Goal: Transaction & Acquisition: Book appointment/travel/reservation

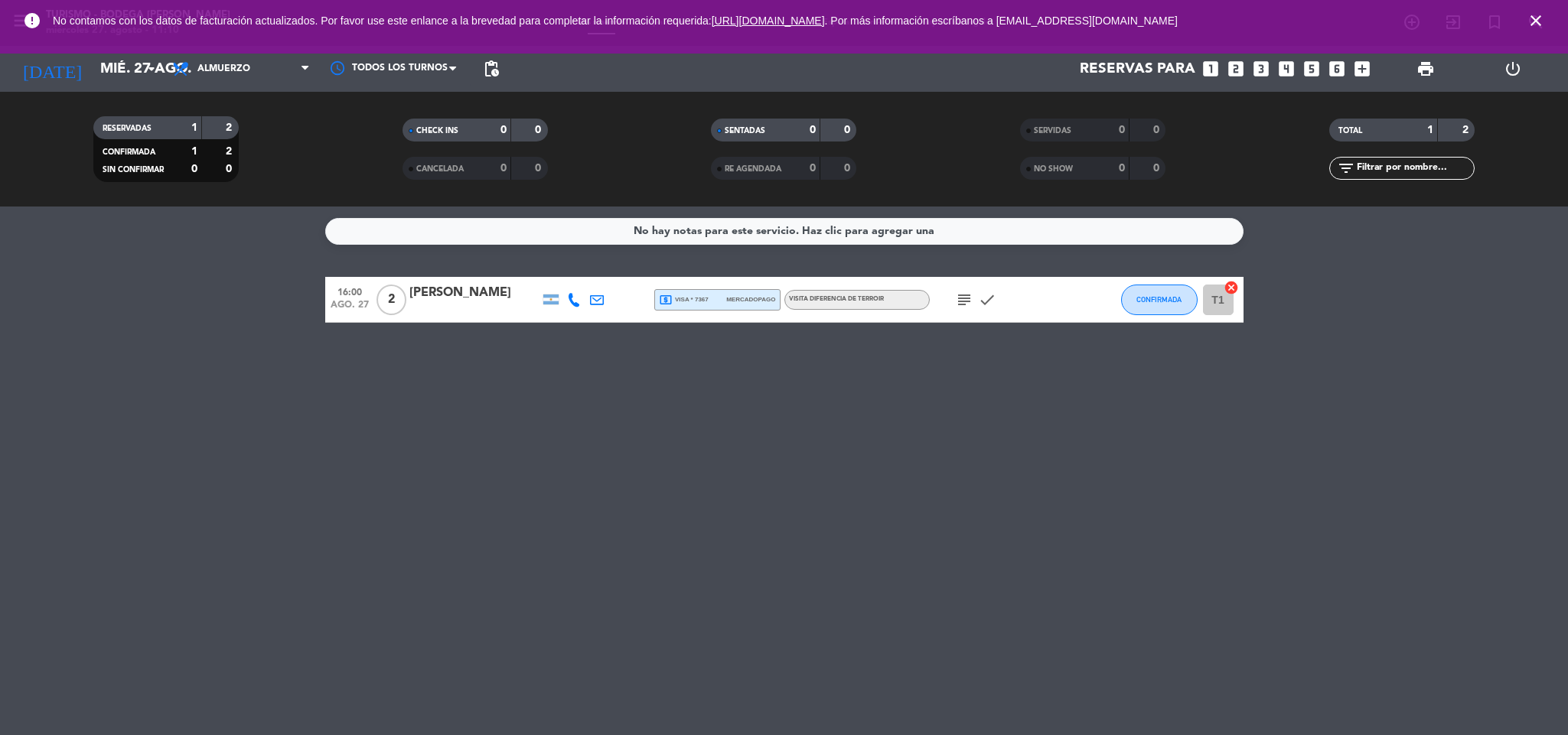
click at [1535, 27] on icon "close" at bounding box center [1535, 21] width 18 height 18
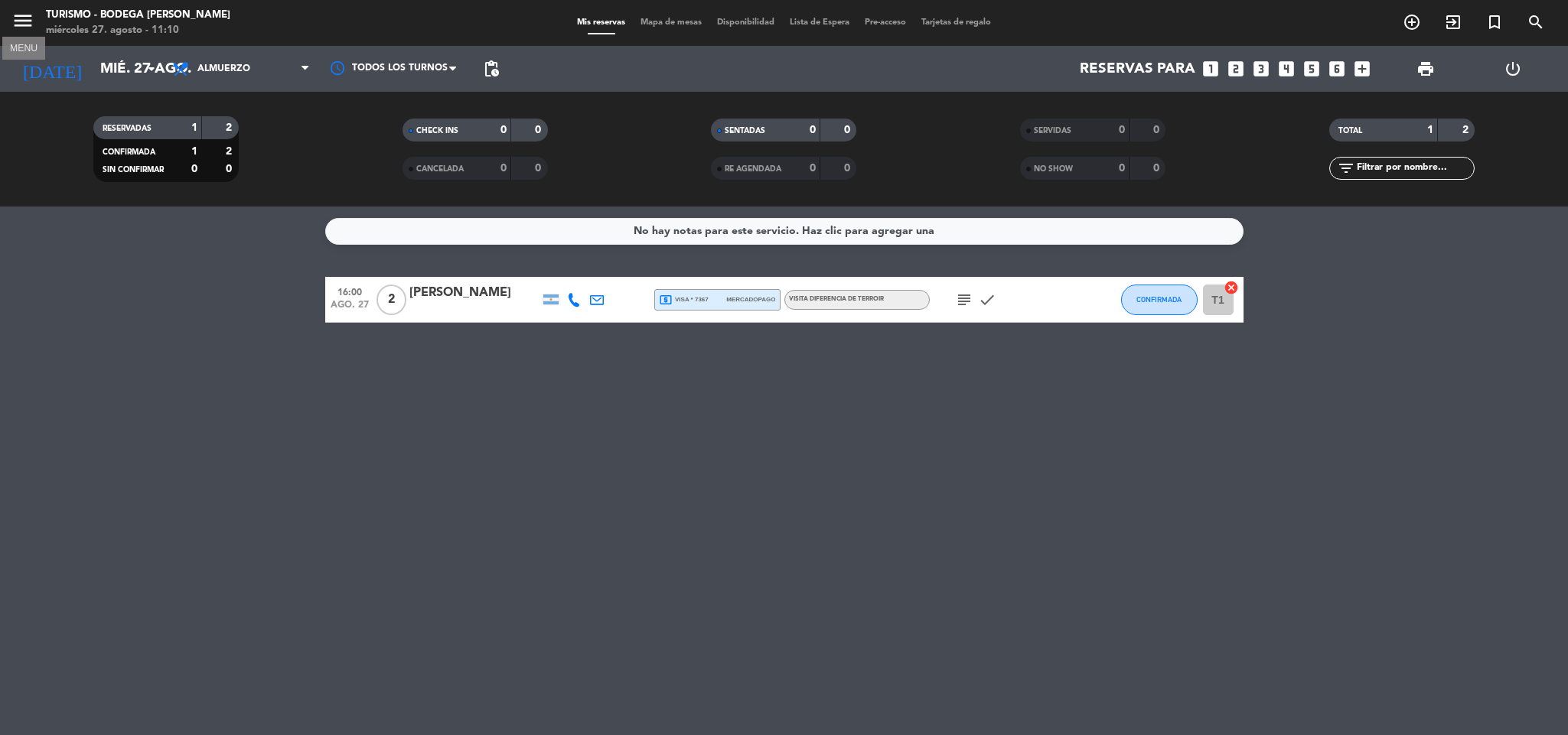
click at [30, 10] on icon "menu" at bounding box center [23, 21] width 23 height 23
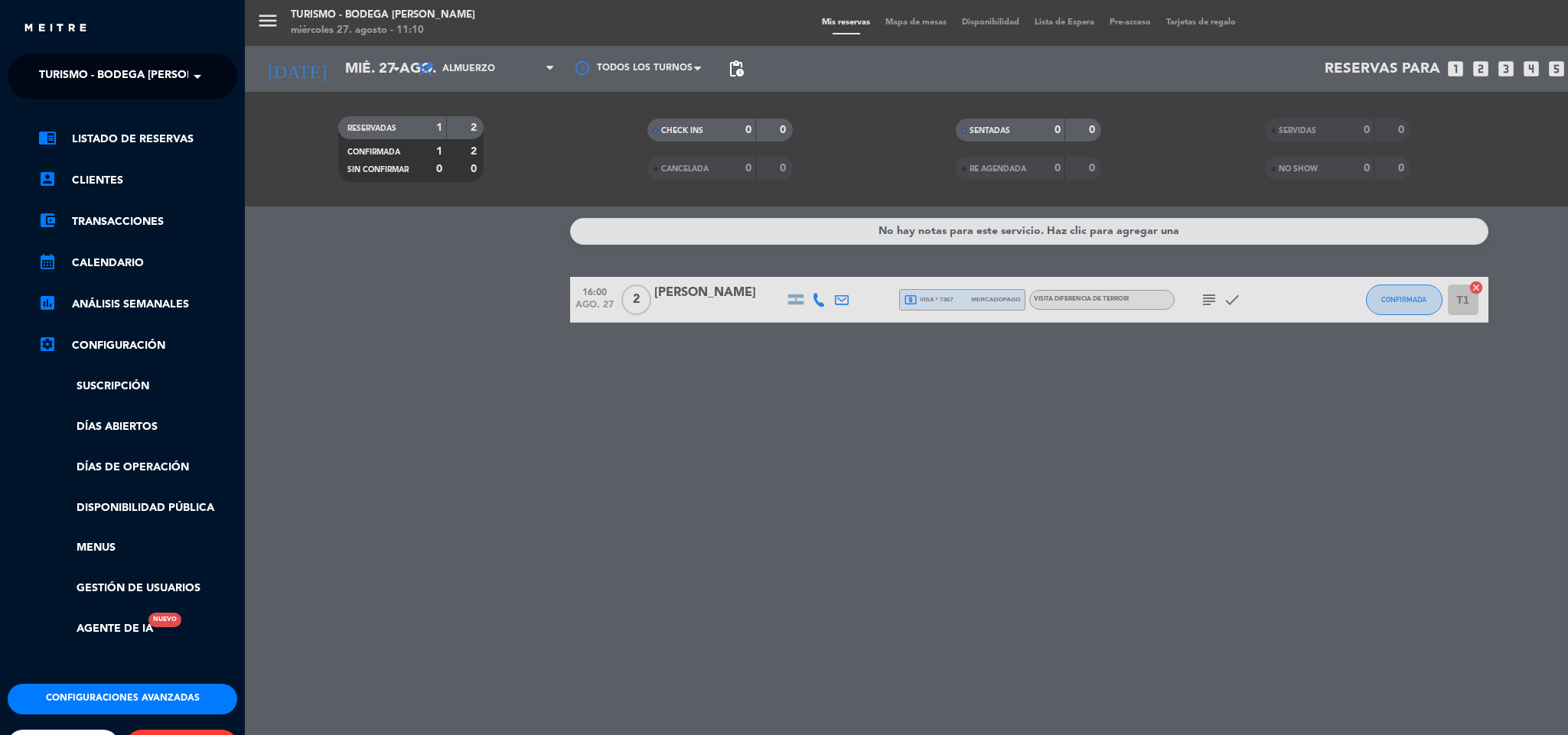
click at [155, 67] on span "Turismo - Bodega [PERSON_NAME]" at bounding box center [137, 76] width 198 height 32
click at [174, 108] on div "Restaurante y Eventos - Bodega [PERSON_NAME]" at bounding box center [122, 118] width 228 height 23
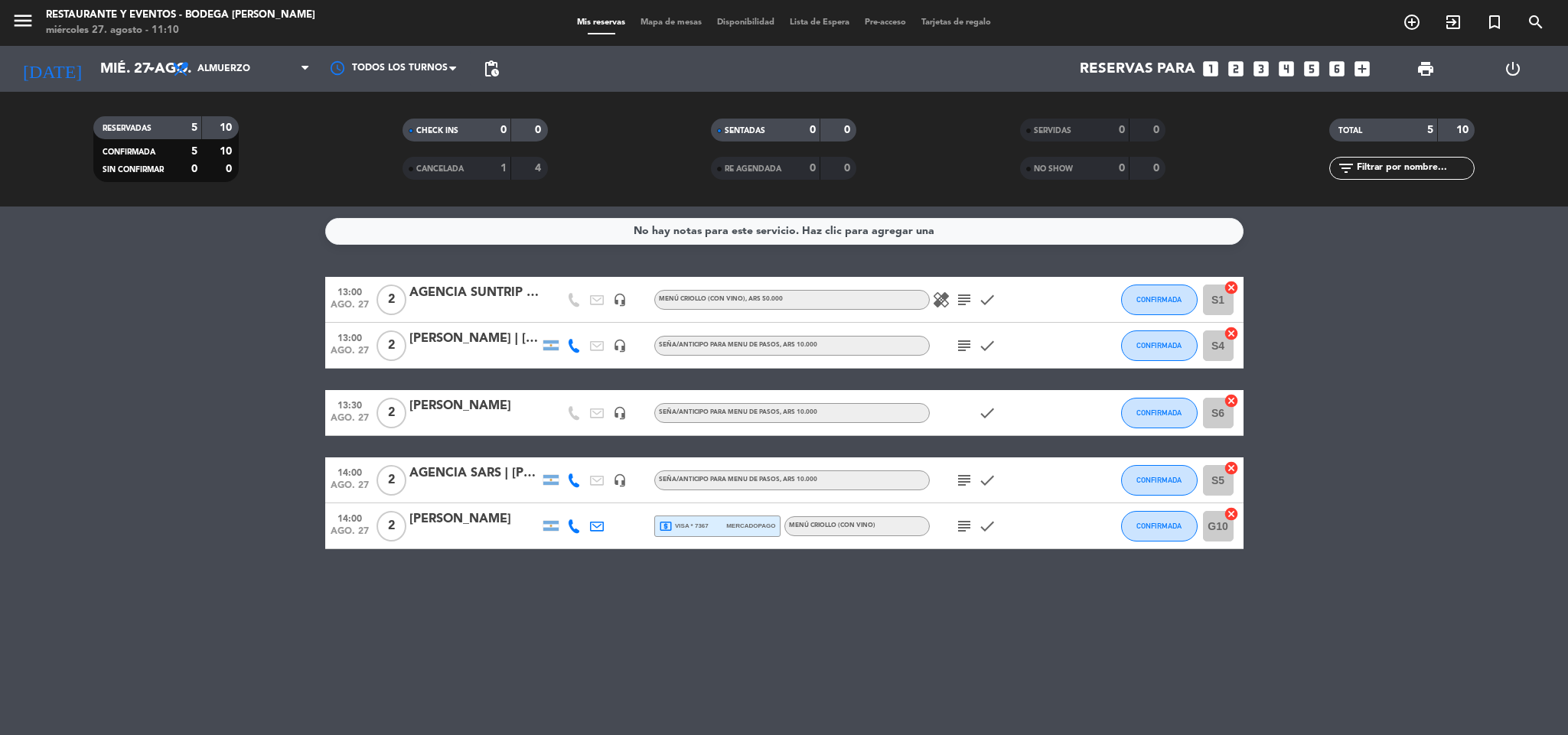
click at [967, 519] on icon "subject" at bounding box center [964, 526] width 18 height 18
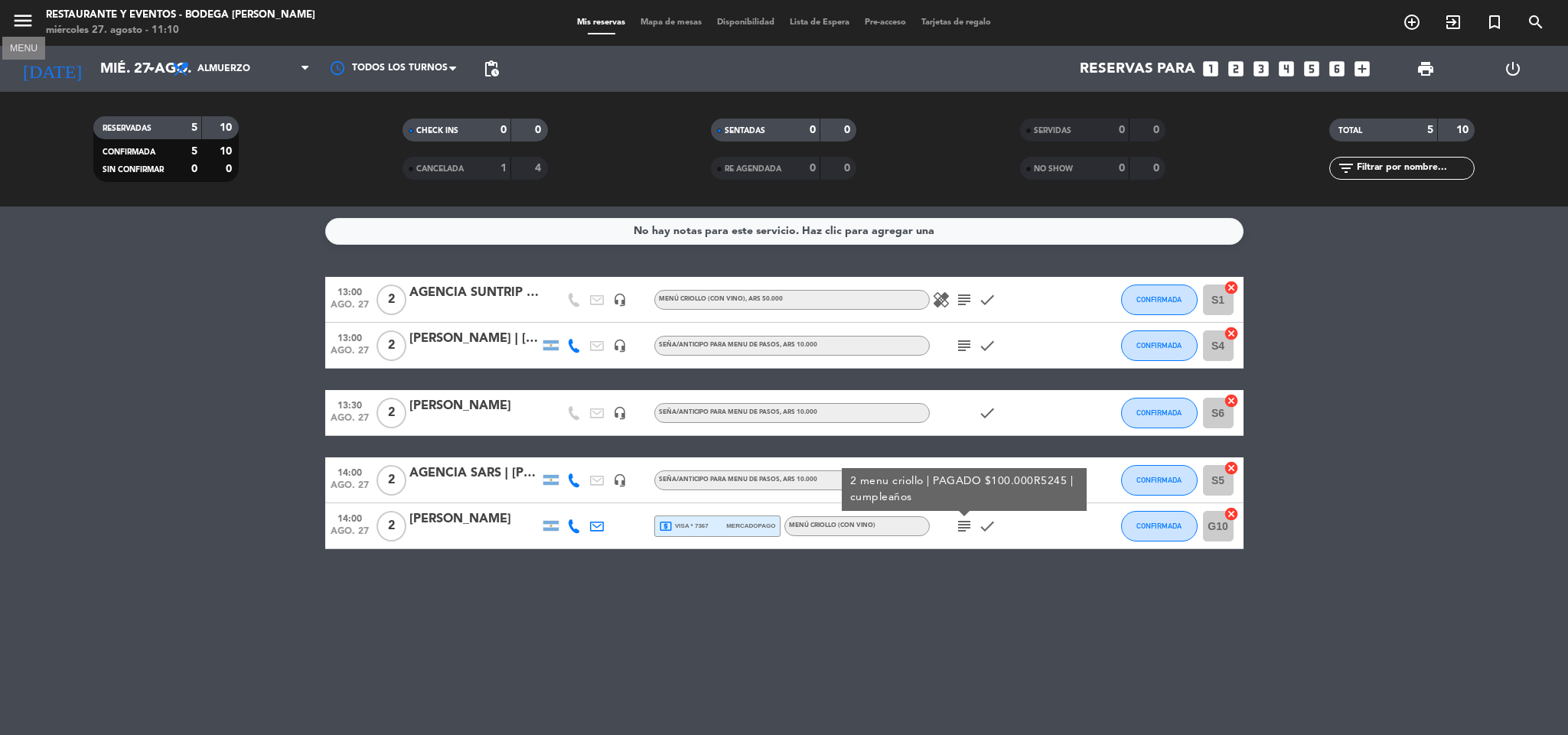
click at [24, 21] on icon "menu" at bounding box center [23, 21] width 23 height 23
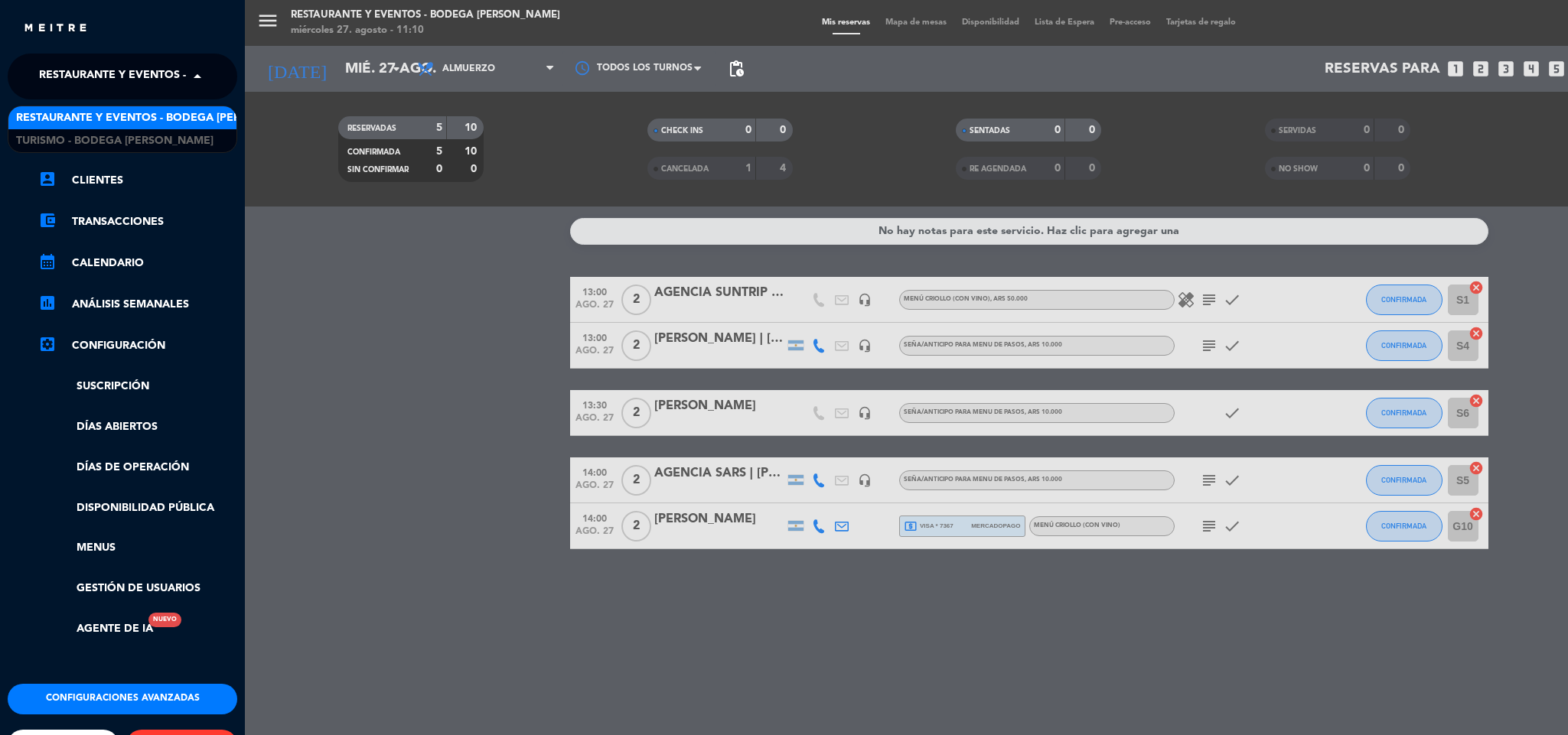
click at [125, 77] on span "Restaurante y Eventos - Bodega [PERSON_NAME]" at bounding box center [183, 76] width 289 height 32
click at [146, 138] on span "Turismo - Bodega [PERSON_NAME]" at bounding box center [115, 141] width 198 height 17
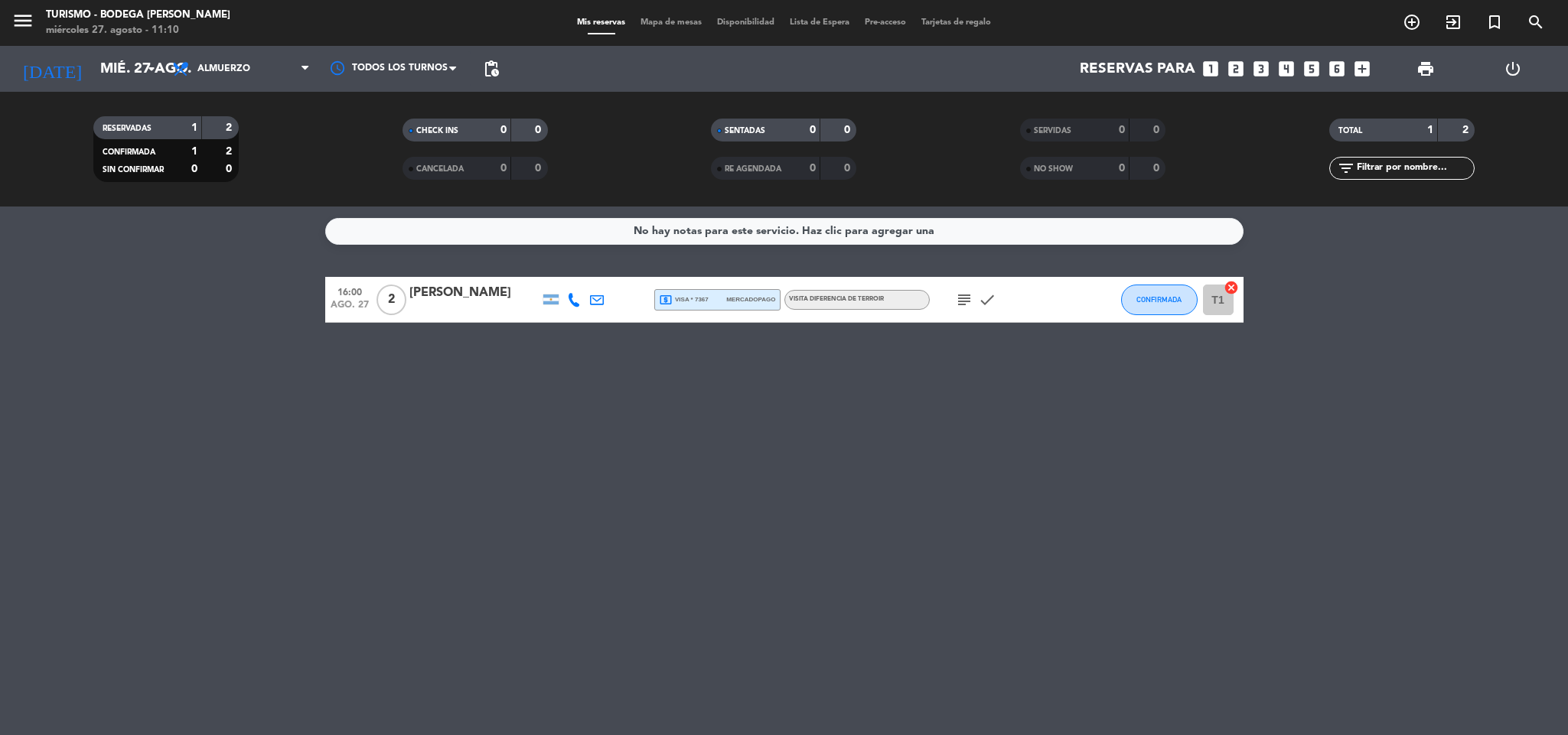
click at [157, 402] on div "No hay notas para este servicio. Haz clic para agregar una 16:00 ago. 27 2 [PER…" at bounding box center [784, 471] width 1568 height 528
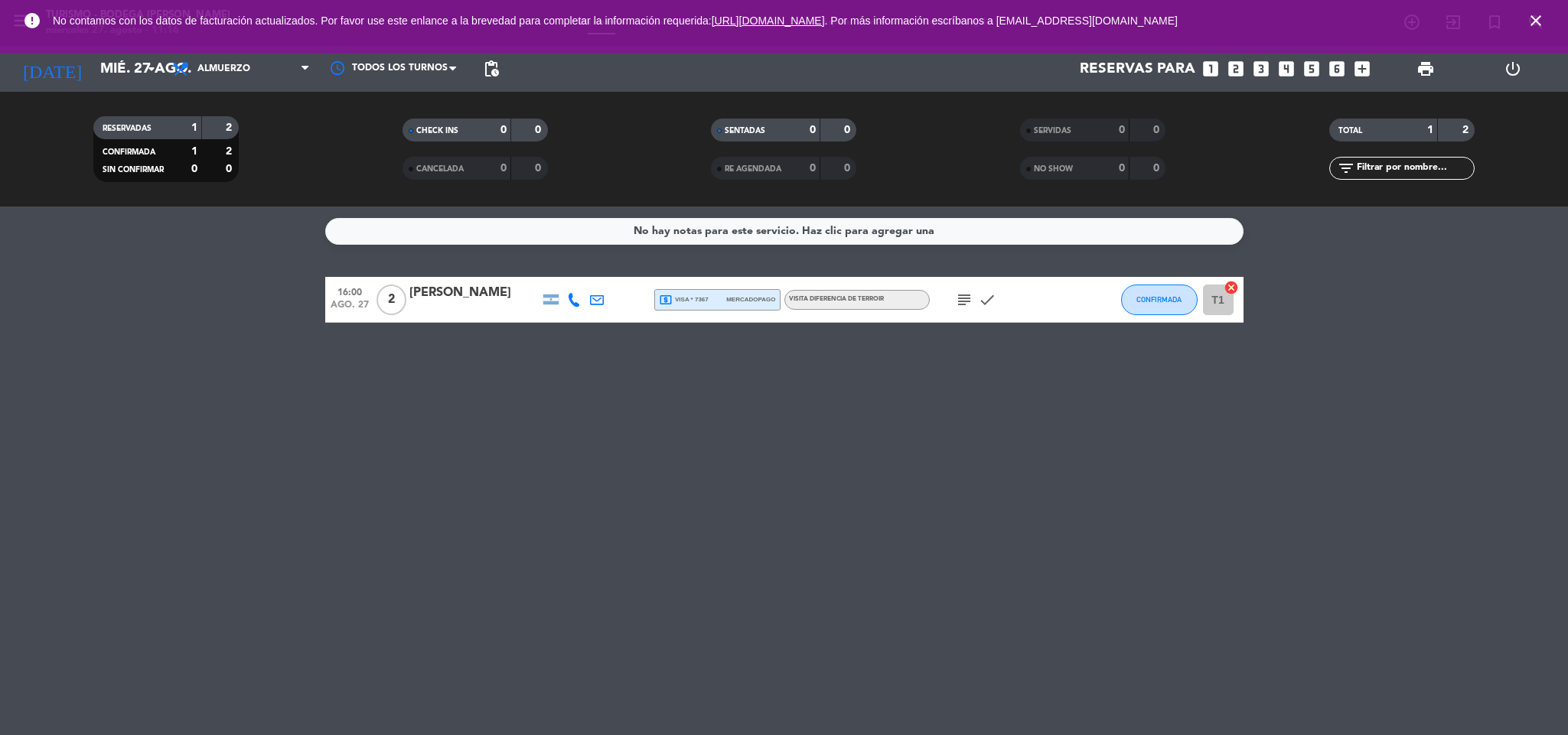
click at [1538, 21] on icon "close" at bounding box center [1535, 21] width 18 height 18
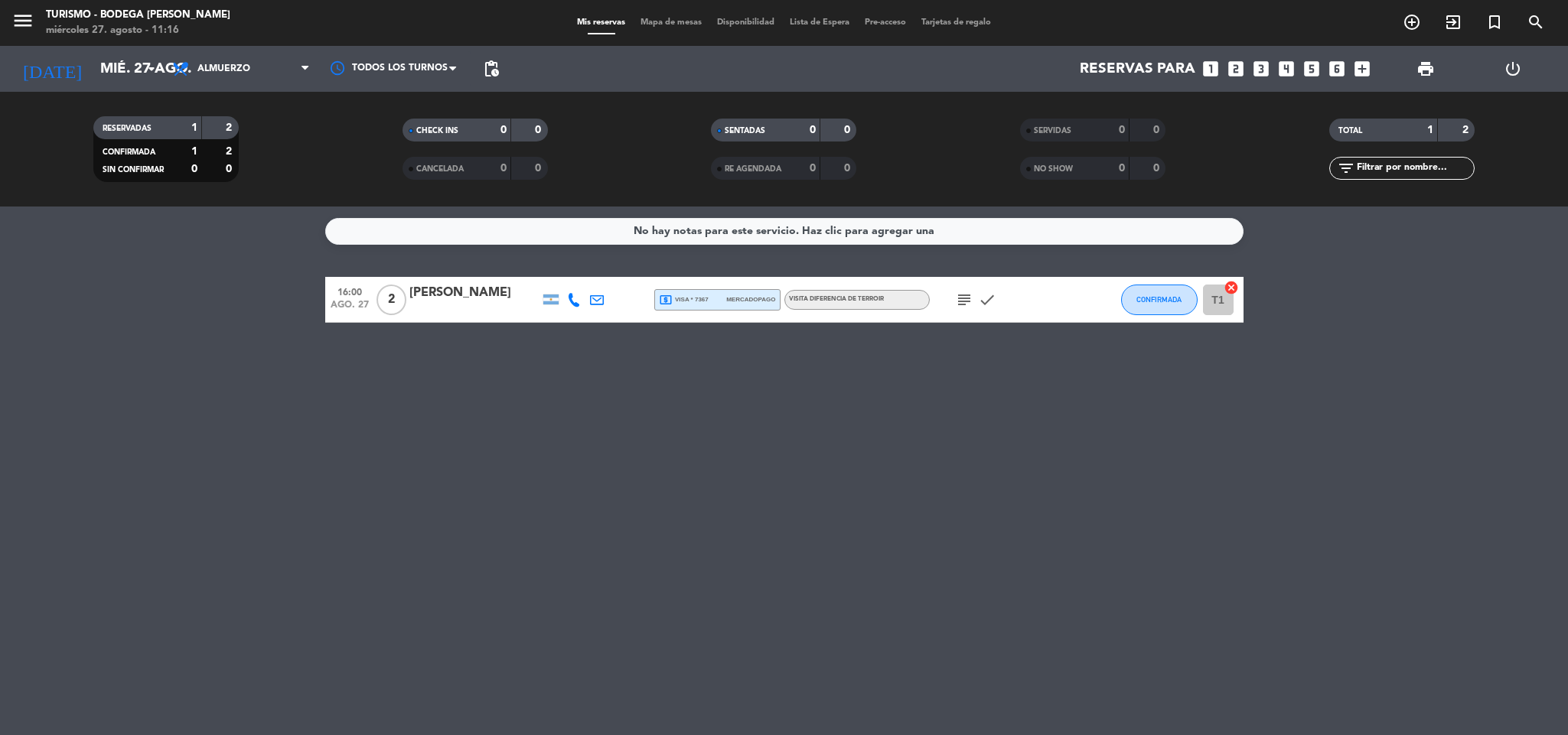
click at [756, 296] on span "mercadopago" at bounding box center [750, 300] width 49 height 10
drag, startPoint x: 751, startPoint y: 413, endPoint x: 547, endPoint y: 336, distance: 218.0
click at [747, 413] on div "No hay notas para este servicio. Haz clic para agregar una 16:00 ago. 27 2 [PER…" at bounding box center [784, 471] width 1568 height 528
click at [125, 70] on input "mié. 27 ago." at bounding box center [184, 68] width 184 height 32
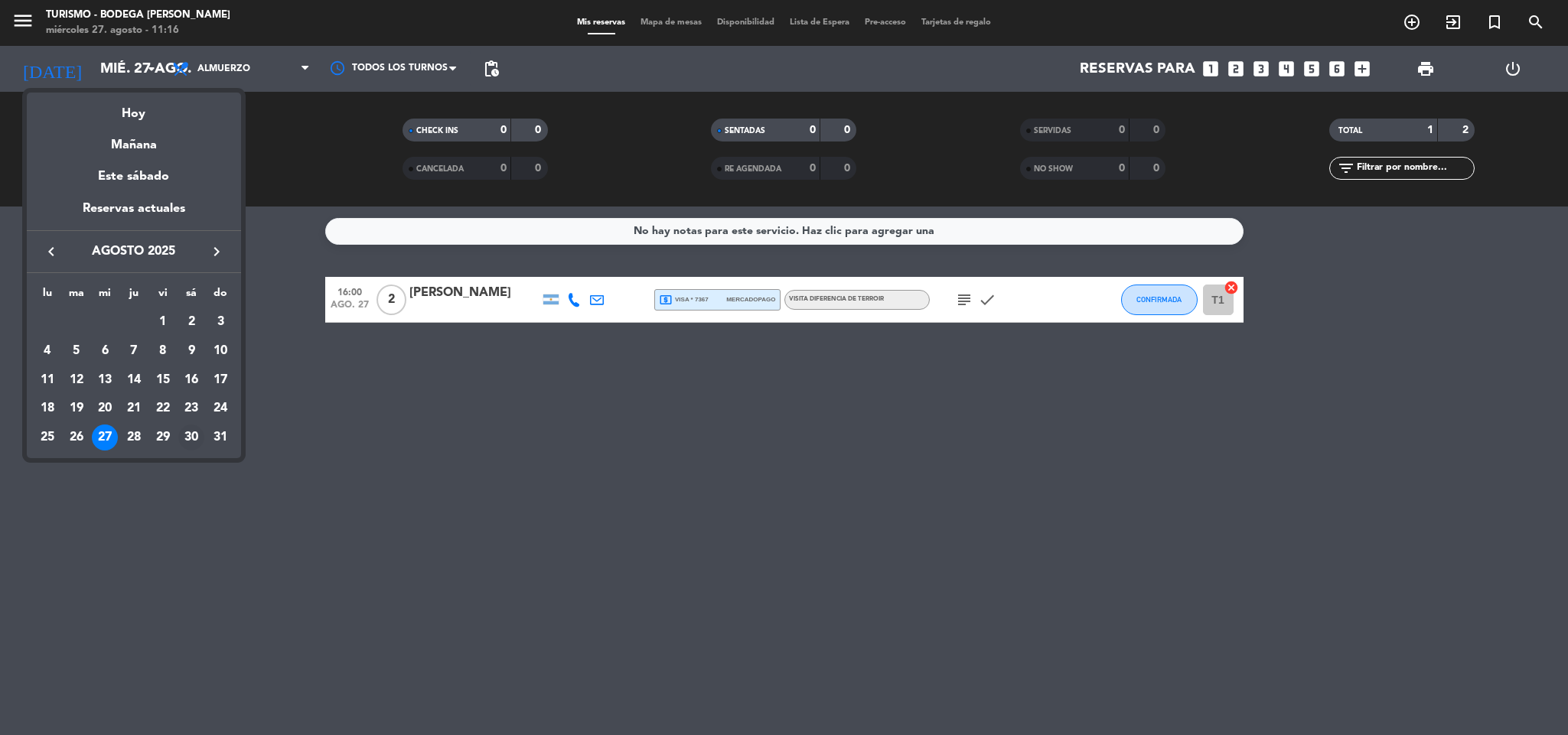
click at [187, 443] on div "30" at bounding box center [192, 438] width 26 height 26
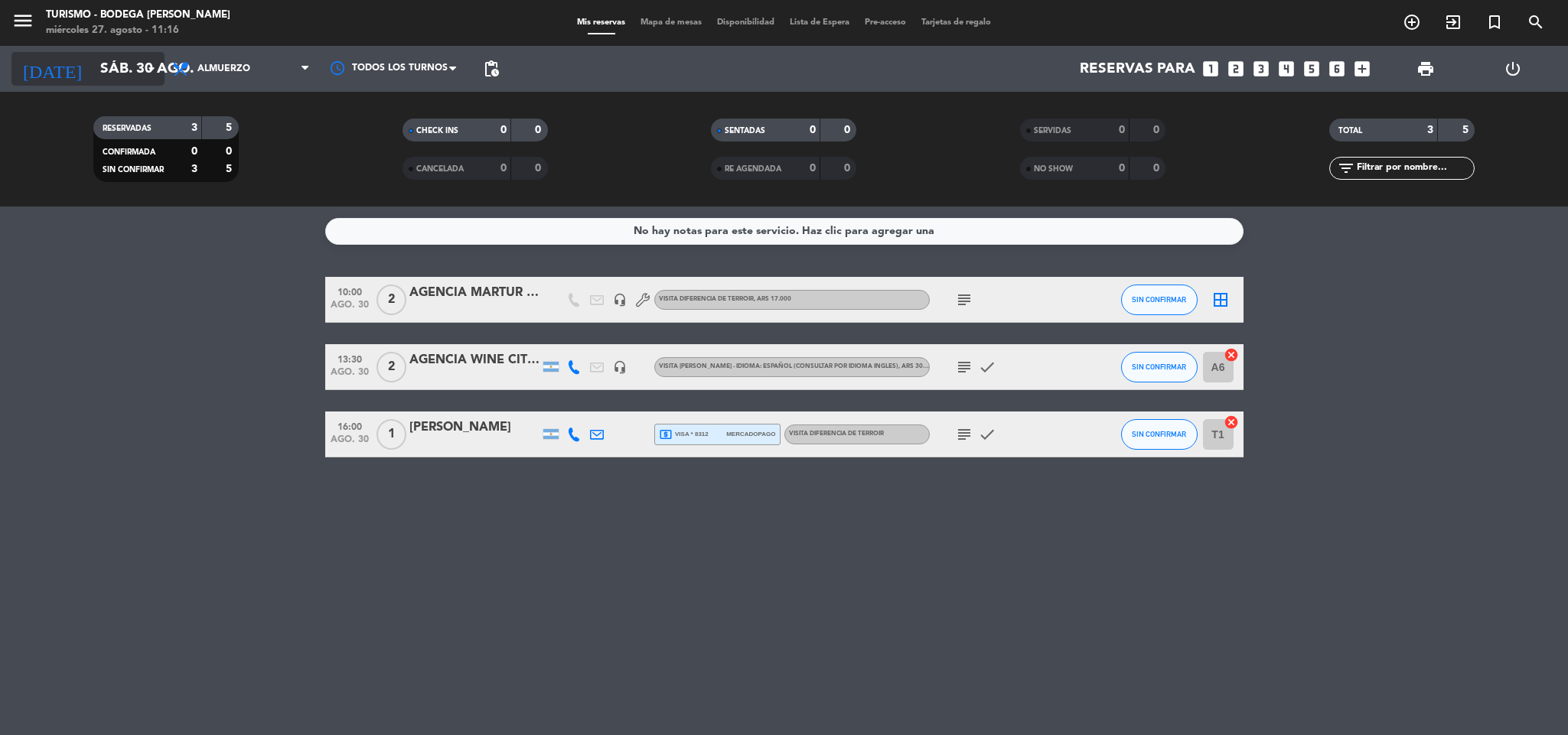
click at [92, 70] on input "sáb. 30 ago." at bounding box center [184, 68] width 184 height 32
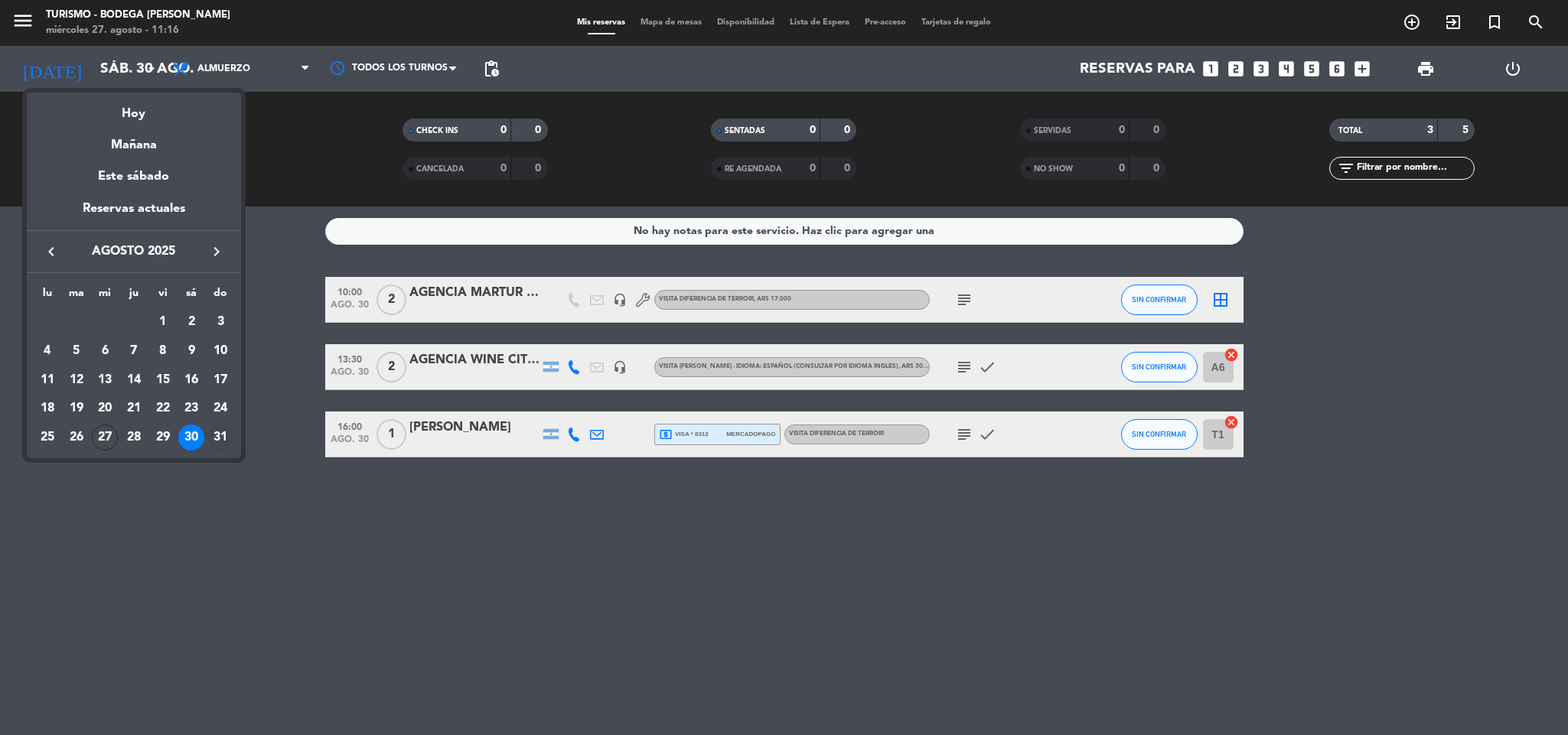
click at [216, 443] on div "31" at bounding box center [221, 438] width 26 height 26
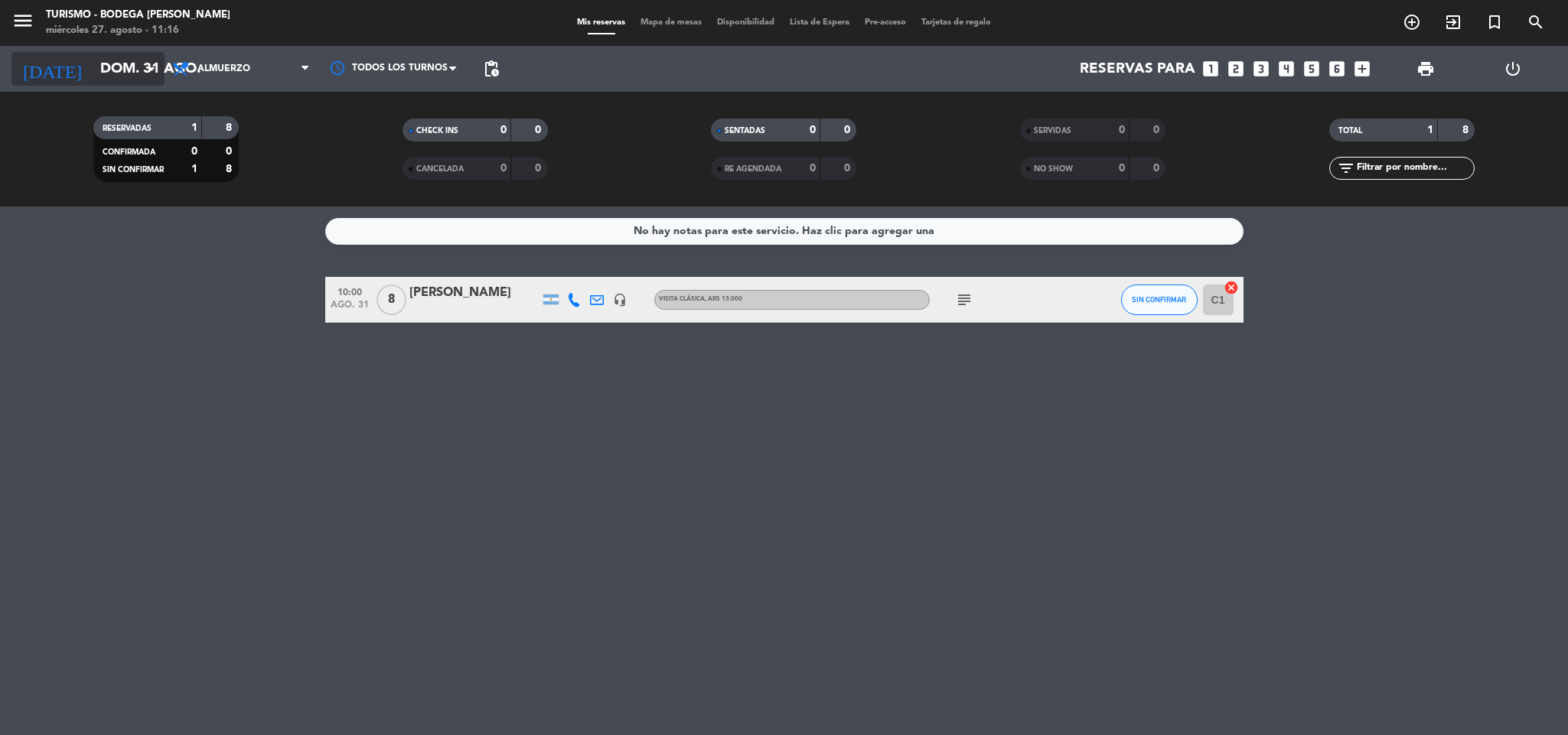
click at [92, 69] on input "dom. 31 ago." at bounding box center [184, 68] width 184 height 32
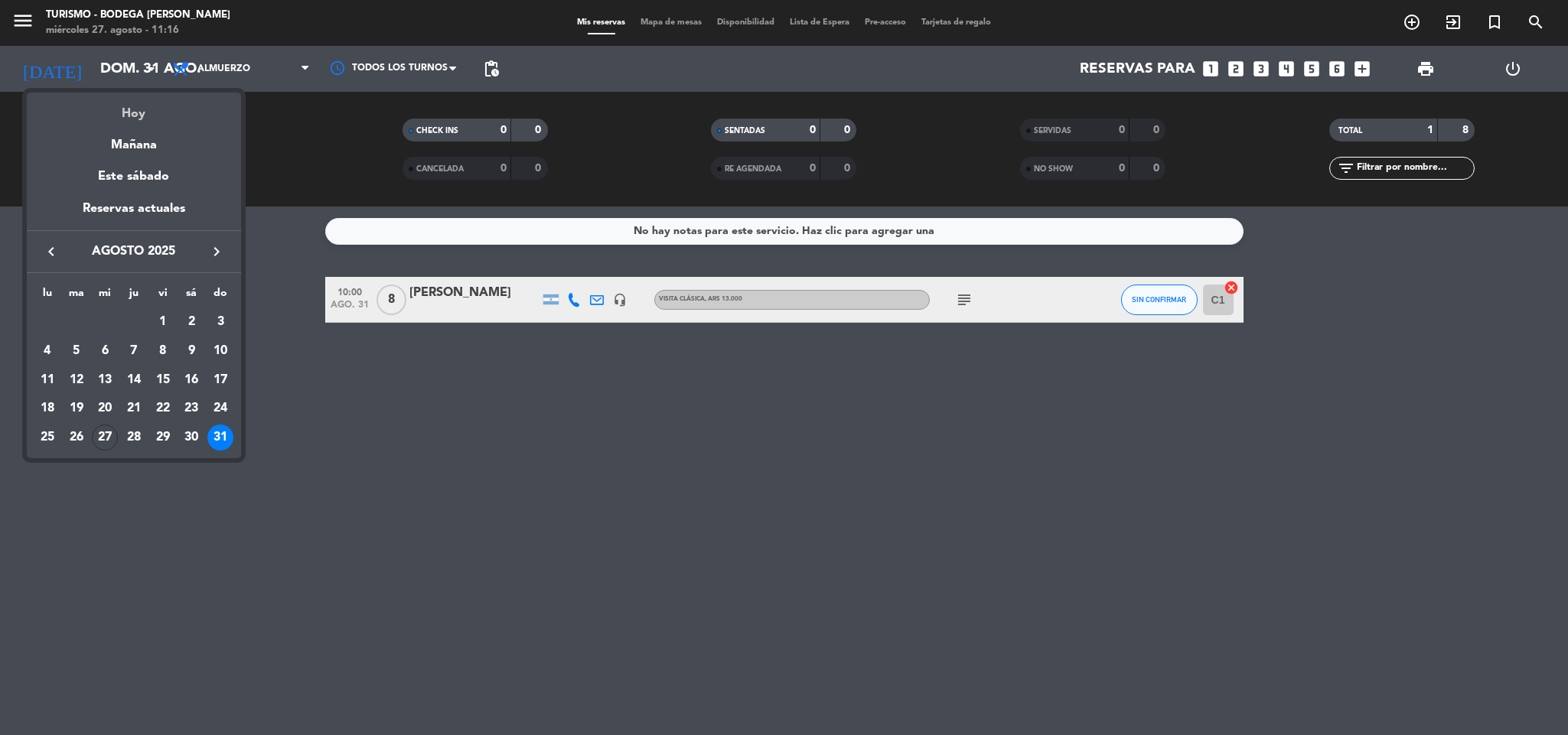
click at [125, 114] on div "Hoy" at bounding box center [134, 108] width 214 height 31
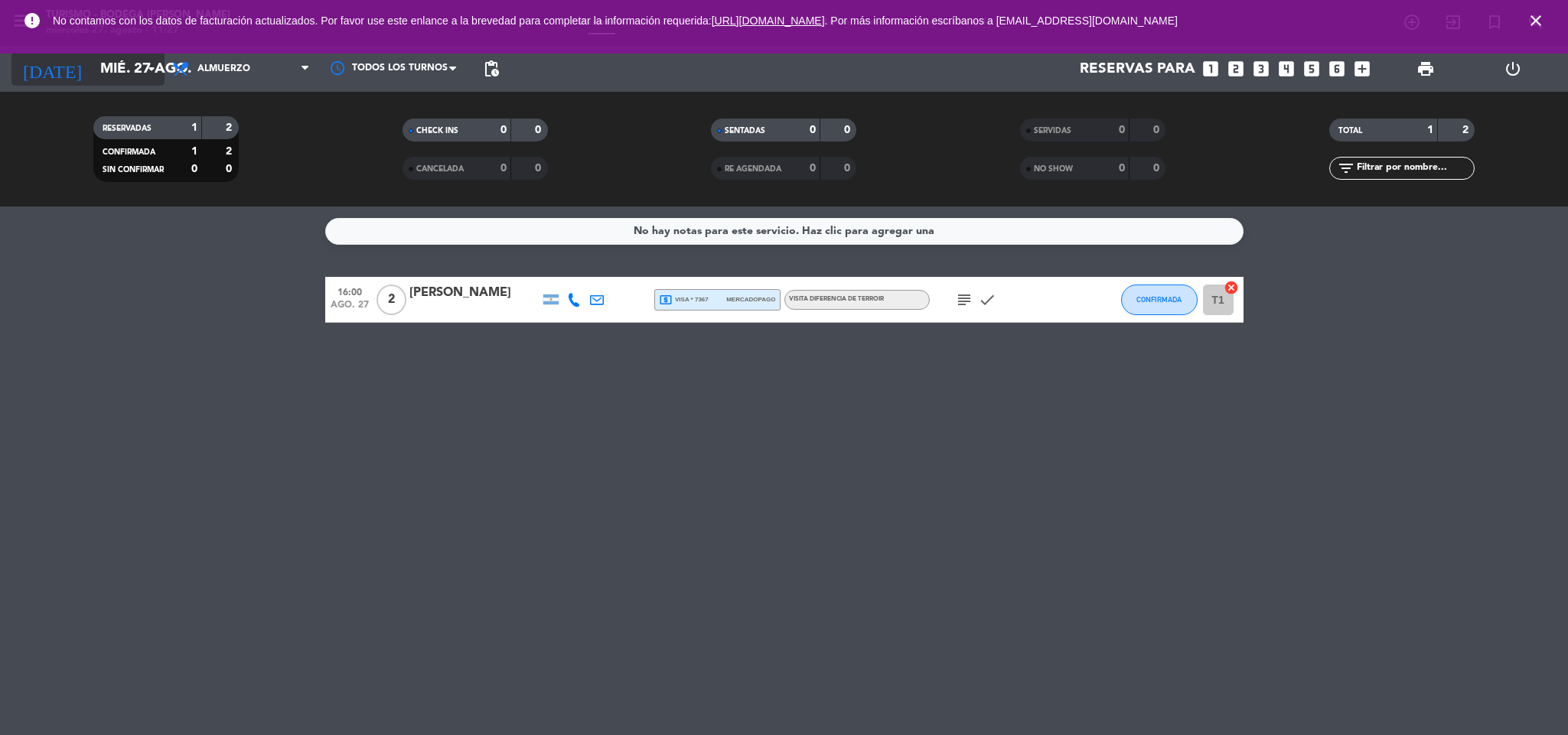
click at [126, 67] on input "mié. 27 ago." at bounding box center [184, 68] width 184 height 32
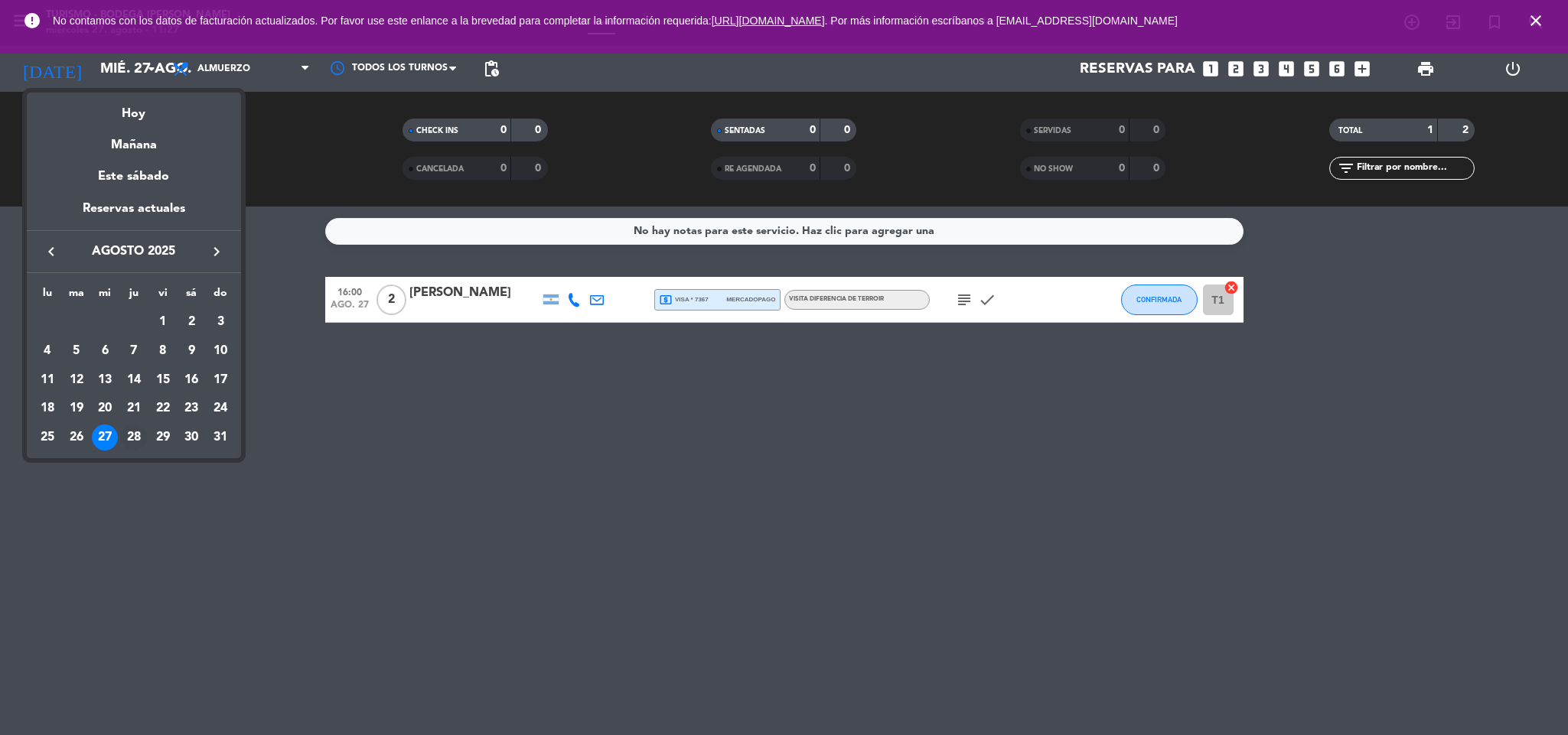
click at [136, 436] on div "28" at bounding box center [134, 438] width 26 height 26
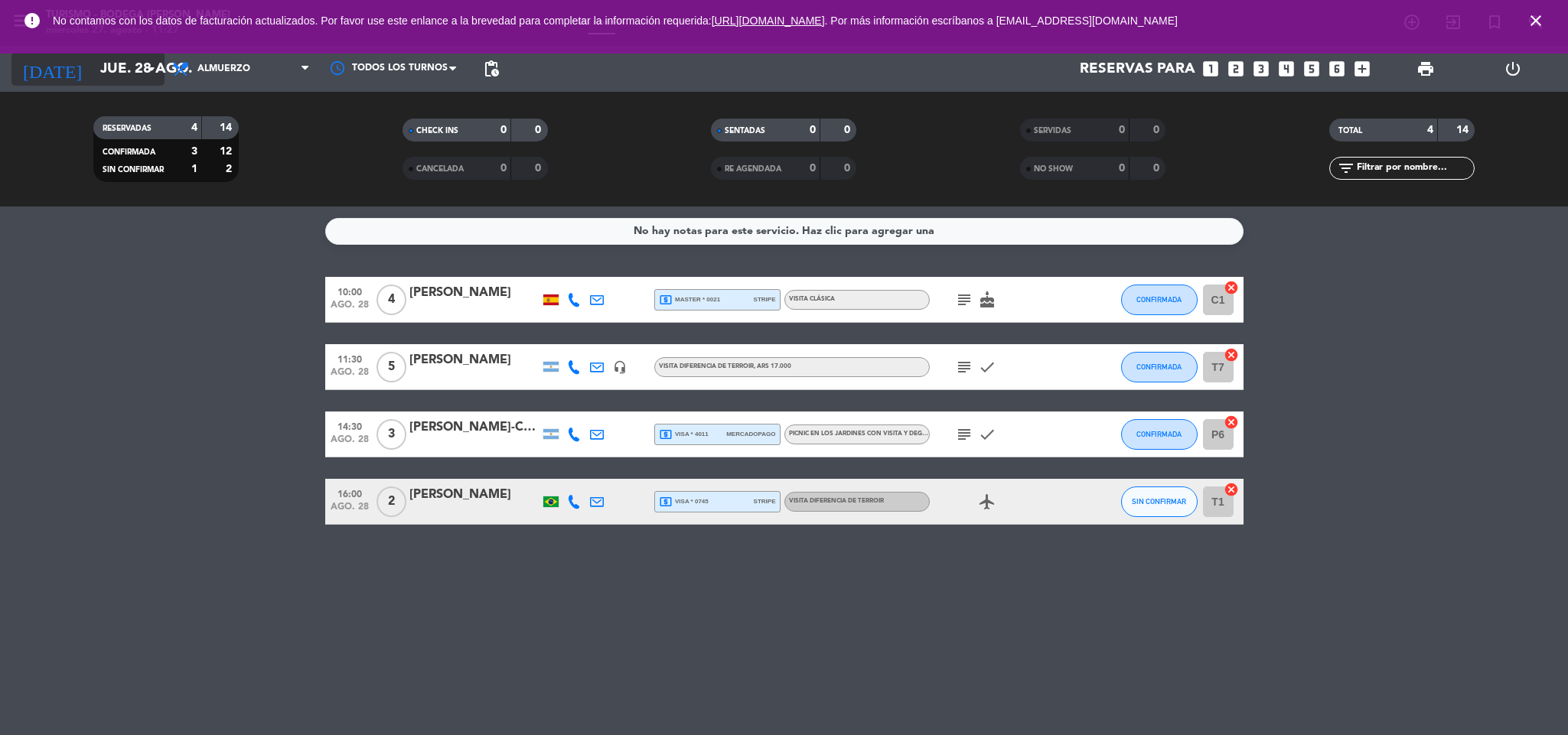
click at [117, 73] on input "jue. 28 ago." at bounding box center [184, 68] width 184 height 32
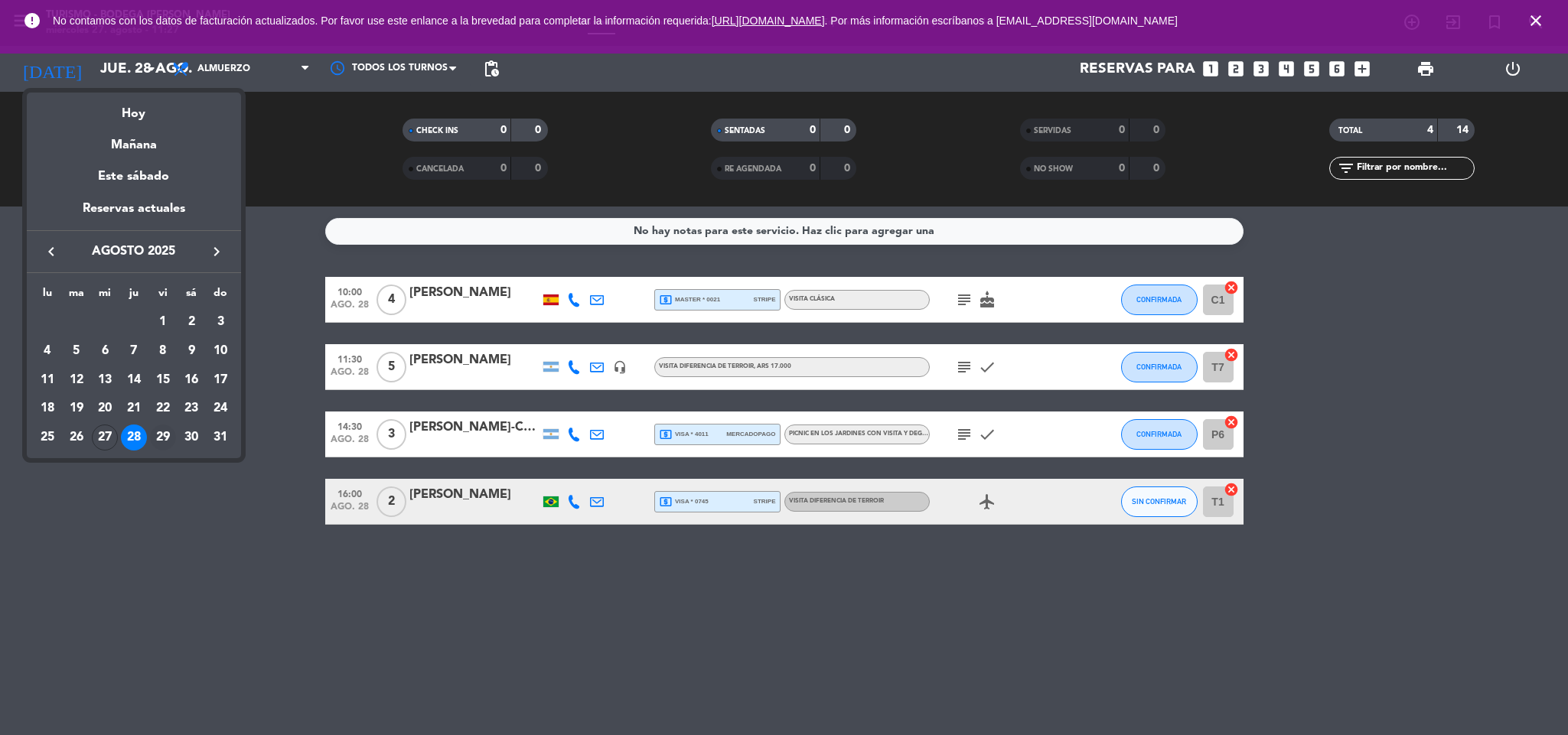
click at [161, 441] on div "29" at bounding box center [163, 438] width 26 height 26
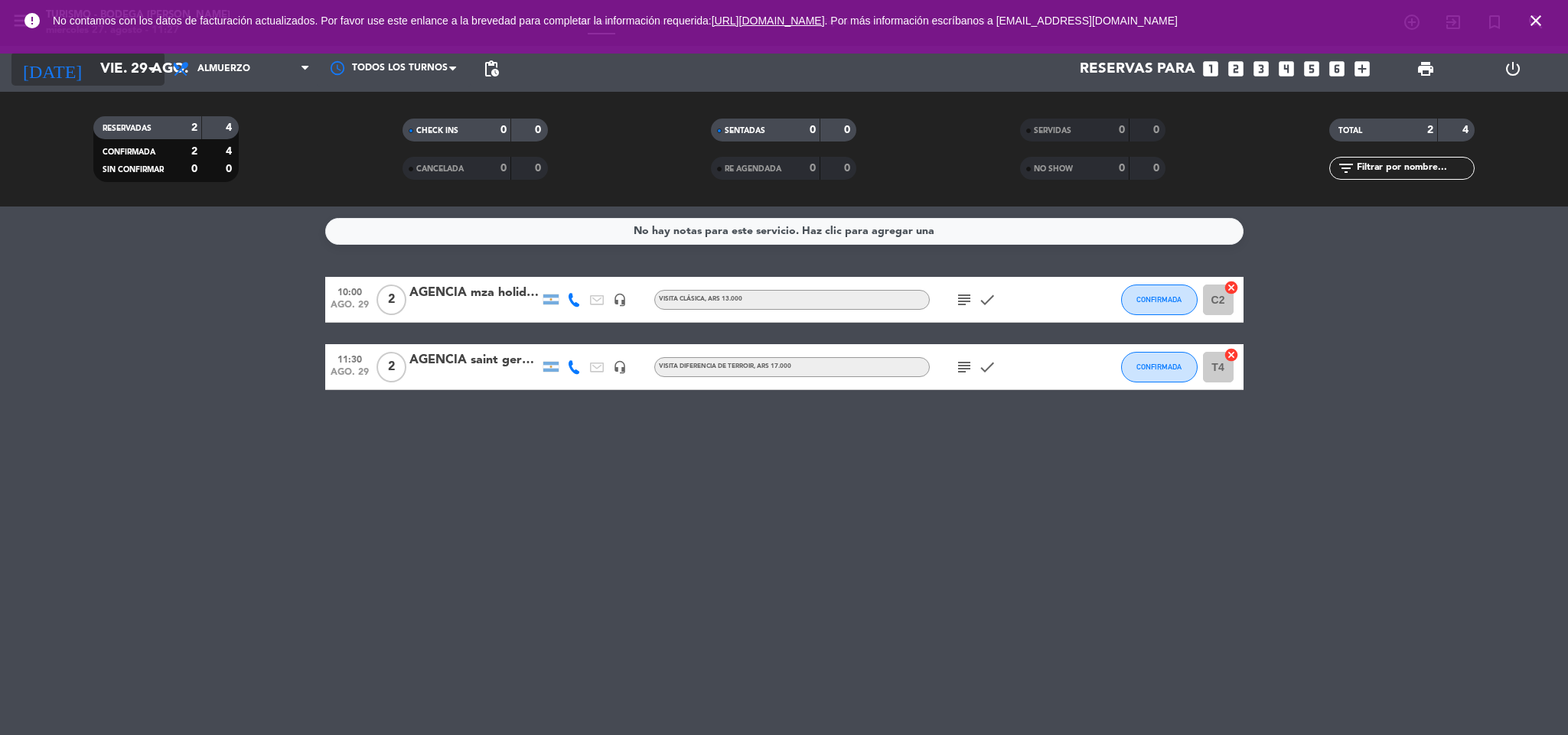
click at [92, 78] on input "vie. 29 ago." at bounding box center [184, 68] width 184 height 32
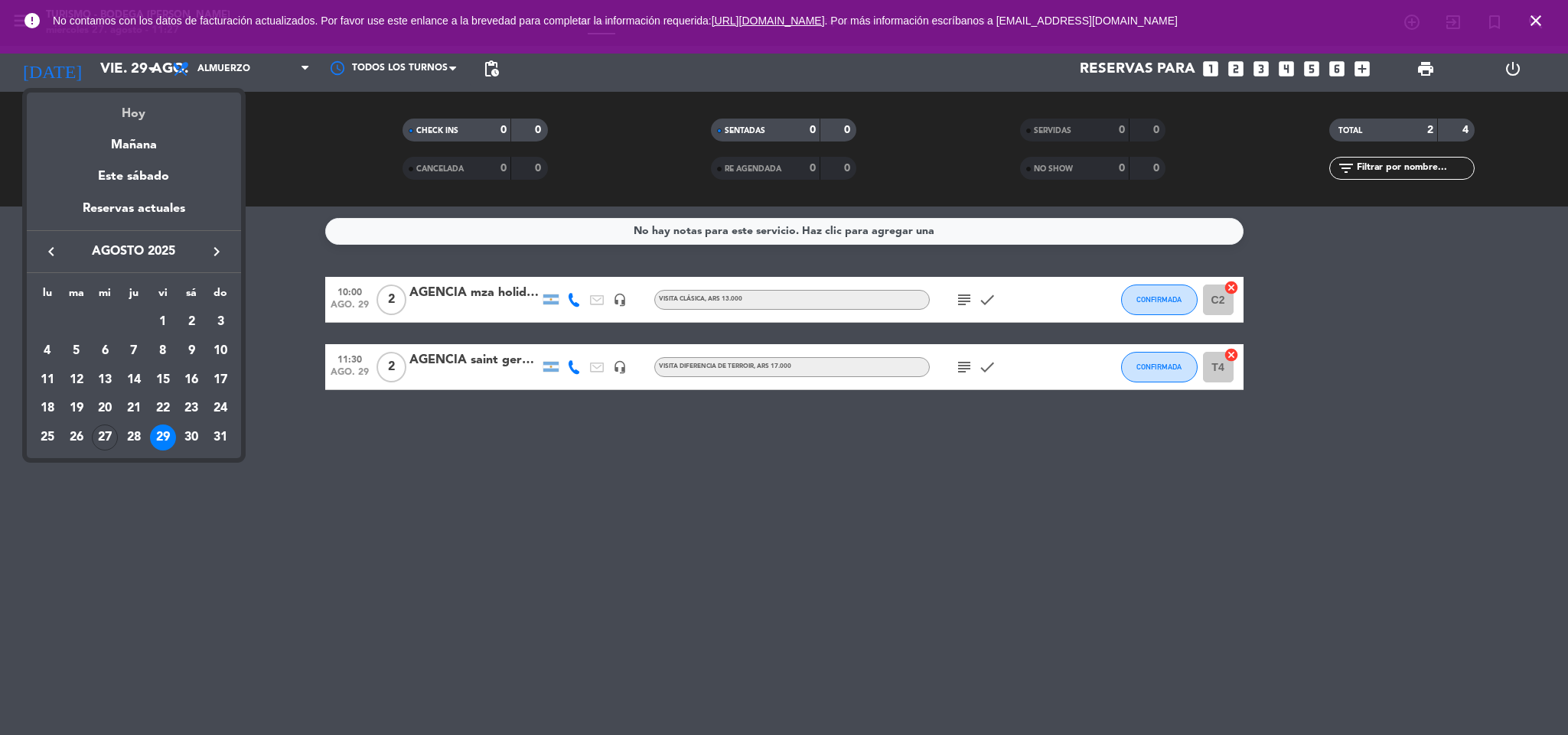
click at [100, 114] on div "Hoy" at bounding box center [134, 108] width 214 height 31
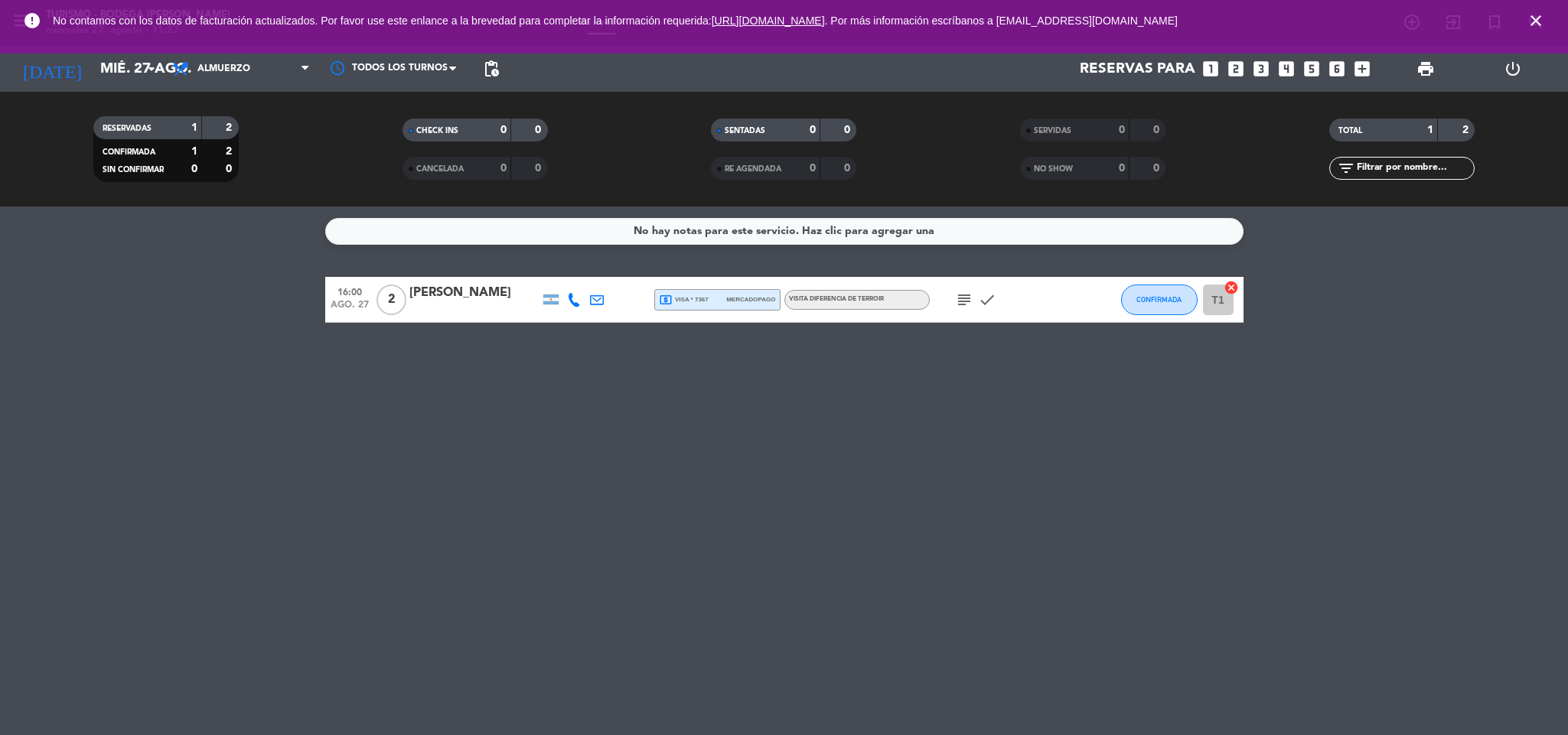
click at [1533, 18] on icon "close" at bounding box center [1535, 21] width 18 height 18
click at [127, 79] on input "mié. 27 ago." at bounding box center [184, 68] width 184 height 32
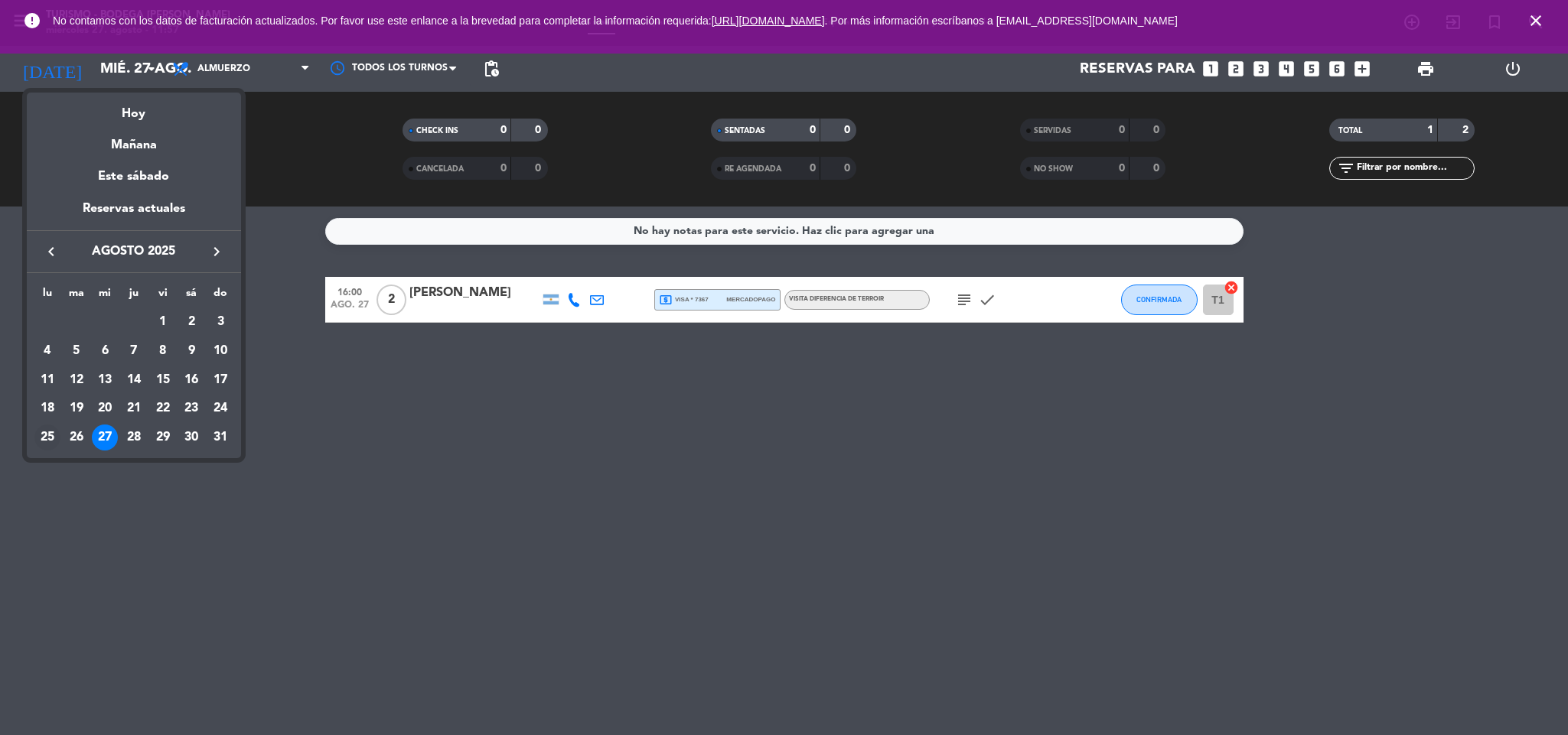
click at [39, 441] on div "25" at bounding box center [48, 438] width 26 height 26
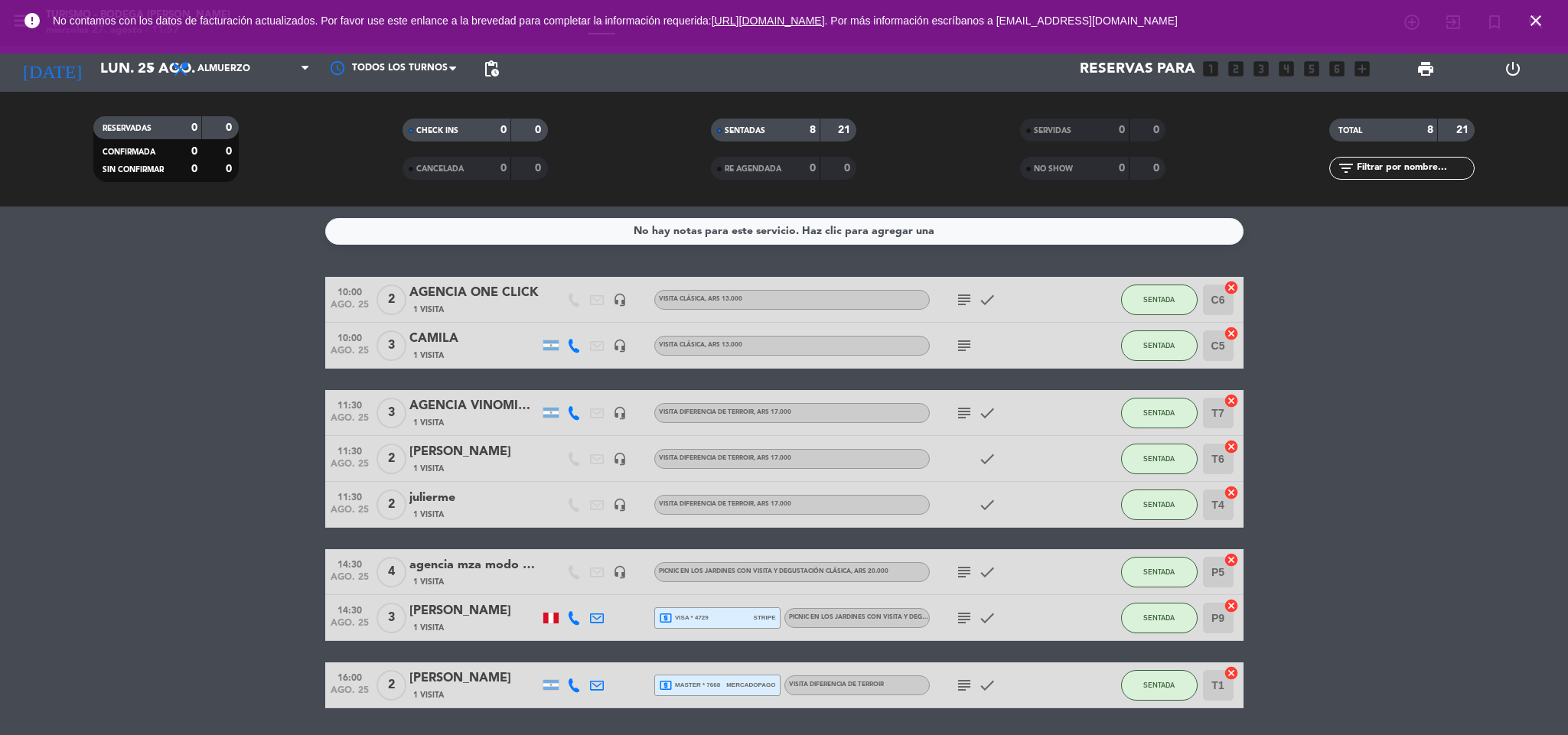
drag, startPoint x: 1533, startPoint y: 19, endPoint x: 1528, endPoint y: 100, distance: 81.2
click at [1533, 21] on icon "close" at bounding box center [1535, 21] width 18 height 18
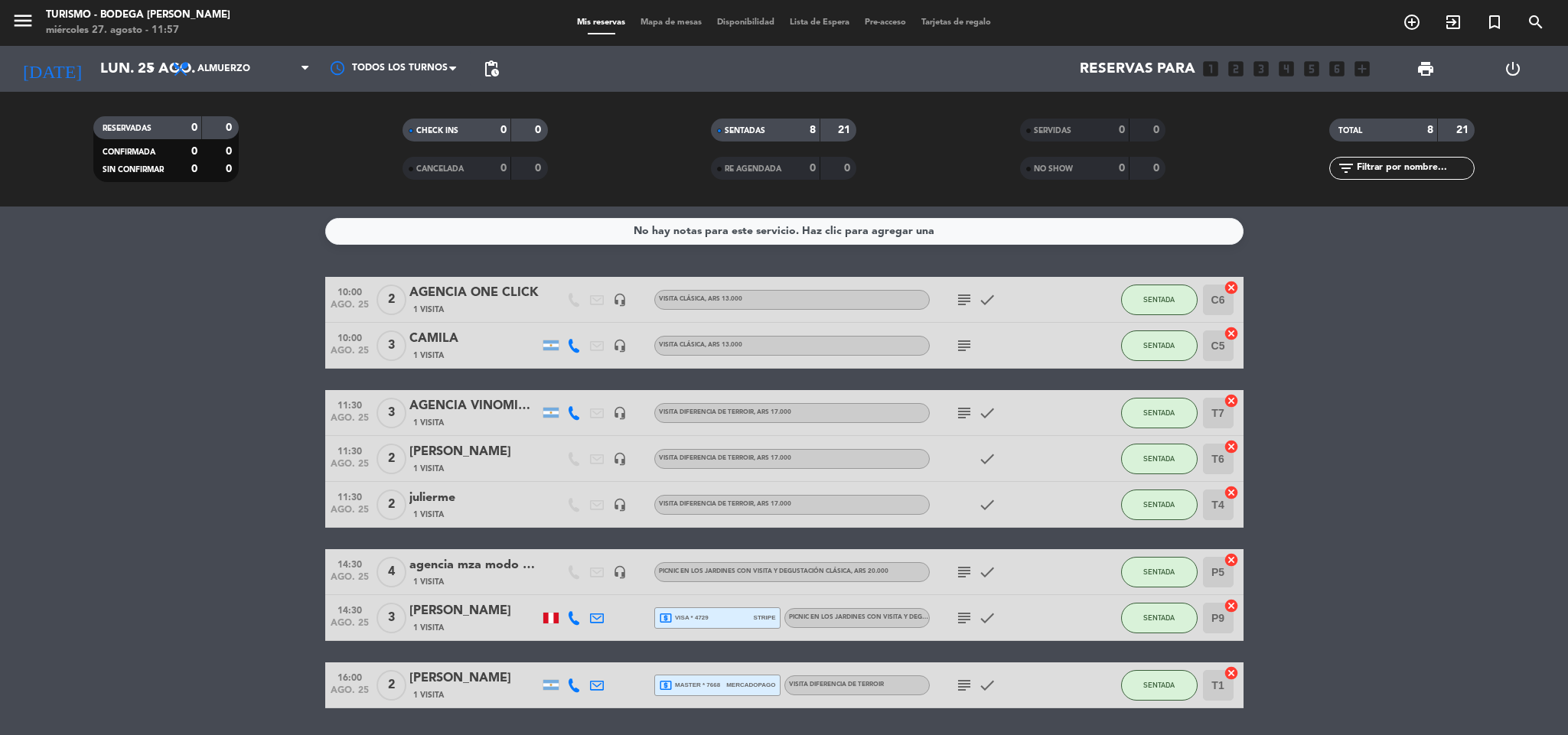
click at [964, 295] on icon "subject" at bounding box center [964, 300] width 18 height 18
click at [971, 308] on icon "subject" at bounding box center [964, 300] width 18 height 18
click at [958, 404] on icon "subject" at bounding box center [964, 413] width 18 height 18
click at [962, 414] on icon "subject" at bounding box center [964, 413] width 18 height 18
drag, startPoint x: 95, startPoint y: 64, endPoint x: 95, endPoint y: 76, distance: 12.0
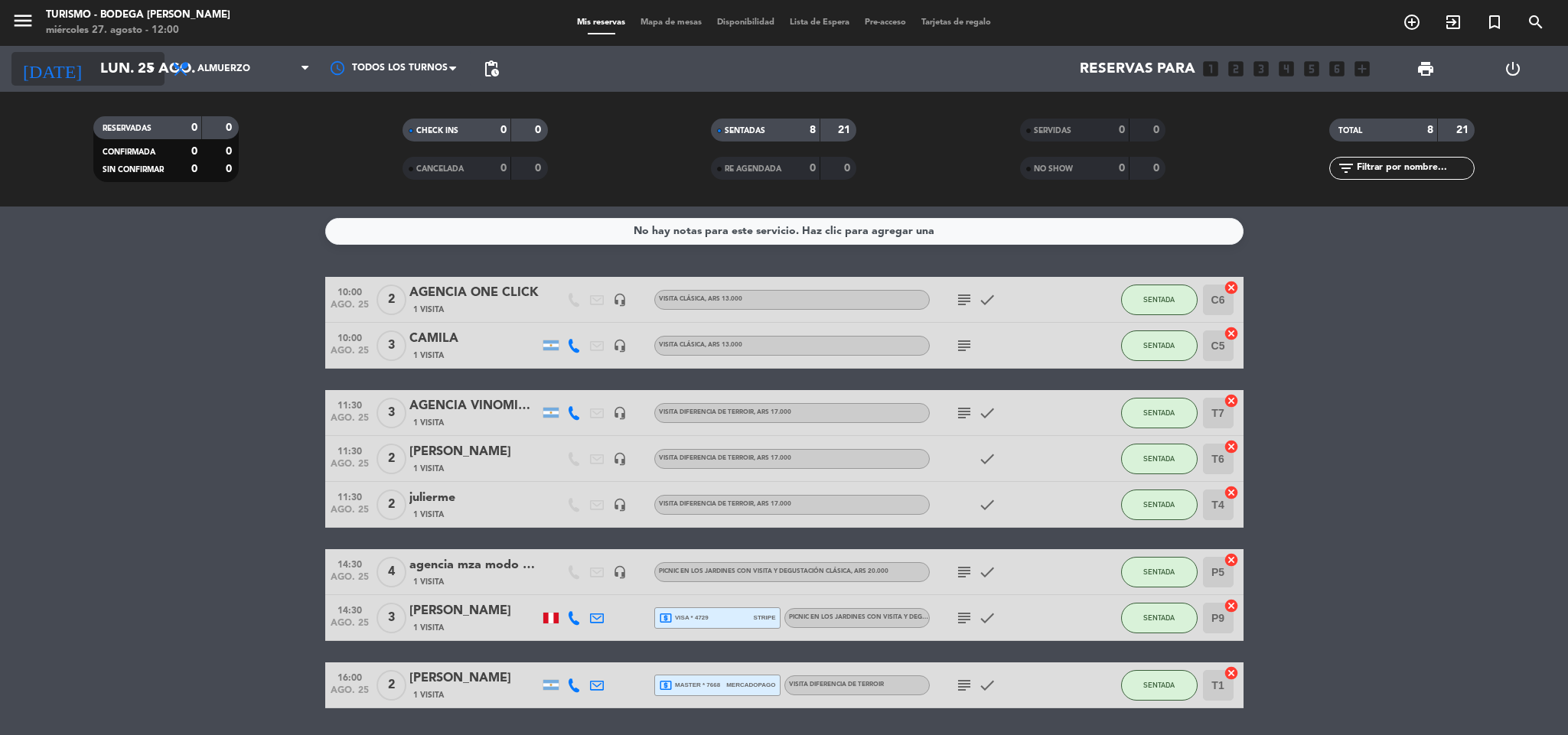
click at [95, 76] on input "lun. 25 ago." at bounding box center [184, 68] width 184 height 32
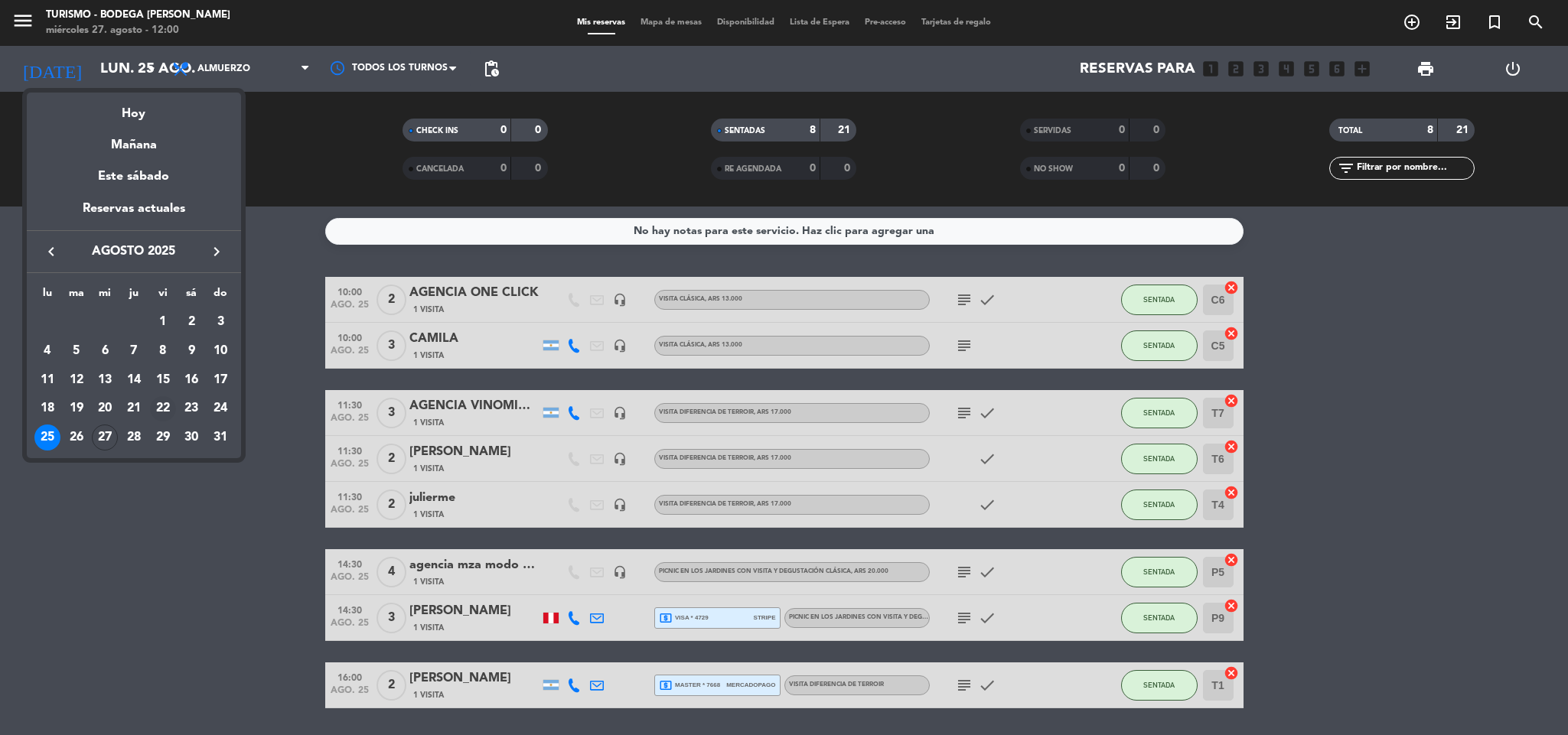
click at [154, 407] on div "22" at bounding box center [163, 409] width 26 height 26
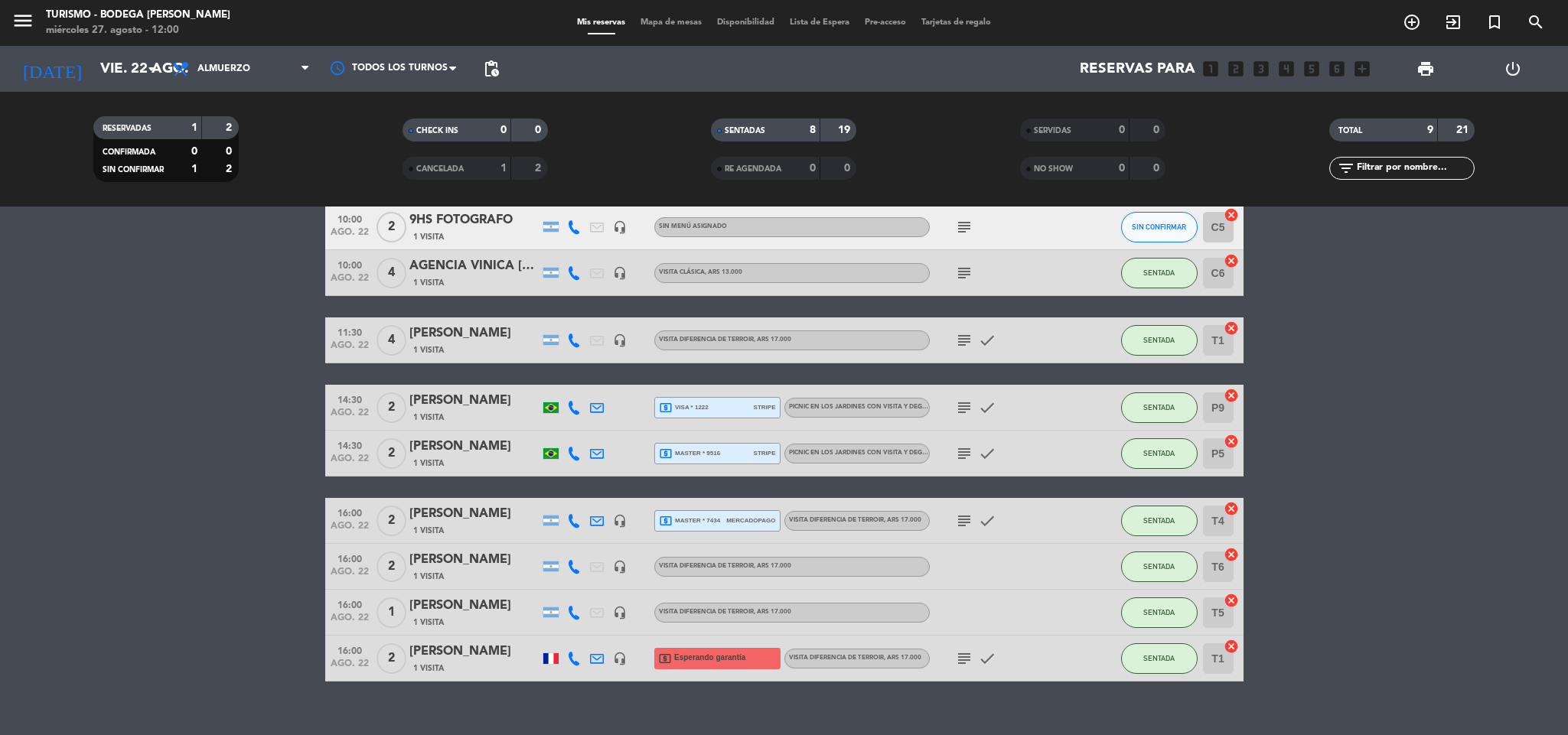
scroll to position [175, 0]
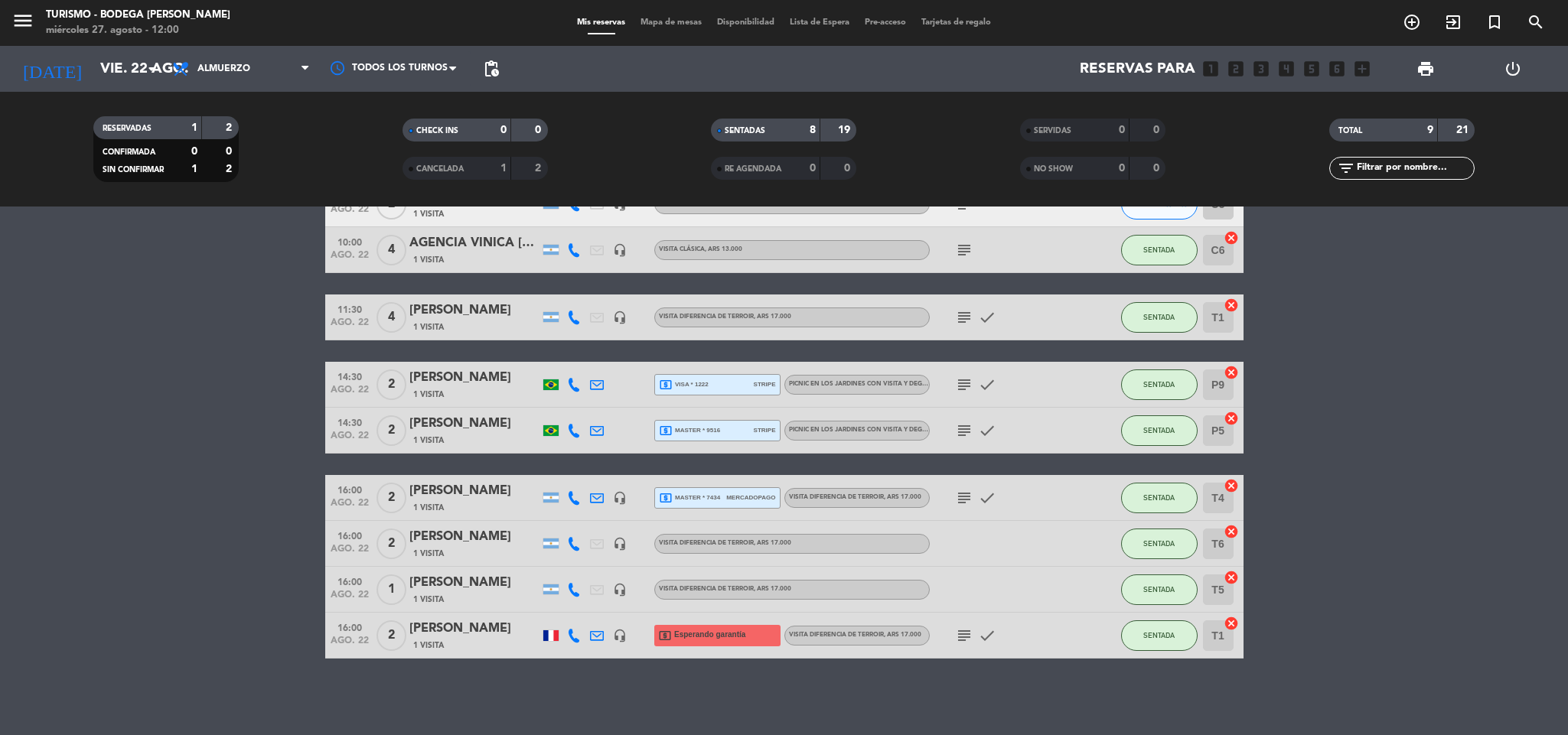
click at [961, 259] on icon "subject" at bounding box center [964, 250] width 18 height 18
click at [1346, 327] on bookings-row "10:00 ago. 22 2 9HS FOTOGRAFO 1 Visita headset_mic Sin menú asignado subject SI…" at bounding box center [784, 420] width 1568 height 477
click at [962, 315] on icon "subject" at bounding box center [964, 318] width 18 height 18
click at [960, 309] on icon "subject" at bounding box center [964, 318] width 18 height 18
click at [958, 377] on icon "subject" at bounding box center [964, 384] width 18 height 18
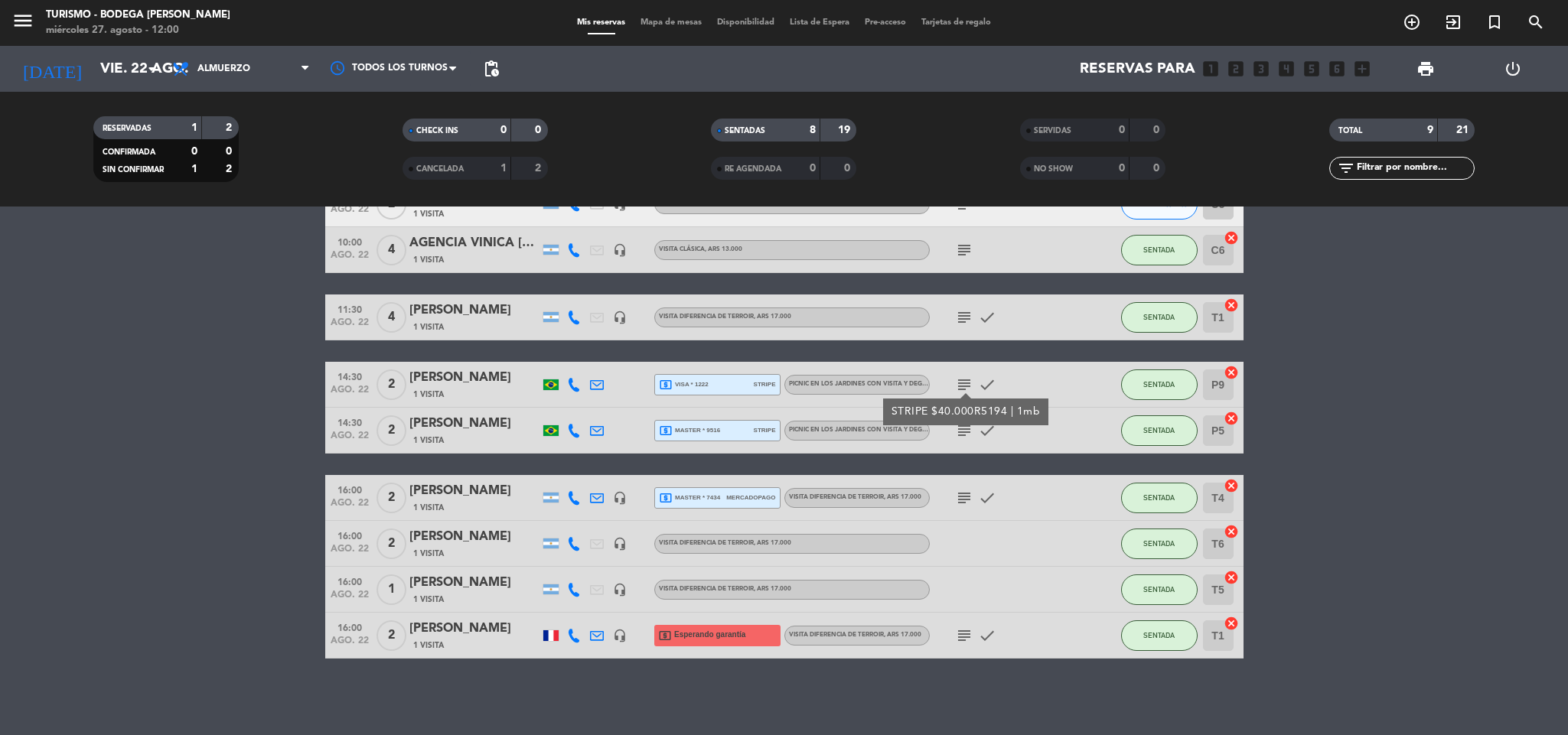
click at [958, 379] on icon "subject" at bounding box center [964, 384] width 18 height 18
click at [598, 499] on icon at bounding box center [597, 498] width 14 height 14
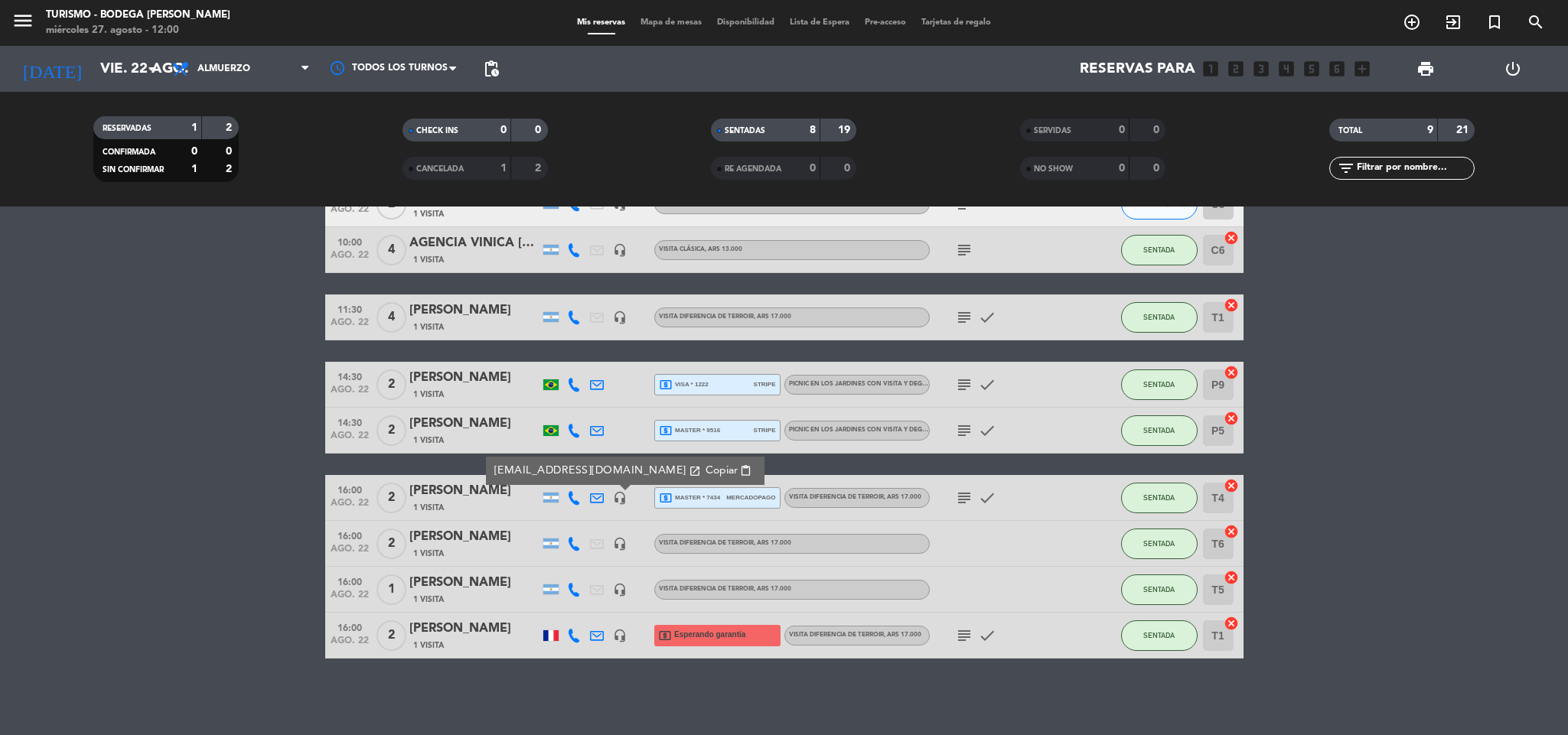
click at [143, 613] on bookings-row "10:00 ago. 22 2 9HS FOTOGRAFO 1 Visita headset_mic Sin menú asignado subject SI…" at bounding box center [784, 420] width 1568 height 477
click at [99, 64] on input "vie. 22 ago." at bounding box center [184, 68] width 184 height 32
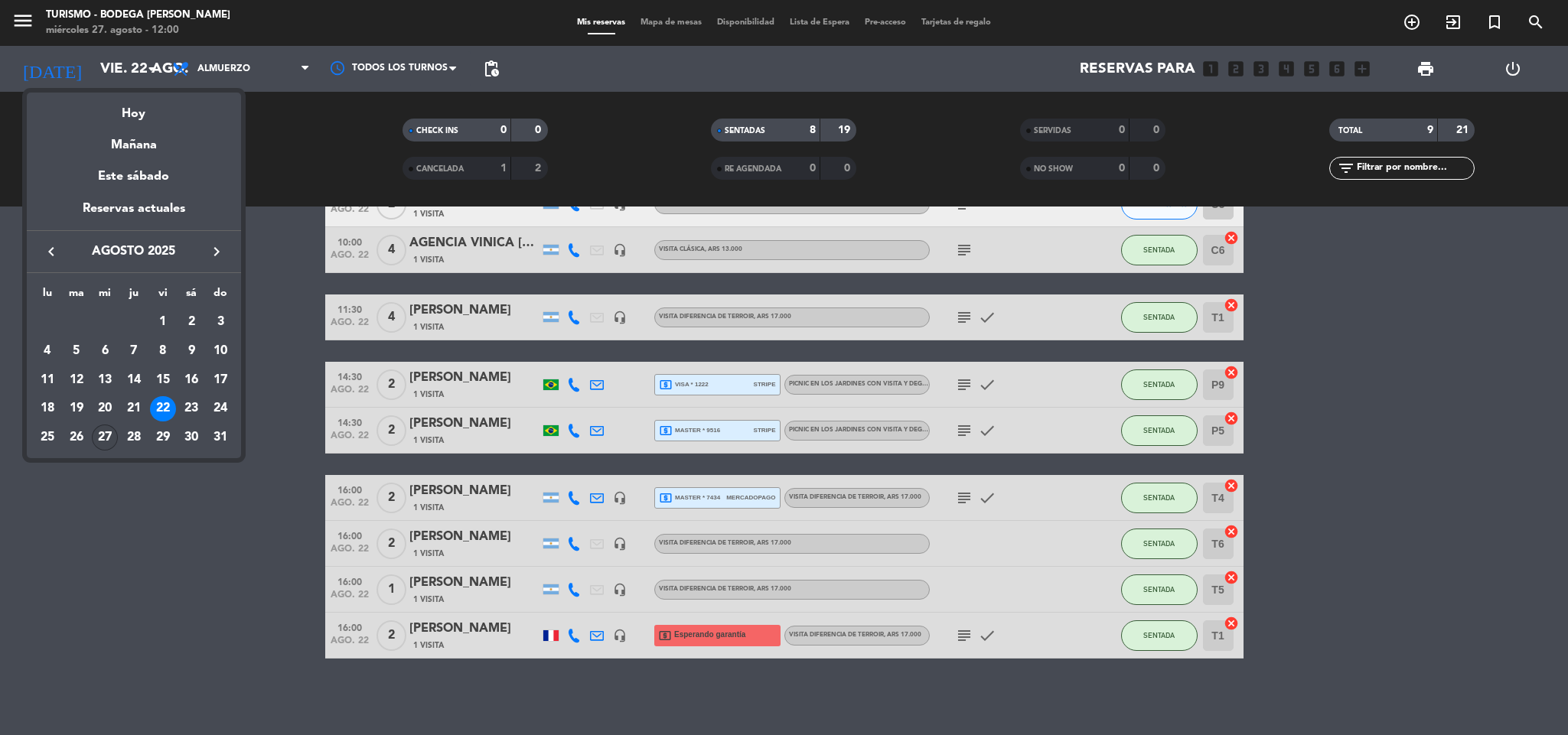
click at [102, 437] on div "27" at bounding box center [105, 438] width 26 height 26
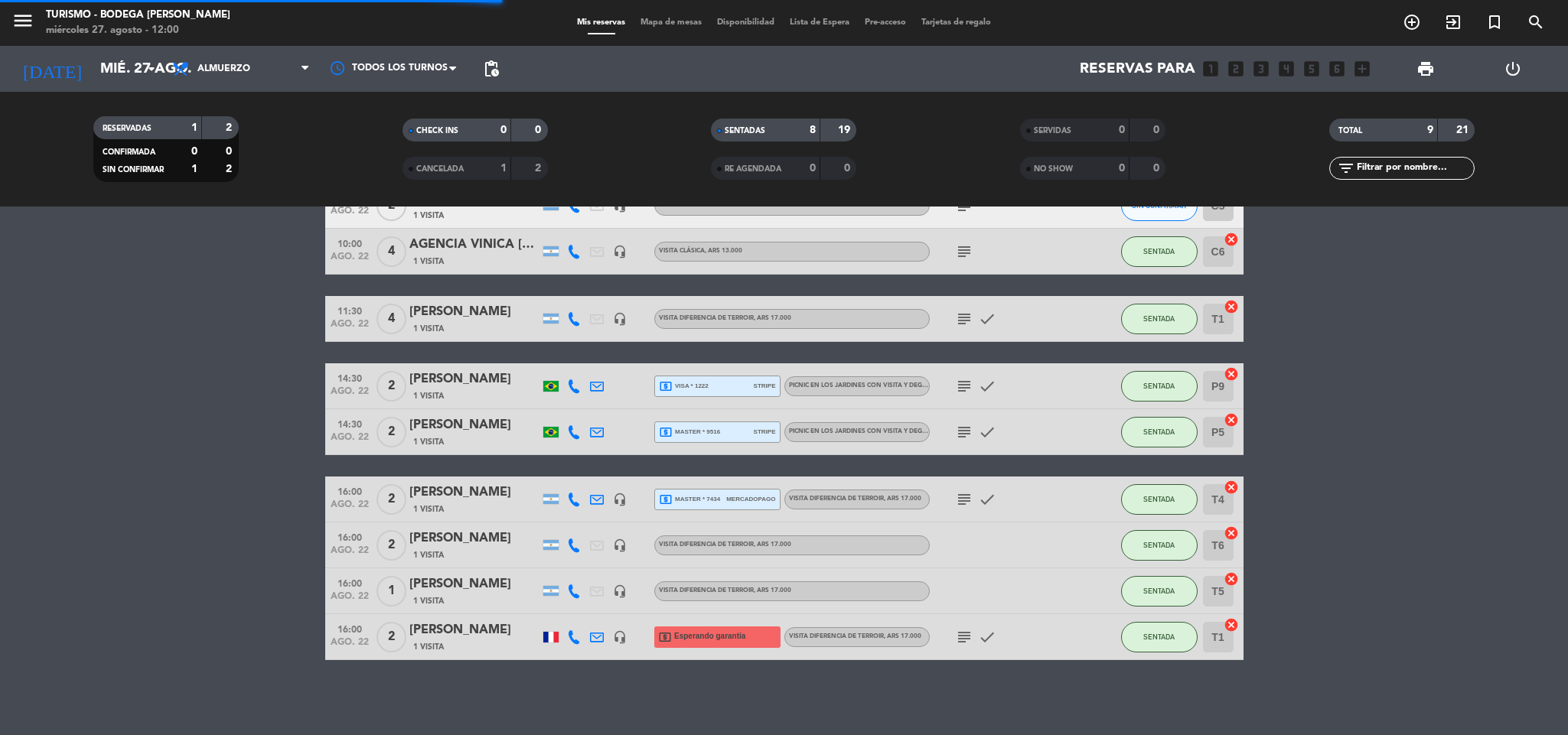
scroll to position [0, 0]
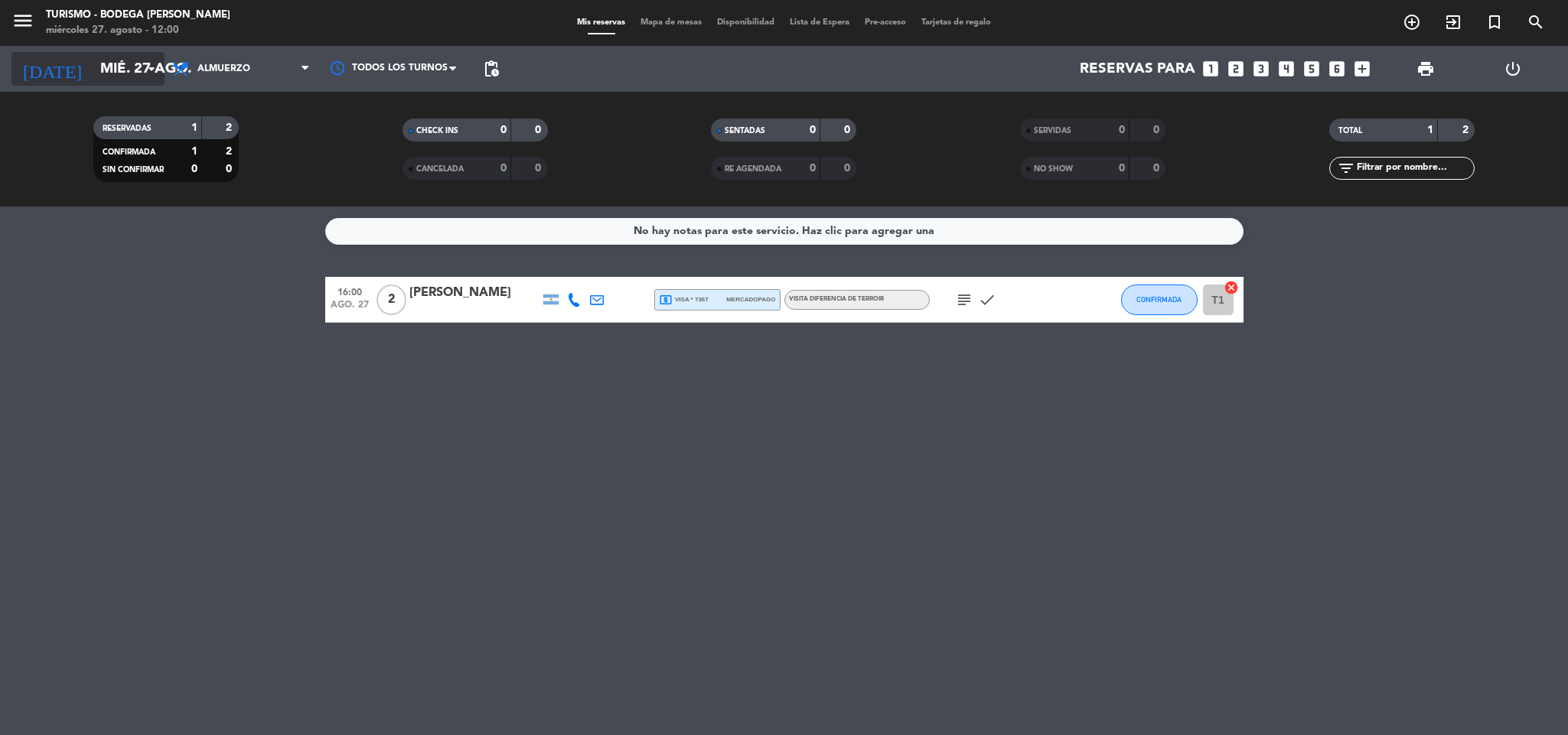
click at [103, 58] on input "mié. 27 ago." at bounding box center [184, 68] width 184 height 32
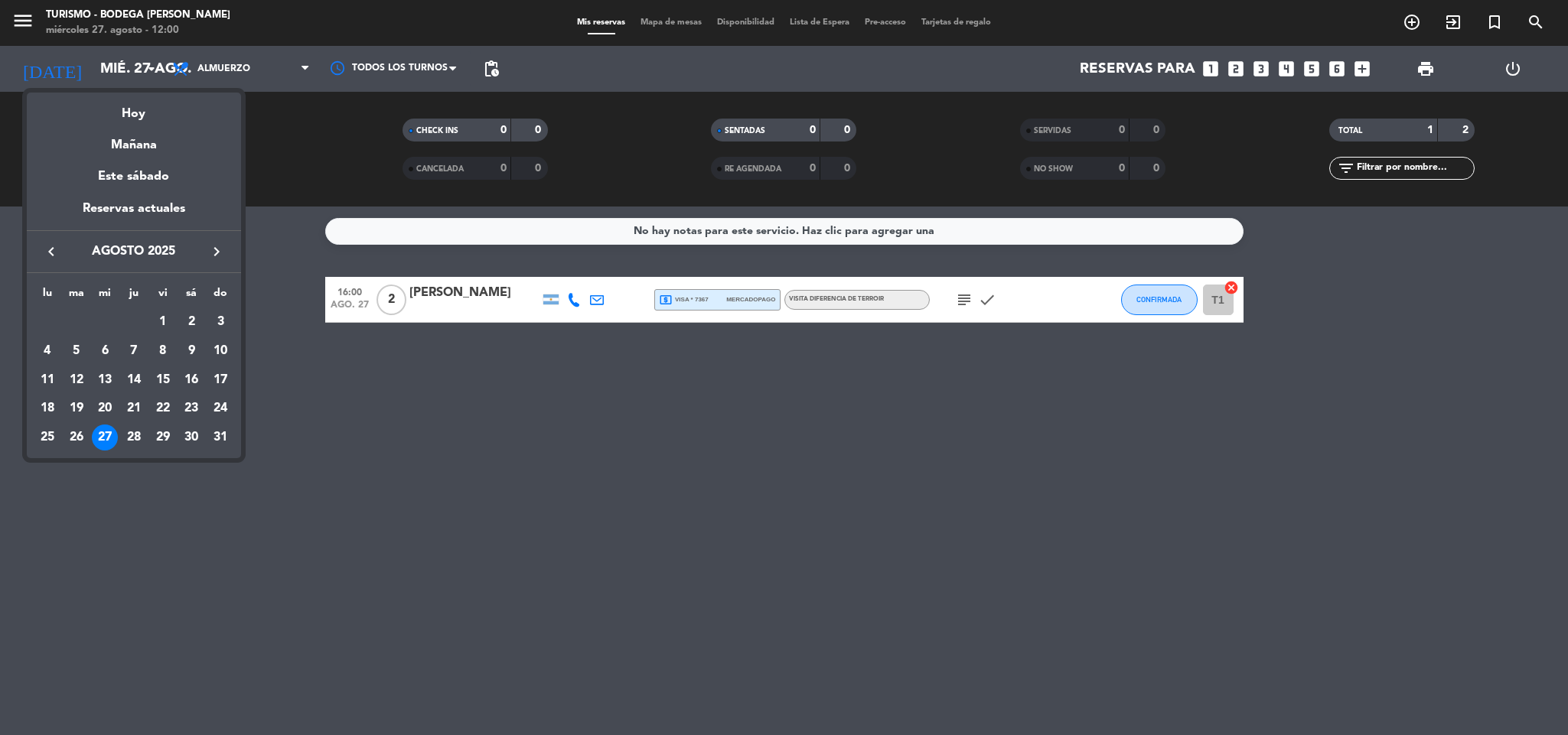
click at [594, 476] on div at bounding box center [784, 367] width 1568 height 735
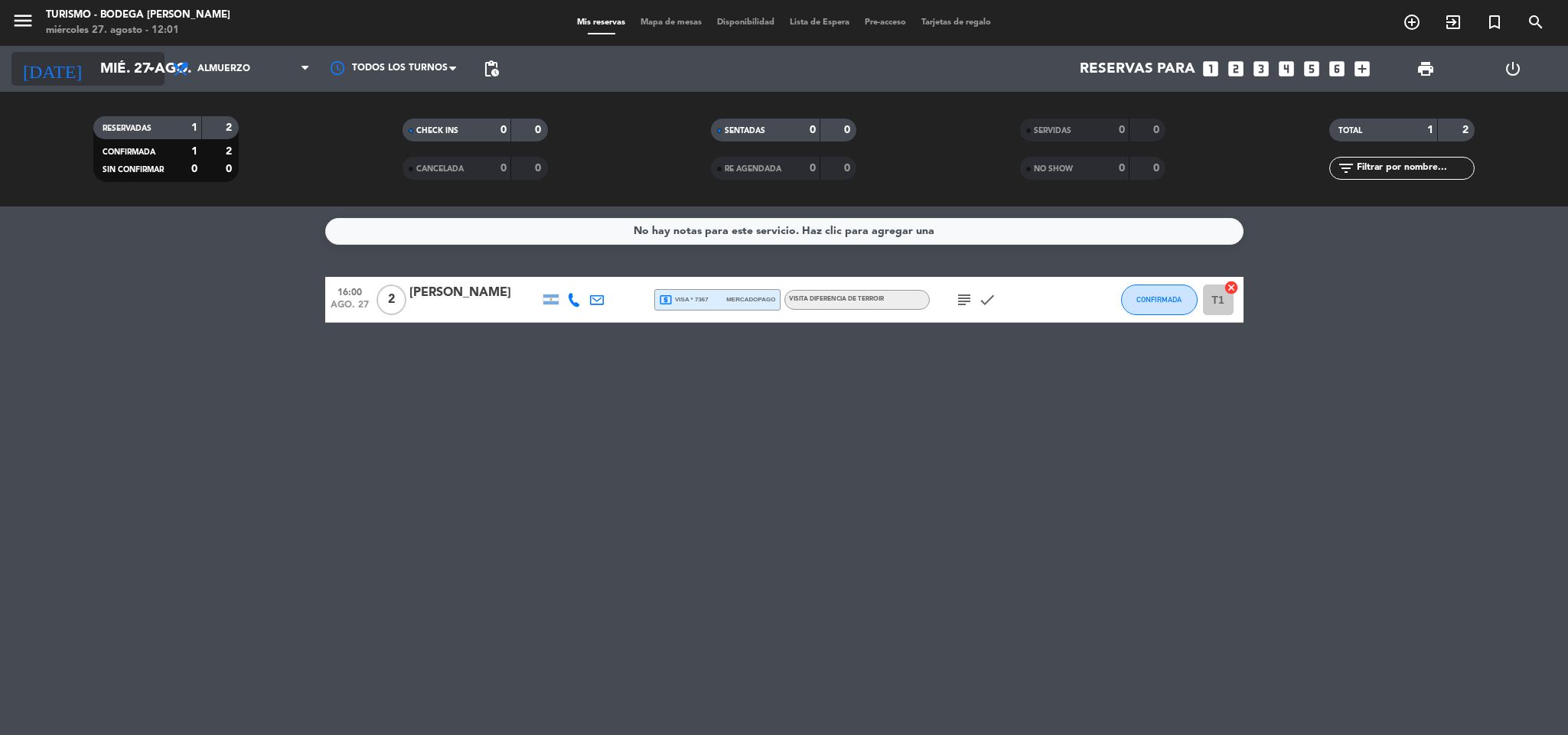
click at [92, 63] on input "mié. 27 ago." at bounding box center [184, 68] width 184 height 32
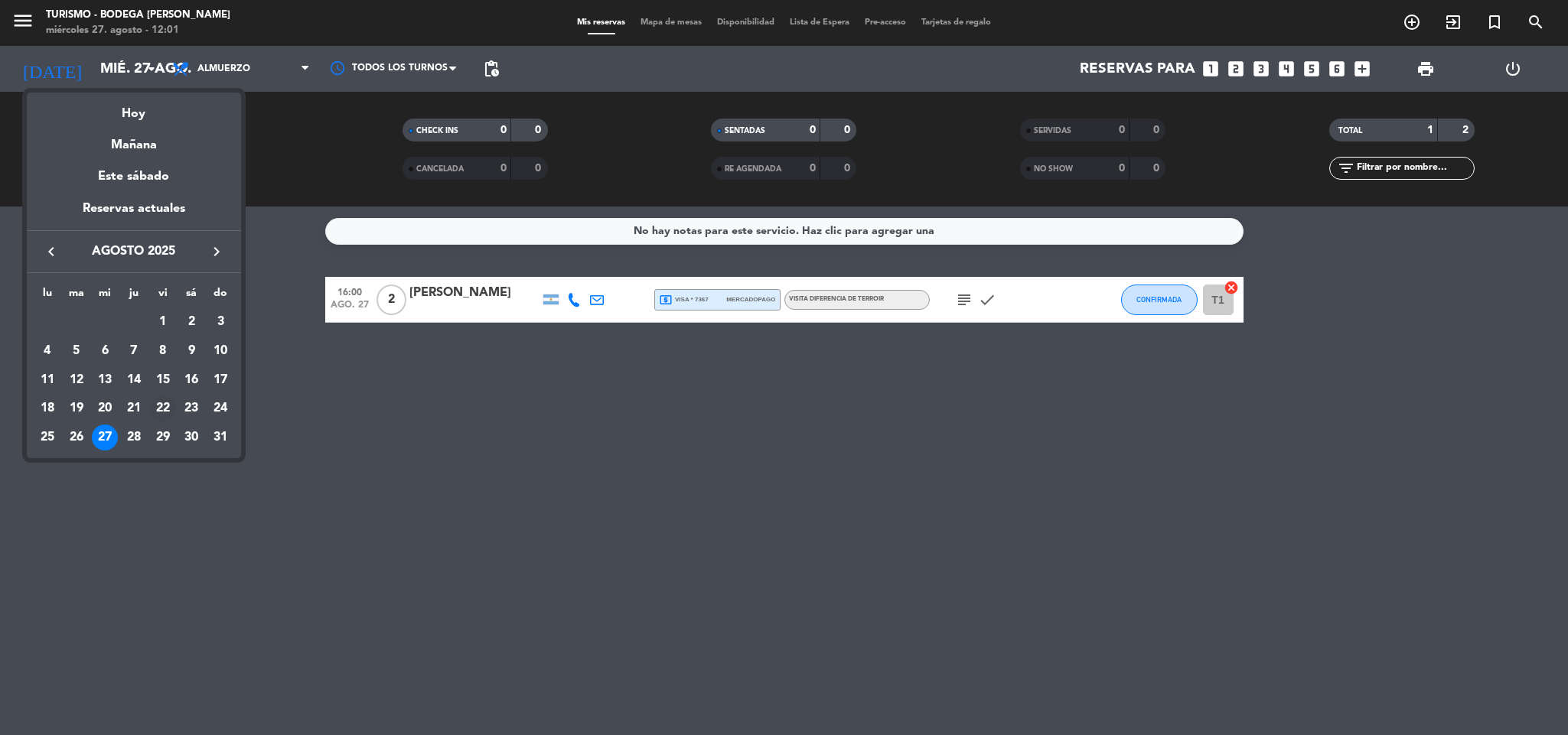
click at [159, 408] on div "22" at bounding box center [163, 409] width 26 height 26
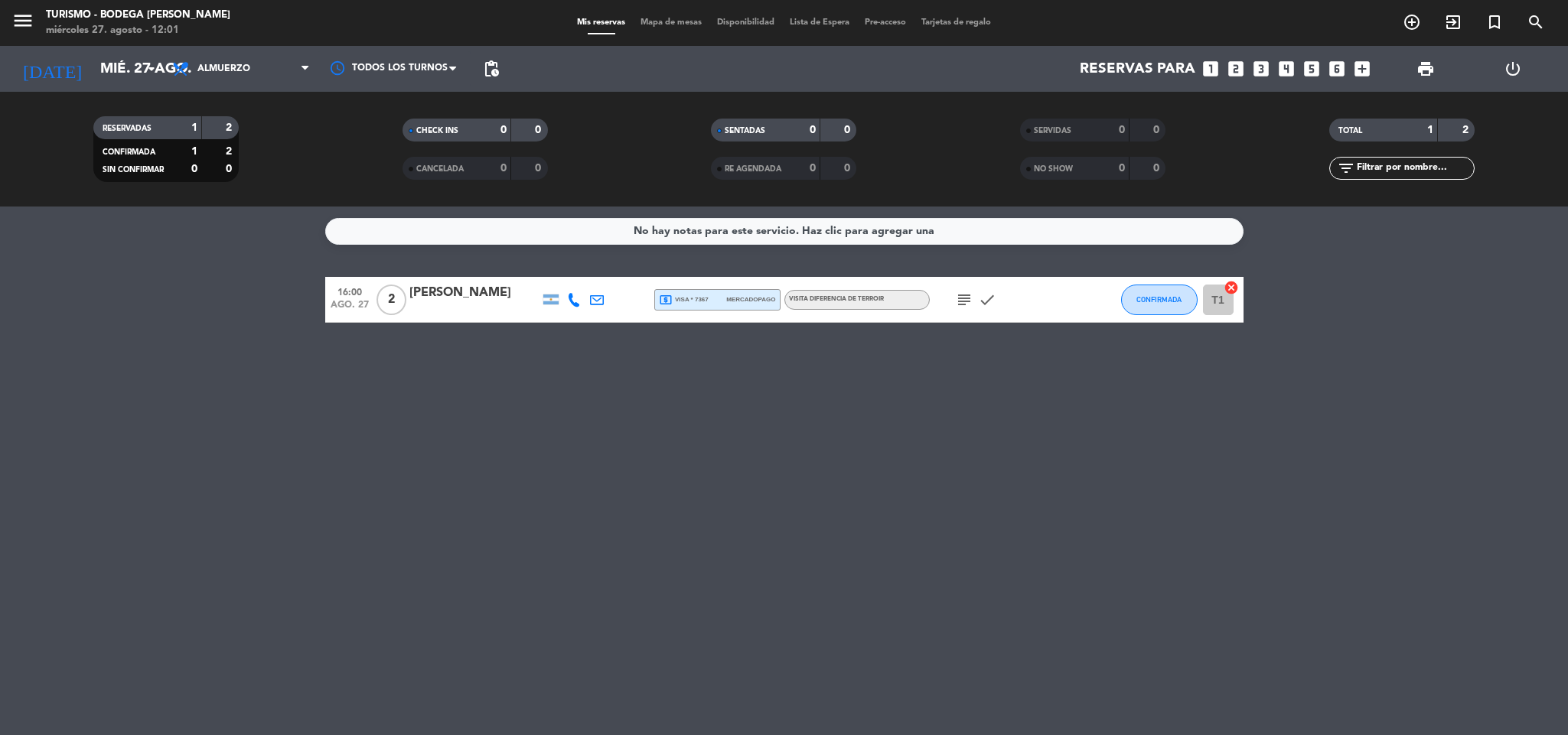
type input "vie. 22 ago."
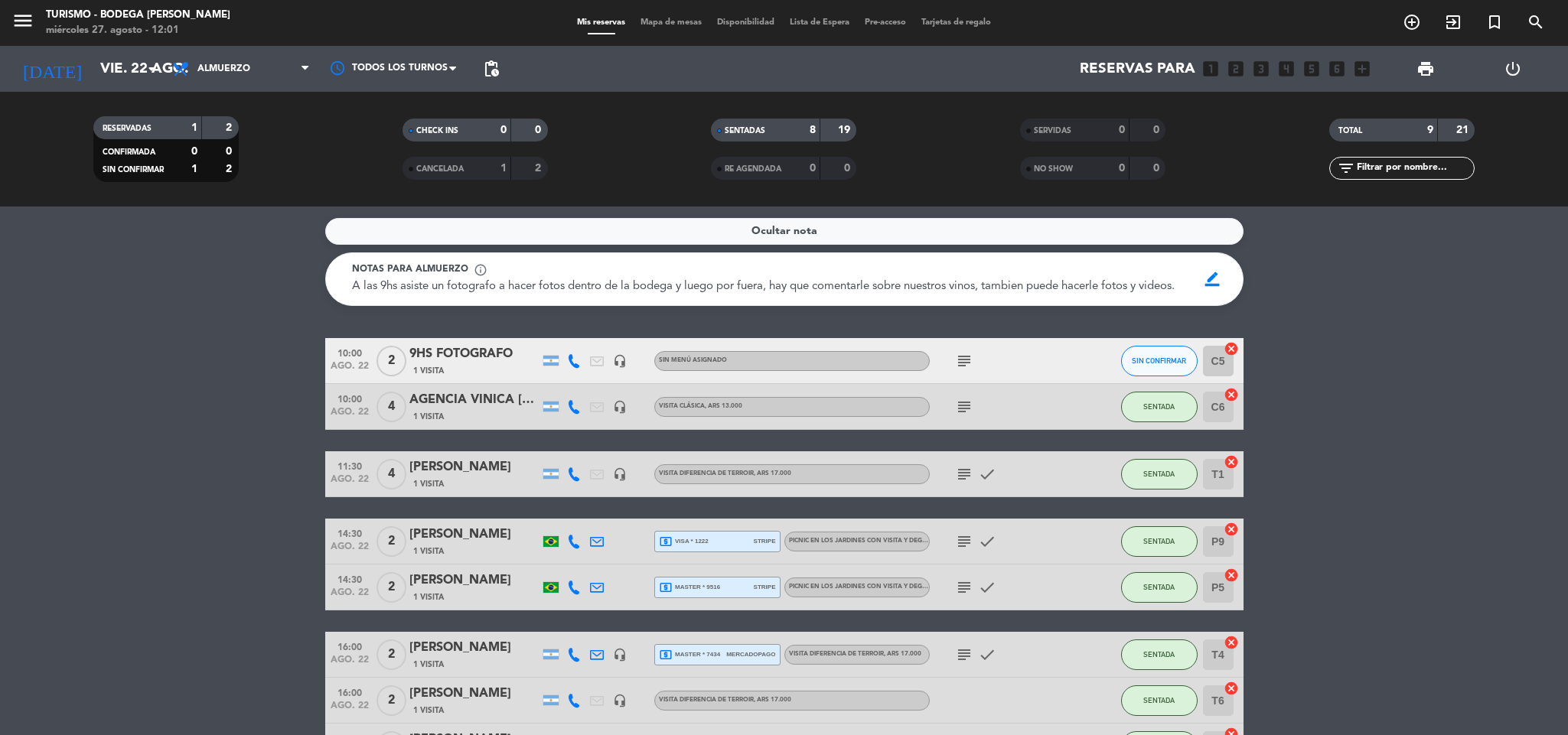
click at [975, 418] on div "subject" at bounding box center [998, 407] width 137 height 45
click at [962, 416] on icon "subject" at bounding box center [964, 407] width 18 height 18
click at [462, 410] on div "AGENCIA VINICA [PERSON_NAME]" at bounding box center [474, 400] width 130 height 20
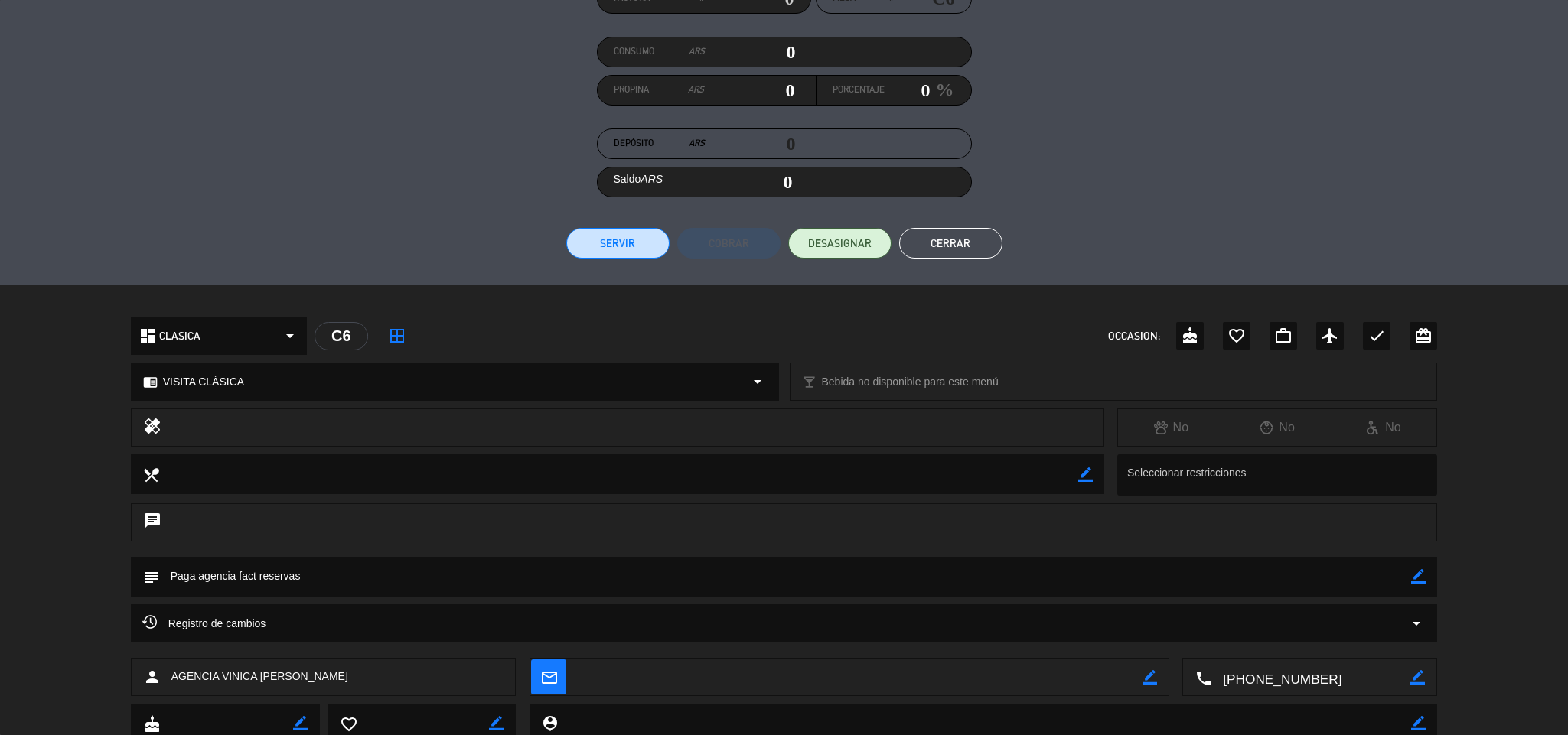
scroll to position [221, 0]
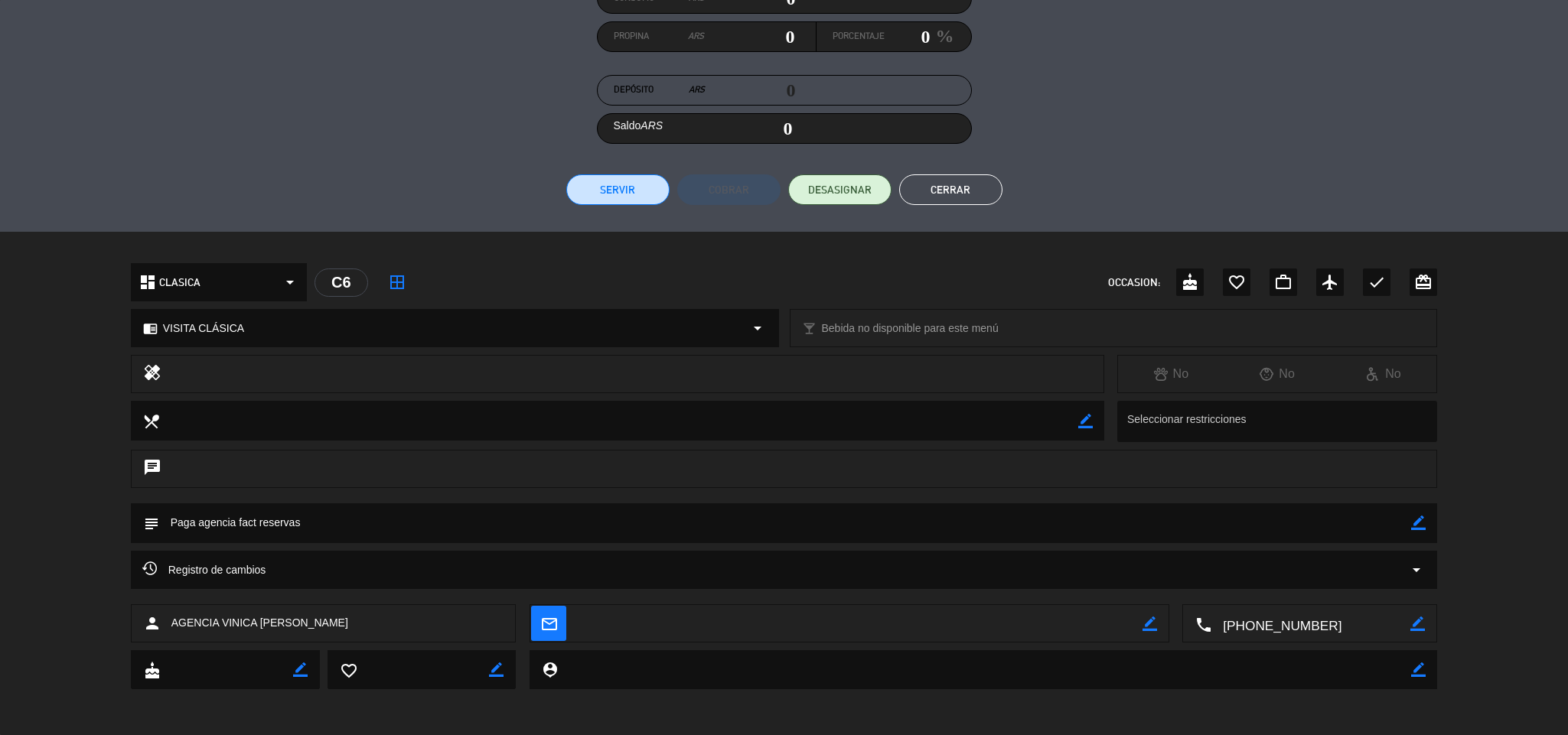
click at [1412, 523] on icon "border_color" at bounding box center [1418, 523] width 15 height 15
click at [1407, 523] on textarea at bounding box center [785, 523] width 1253 height 39
type textarea "Pagado y facturado en mostrador el 27/08"
click at [1421, 519] on icon at bounding box center [1418, 523] width 15 height 15
click at [1373, 282] on icon "check" at bounding box center [1376, 282] width 18 height 18
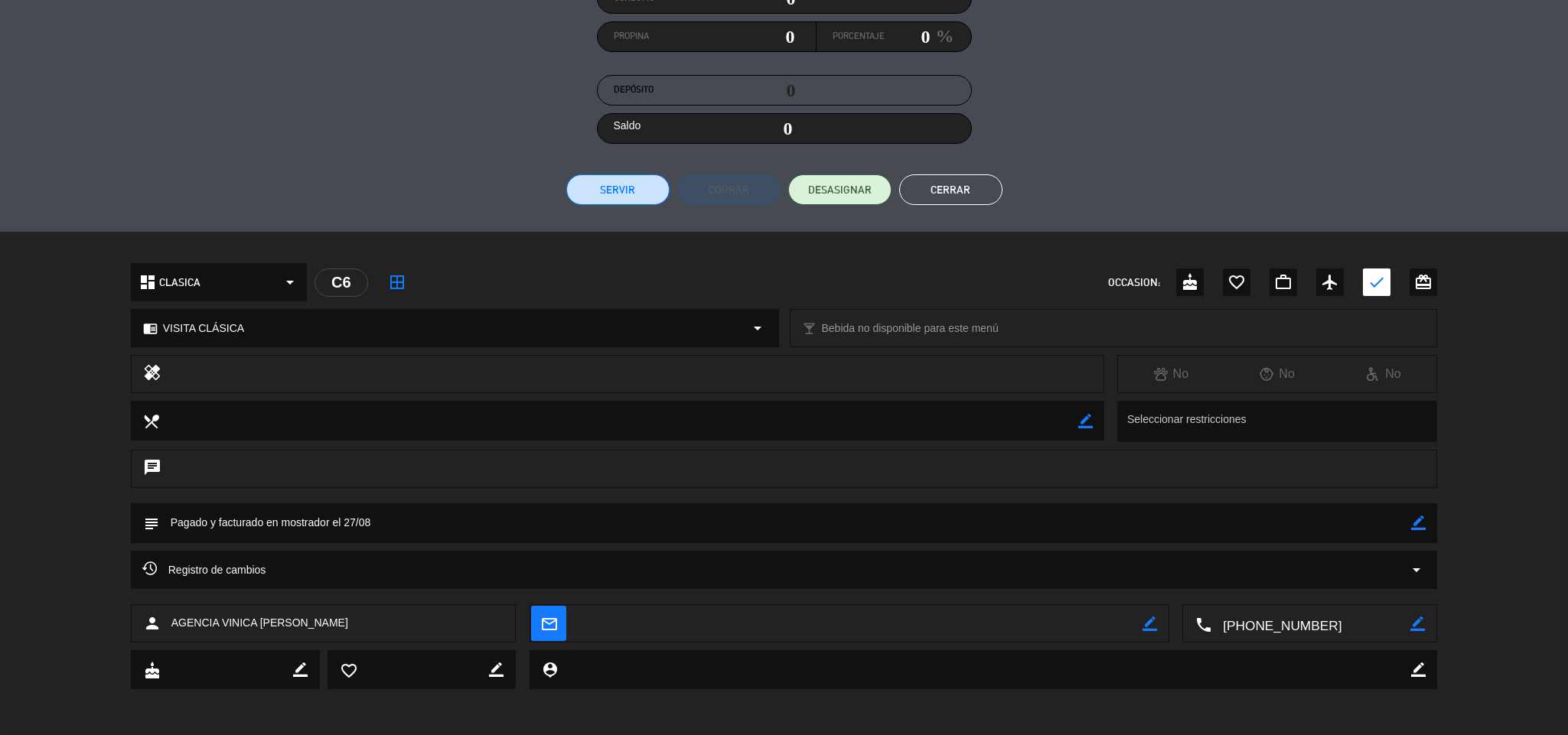
click at [941, 189] on button "Cerrar" at bounding box center [950, 189] width 103 height 30
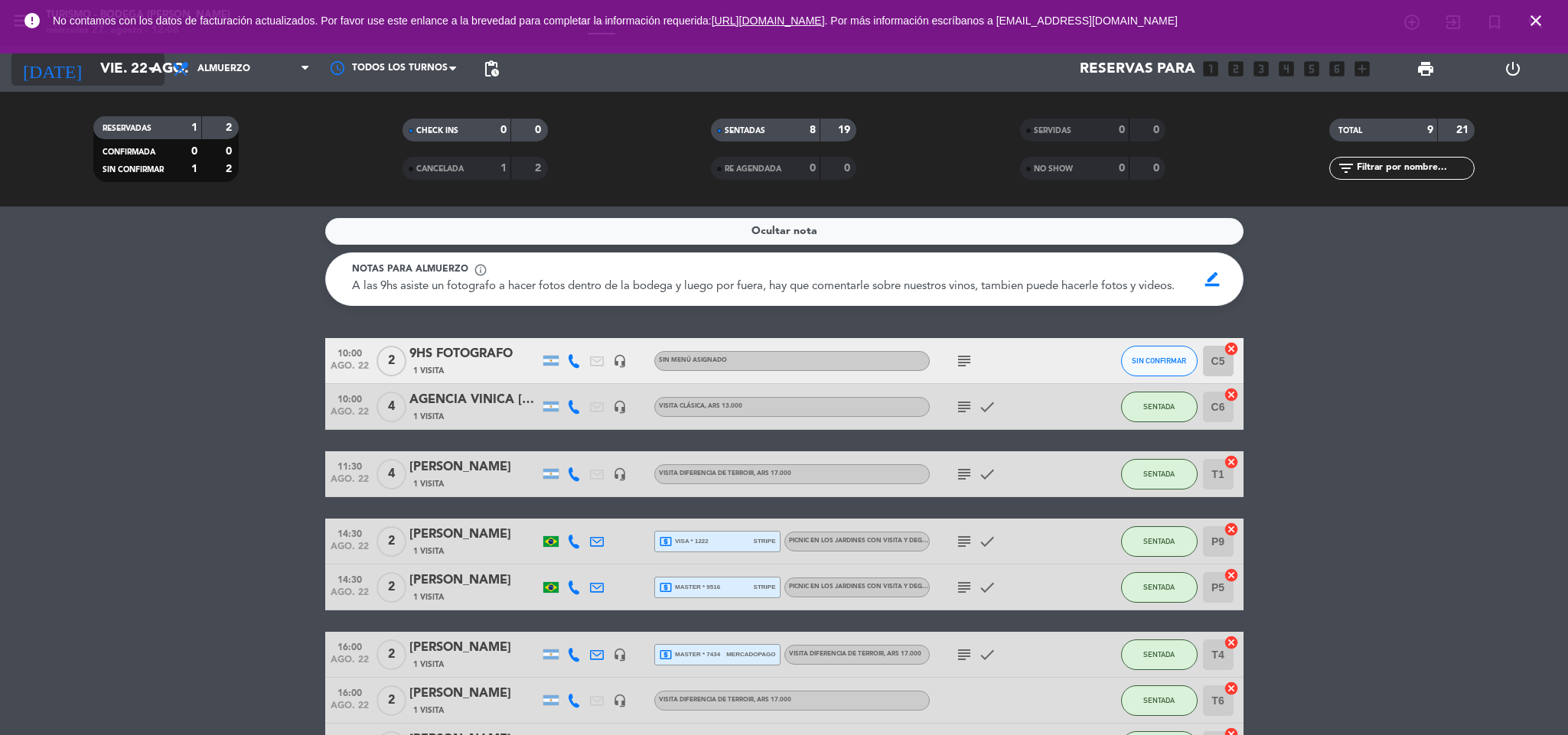
click at [147, 55] on input "vie. 22 ago." at bounding box center [184, 68] width 184 height 32
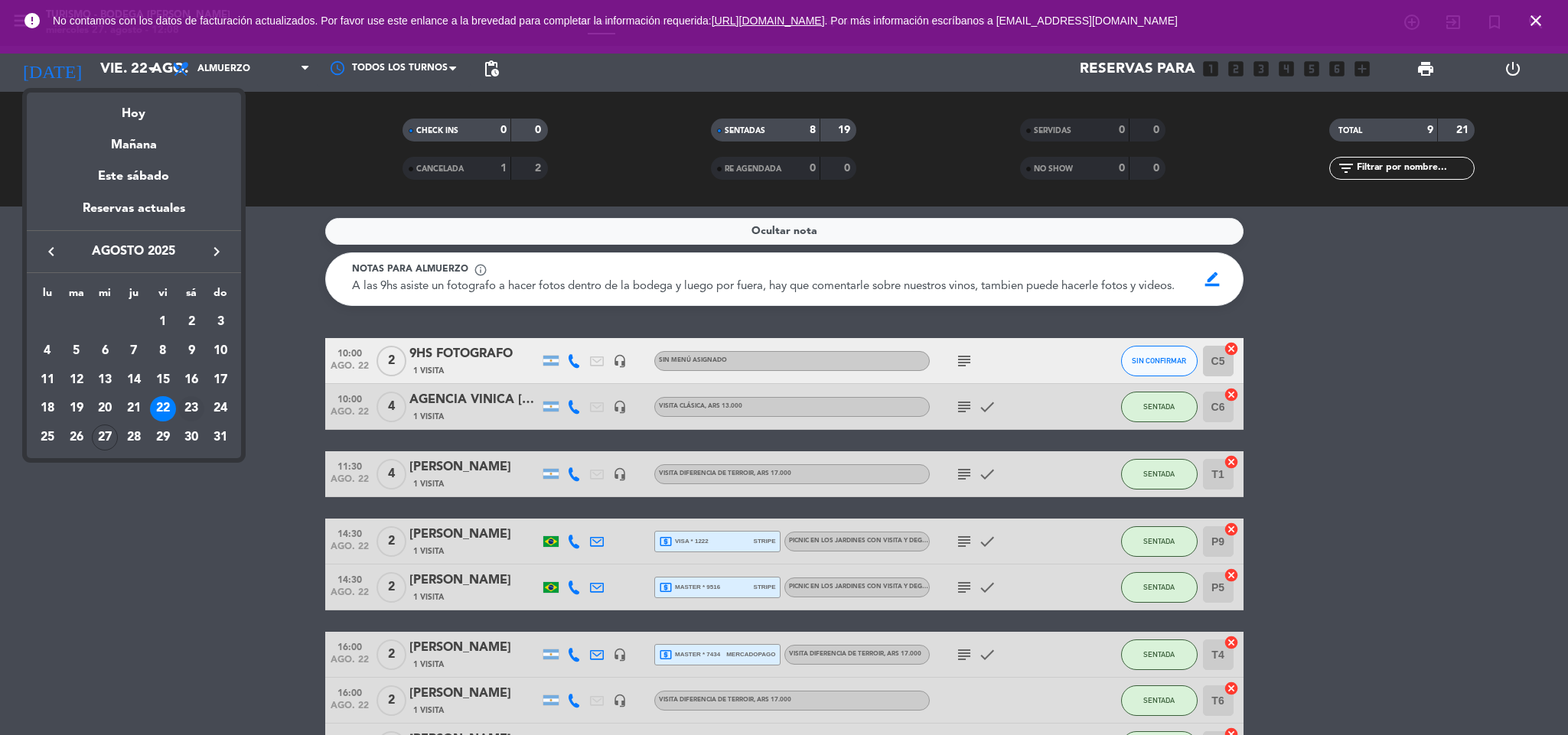
click at [193, 411] on div "23" at bounding box center [192, 409] width 26 height 26
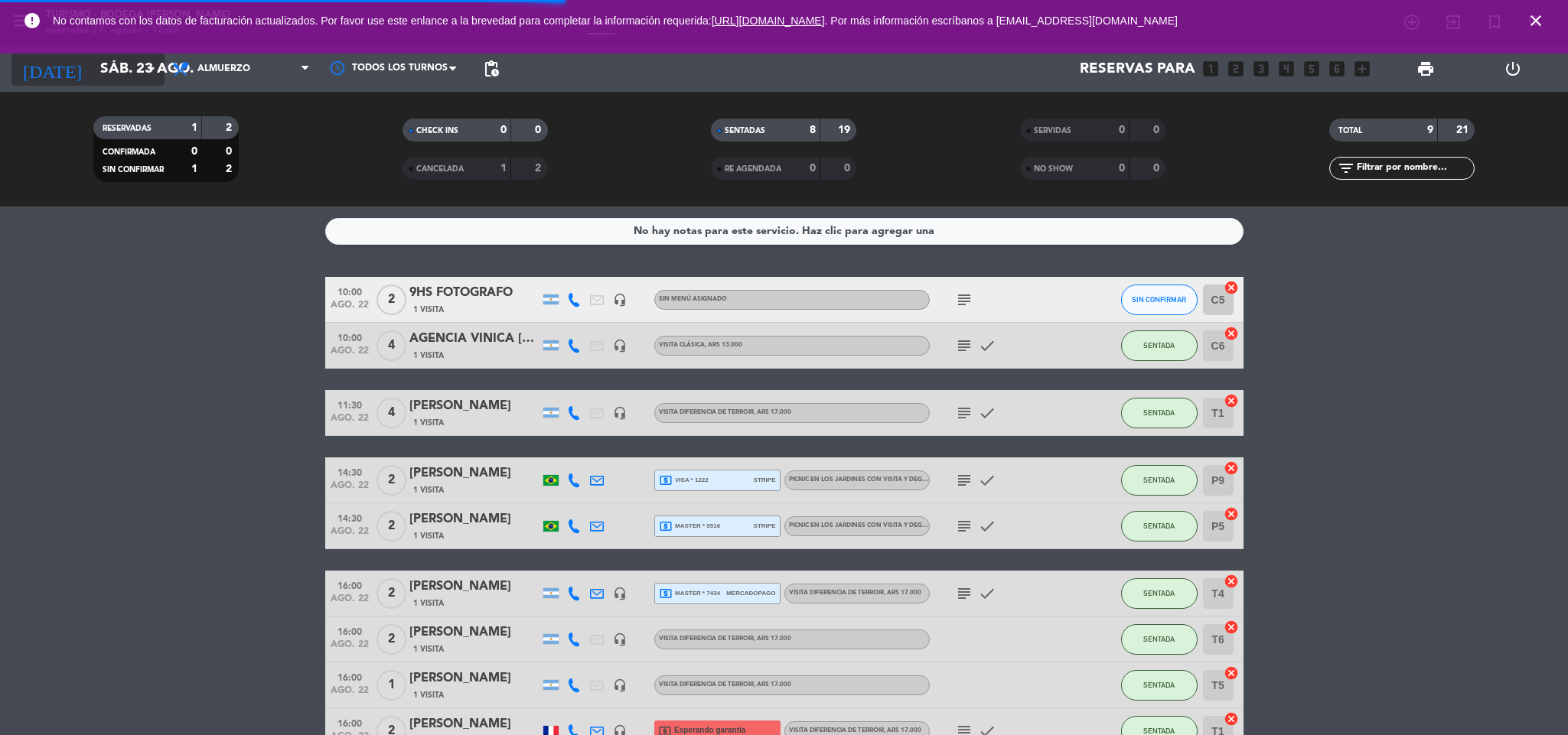
click at [109, 60] on input "sáb. 23 ago." at bounding box center [184, 68] width 184 height 32
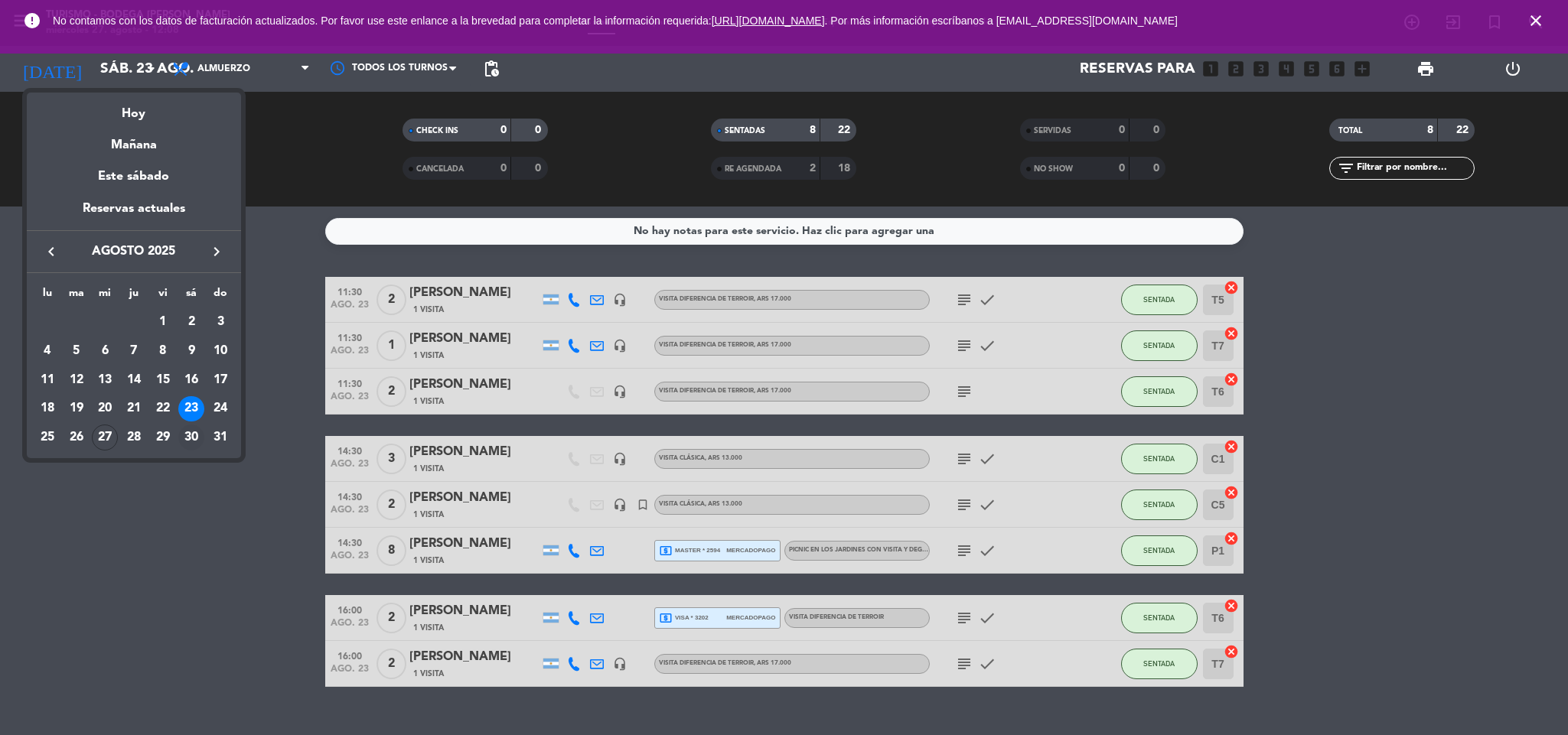
click at [191, 434] on div "30" at bounding box center [192, 438] width 26 height 26
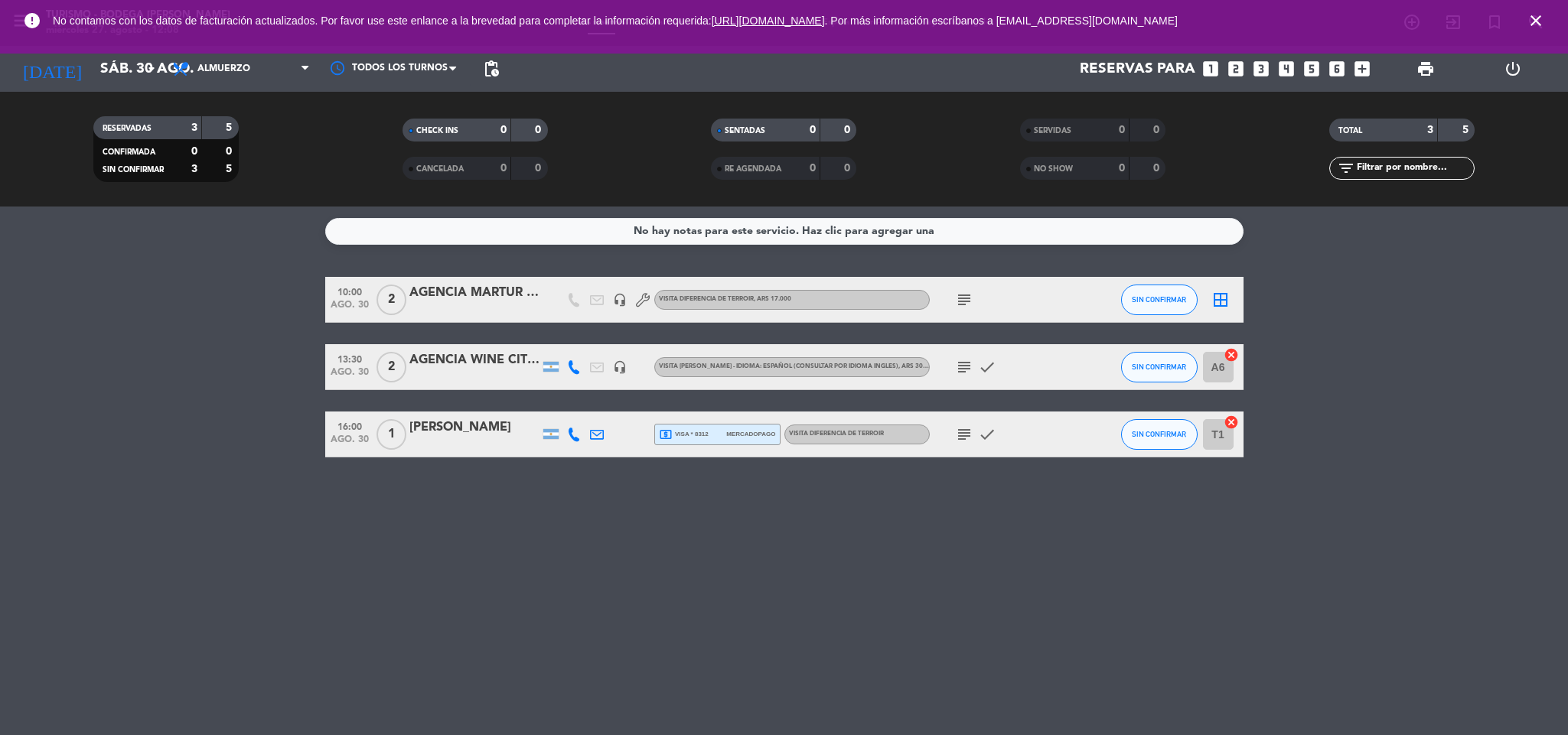
click at [960, 361] on icon "subject" at bounding box center [964, 367] width 18 height 18
click at [956, 358] on icon "subject" at bounding box center [964, 367] width 18 height 18
click at [969, 299] on icon "subject" at bounding box center [964, 300] width 18 height 18
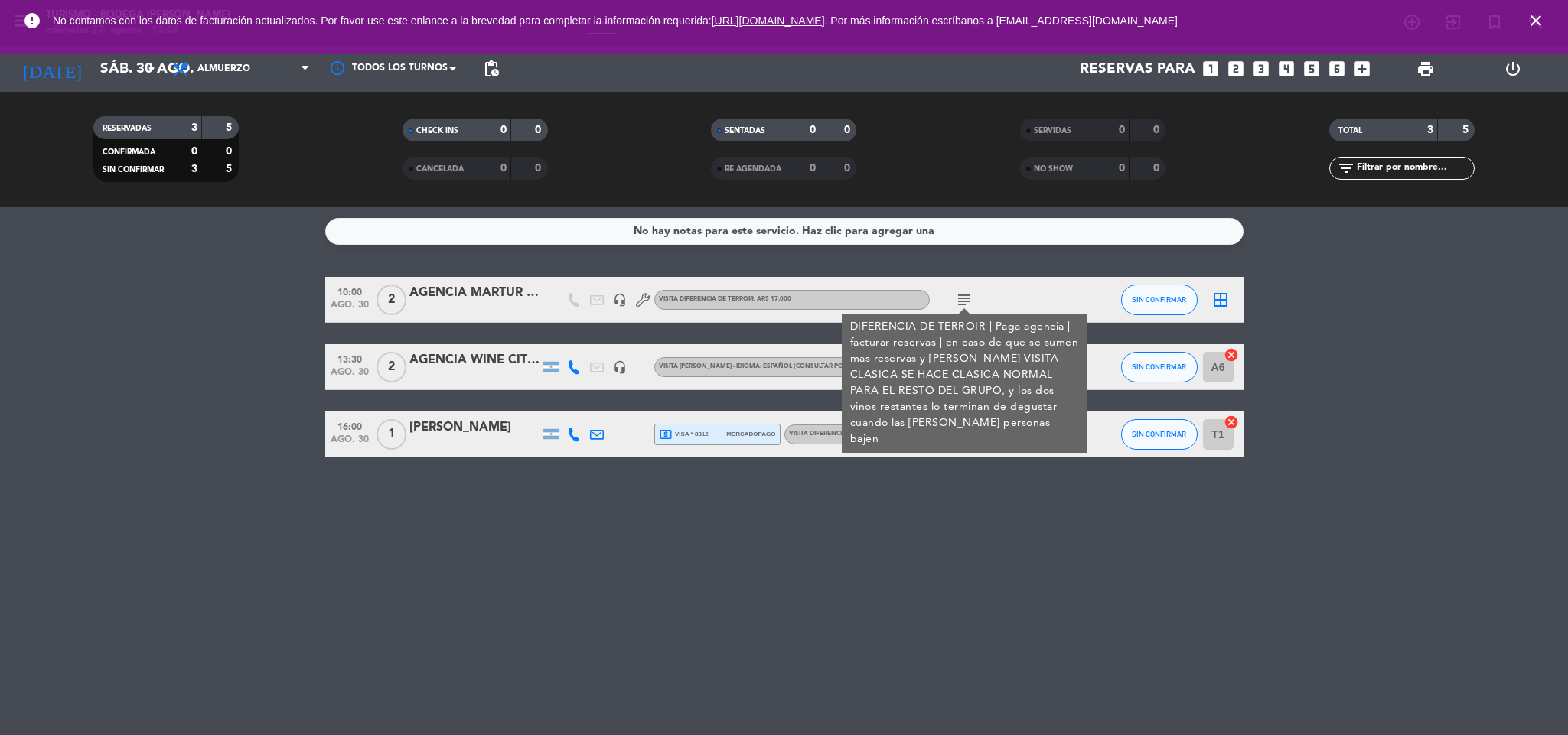
click at [964, 299] on icon "subject" at bounding box center [964, 300] width 18 height 18
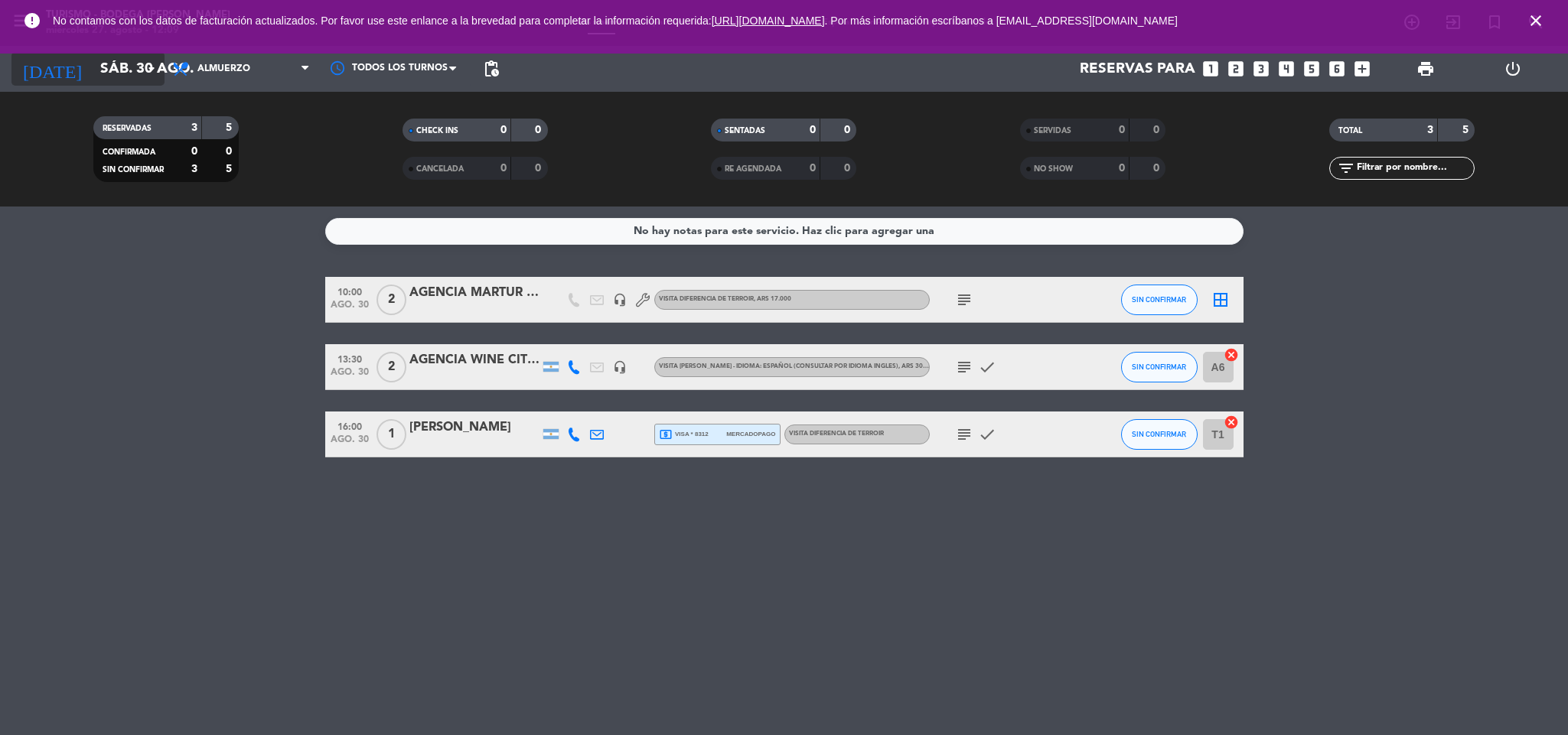
click at [115, 70] on input "sáb. 30 ago." at bounding box center [184, 68] width 184 height 32
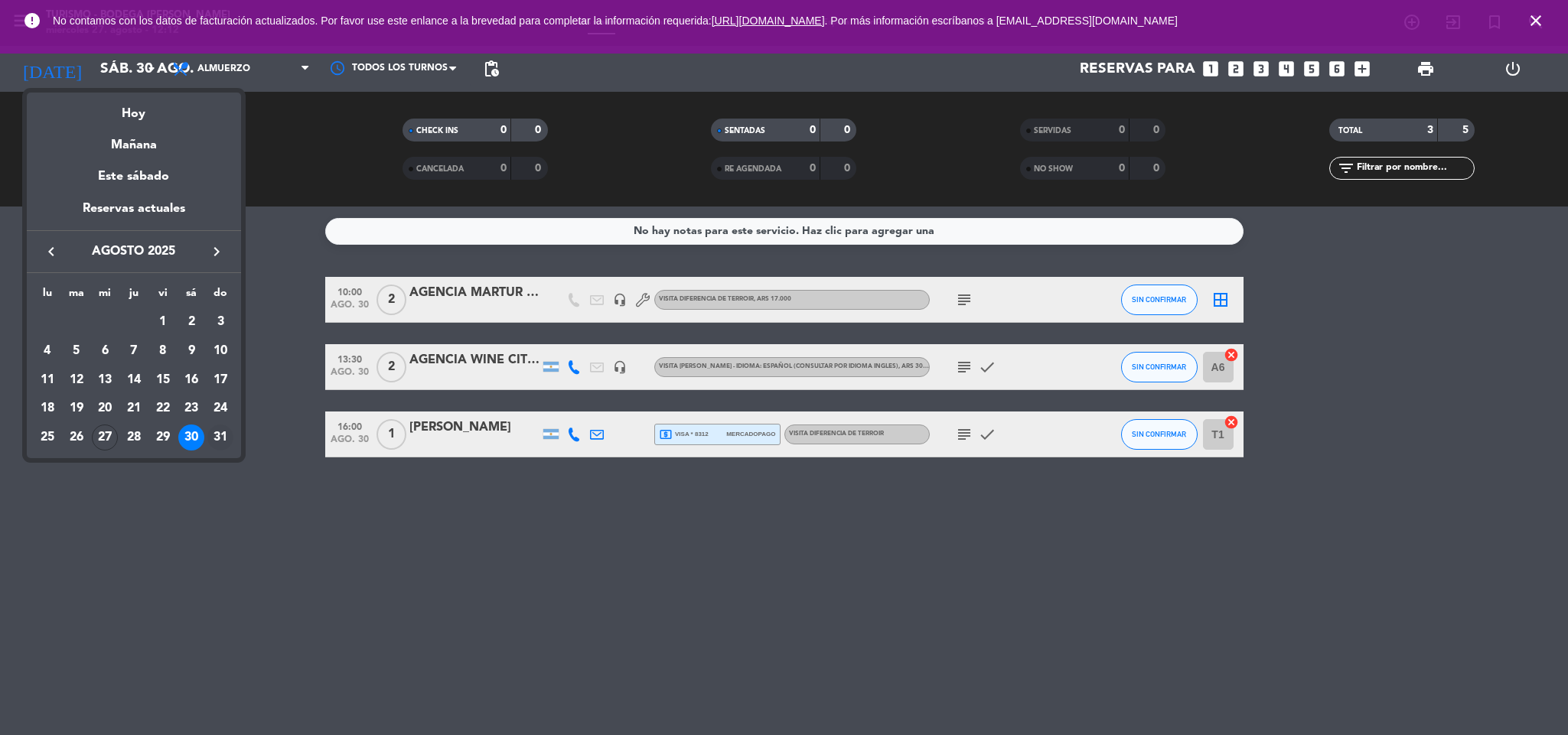
click at [216, 441] on div "31" at bounding box center [221, 438] width 26 height 26
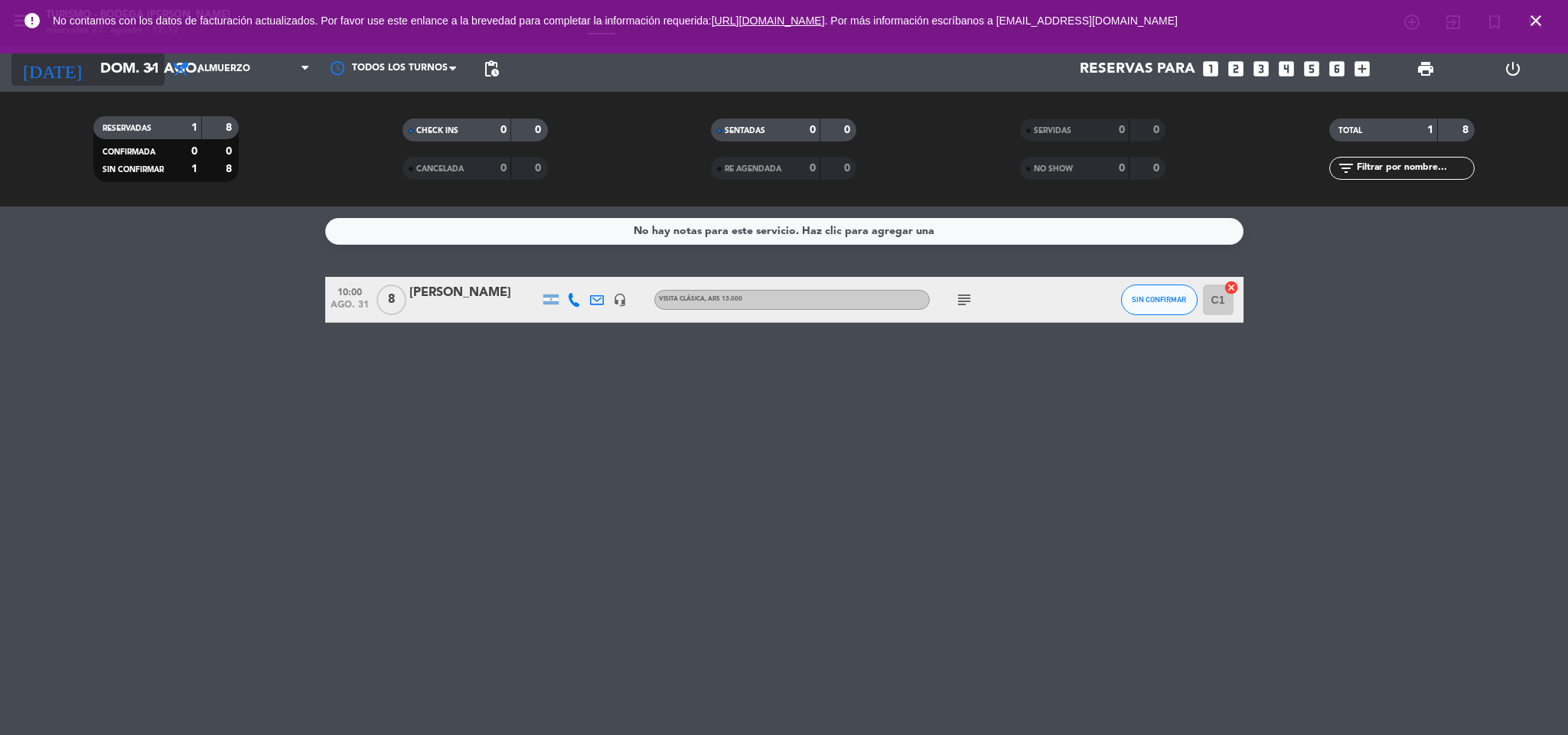
click at [159, 67] on icon "arrow_drop_down" at bounding box center [151, 69] width 18 height 18
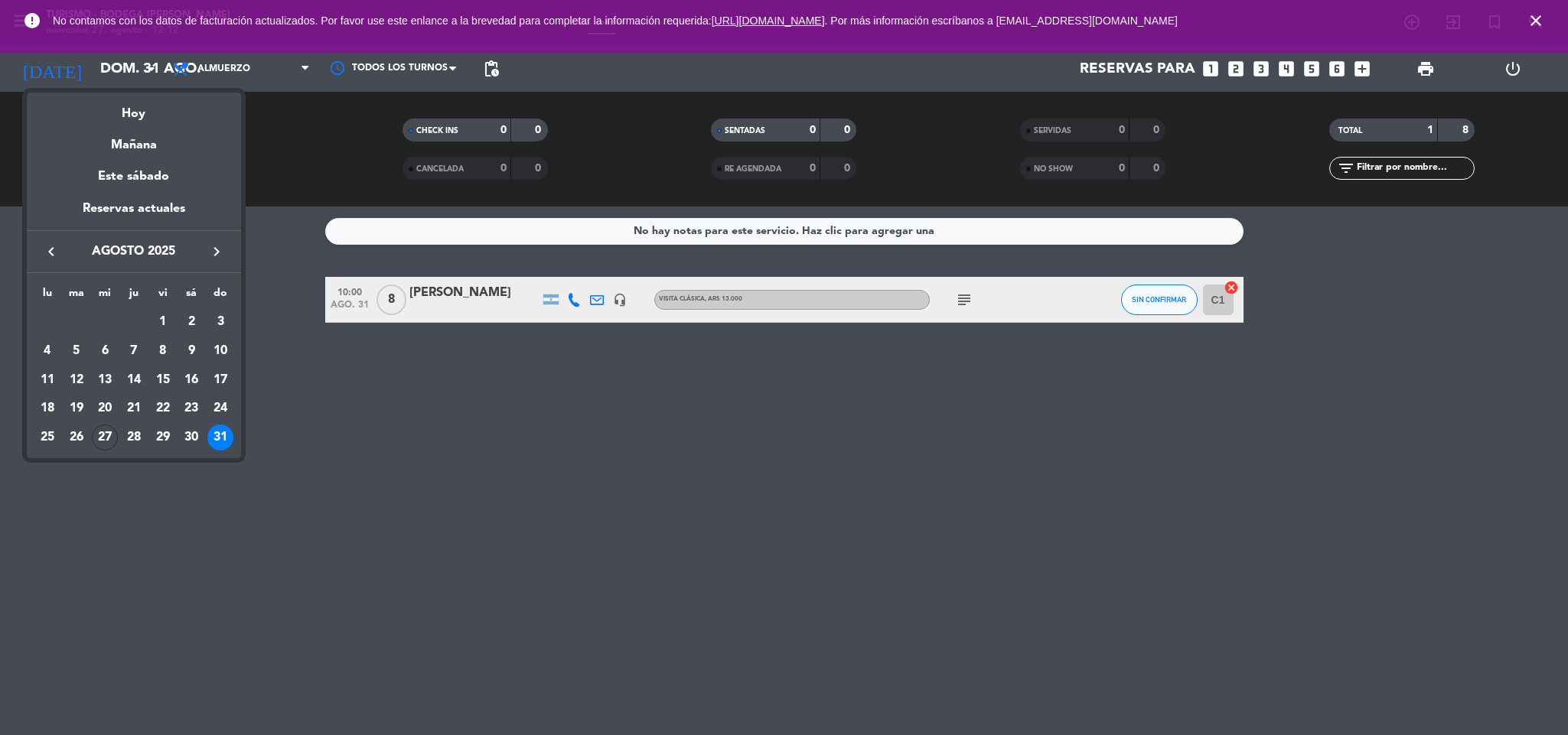
click at [210, 254] on icon "keyboard_arrow_right" at bounding box center [216, 252] width 18 height 18
click at [50, 340] on div "1" at bounding box center [48, 351] width 26 height 26
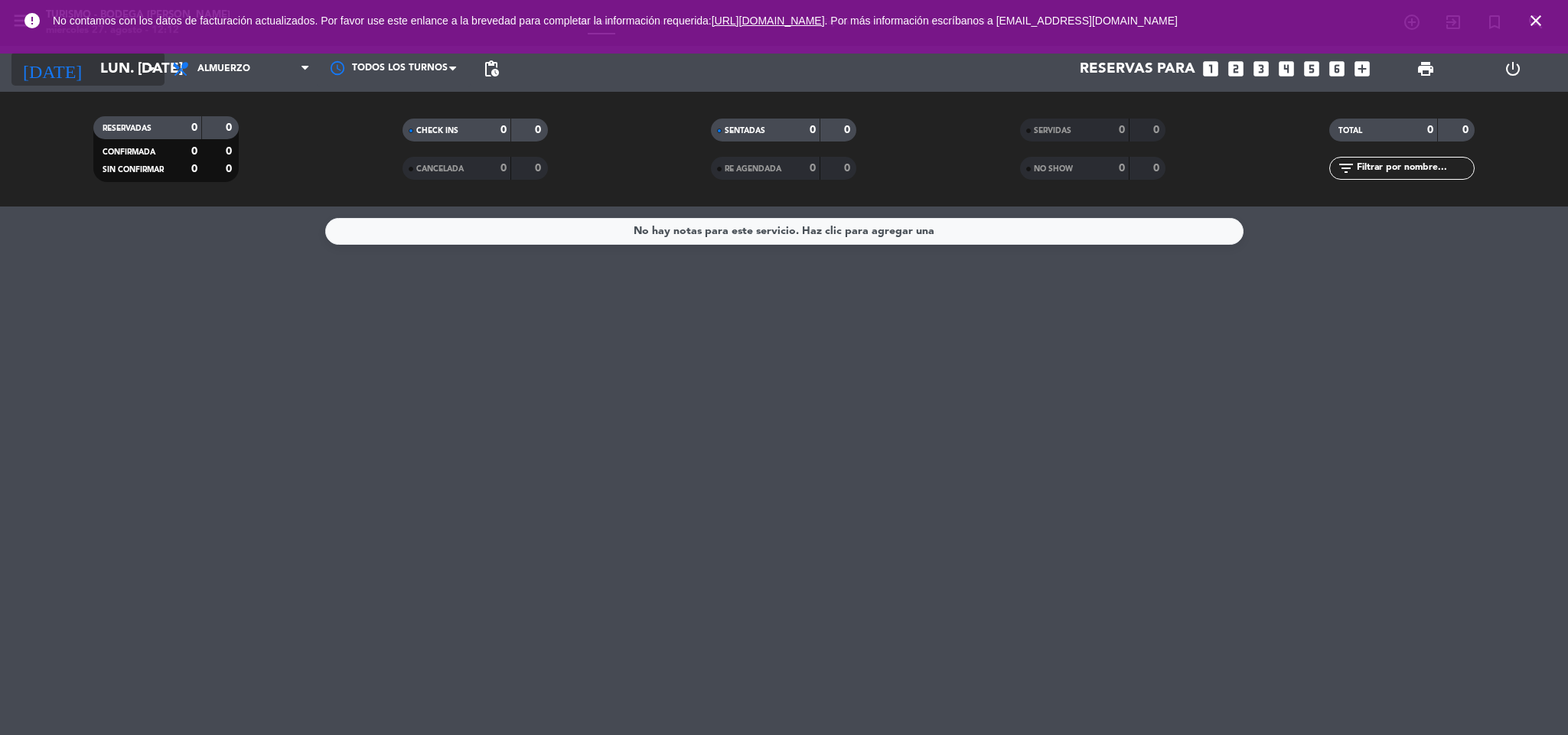
click at [131, 58] on input "lun. [DATE]" at bounding box center [184, 68] width 184 height 32
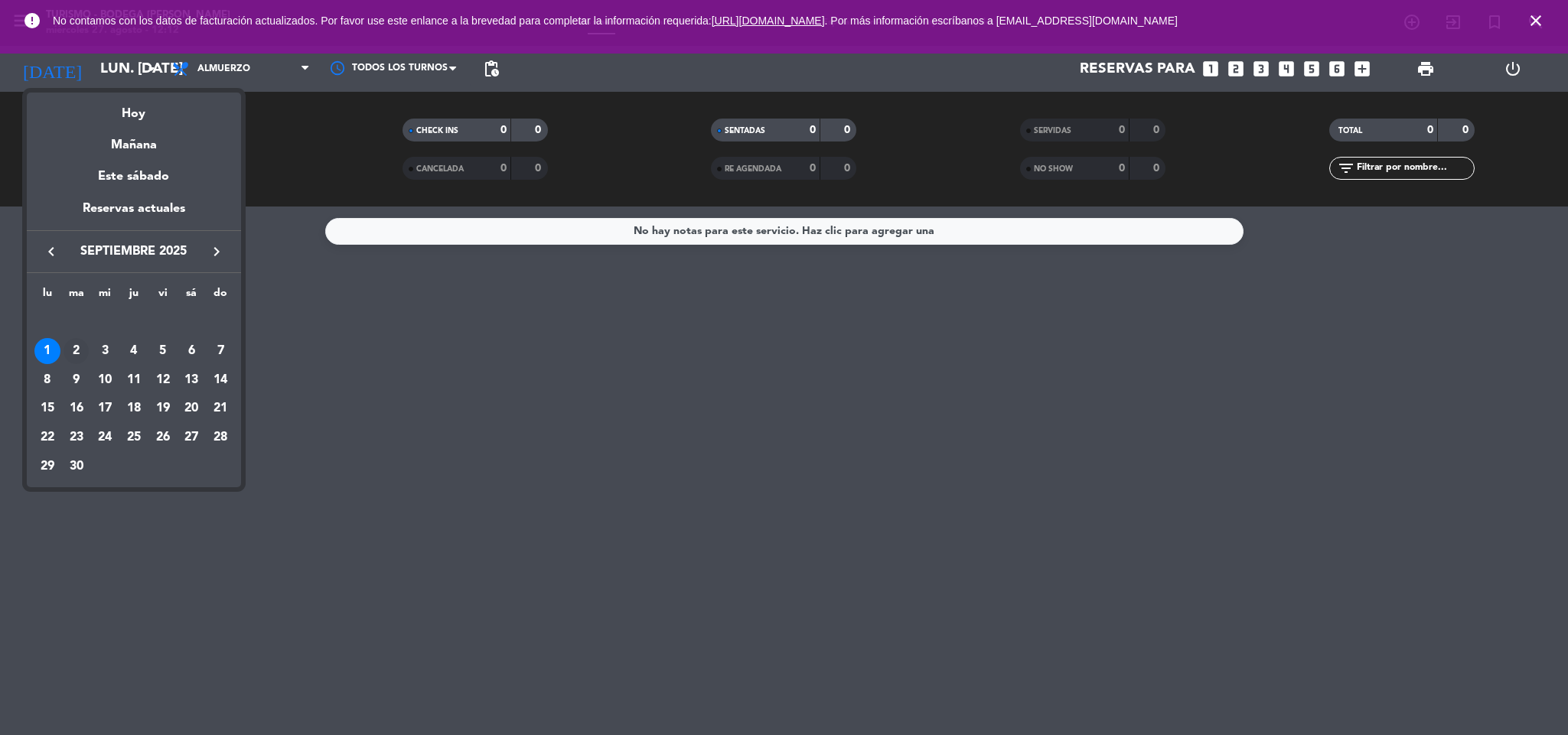
click at [72, 351] on div "2" at bounding box center [77, 351] width 26 height 26
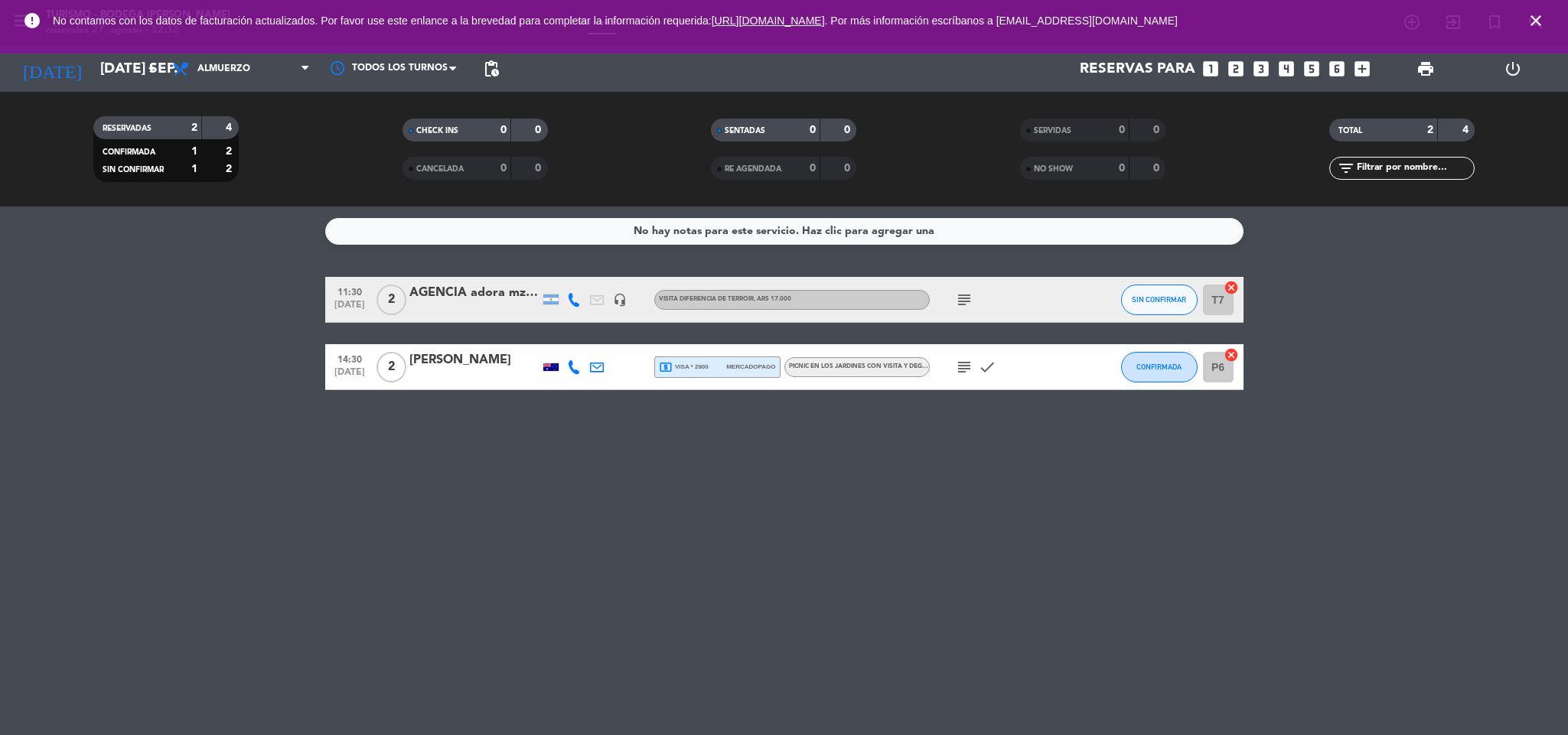
click at [958, 300] on icon "subject" at bounding box center [964, 300] width 18 height 18
click at [118, 67] on input "[DATE] sep." at bounding box center [184, 68] width 184 height 32
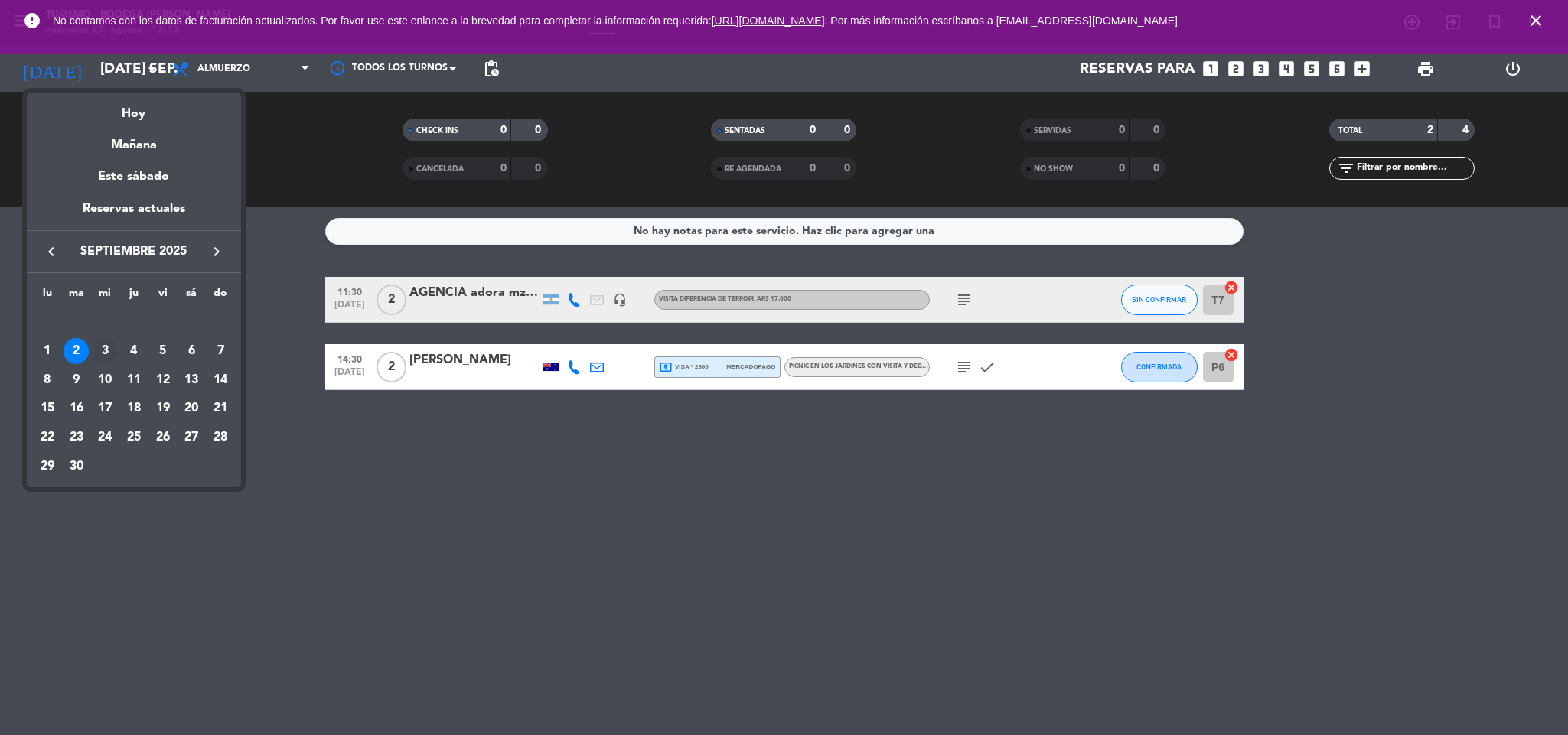
click at [96, 349] on div "3" at bounding box center [105, 351] width 26 height 26
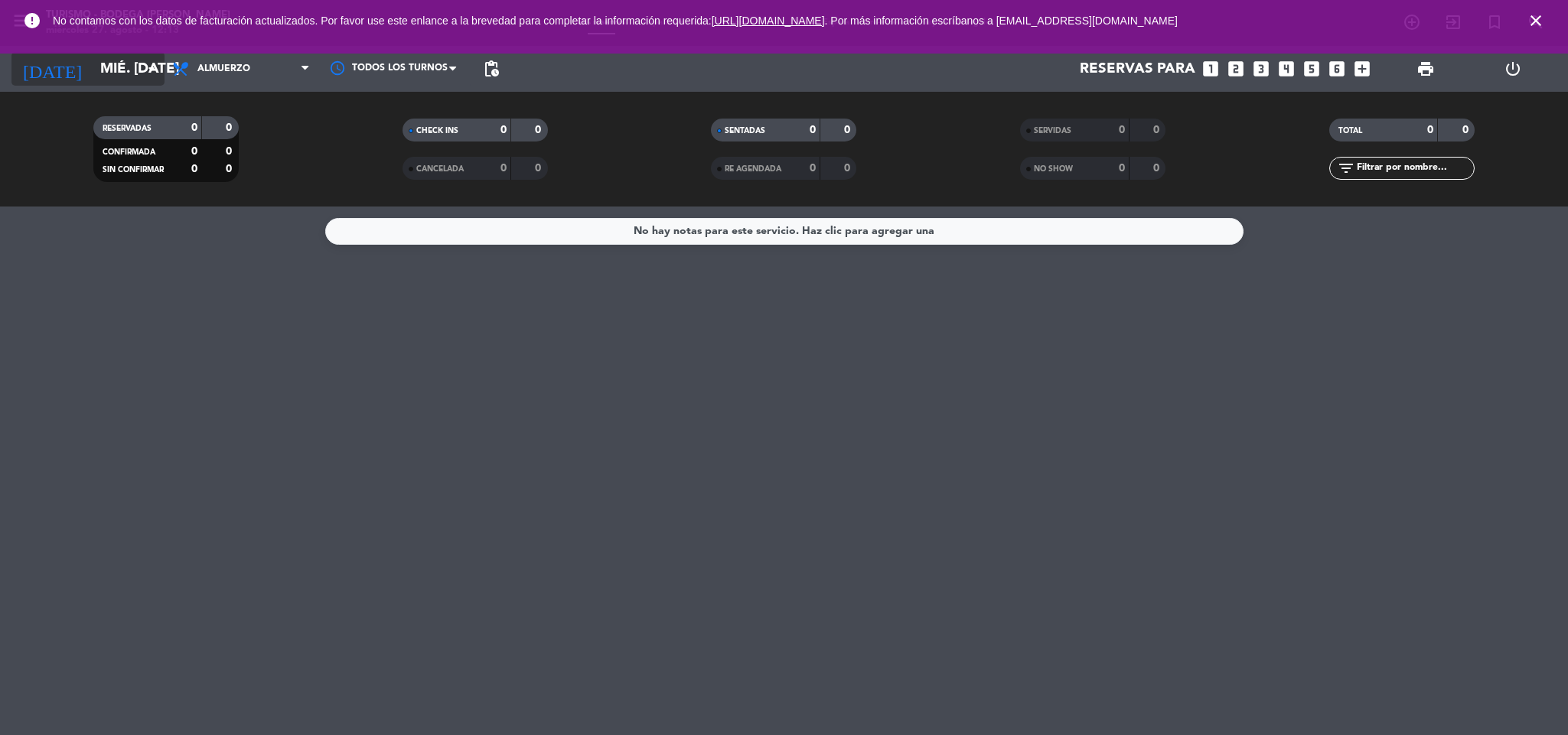
click at [101, 77] on input "mié. [DATE]" at bounding box center [184, 68] width 184 height 32
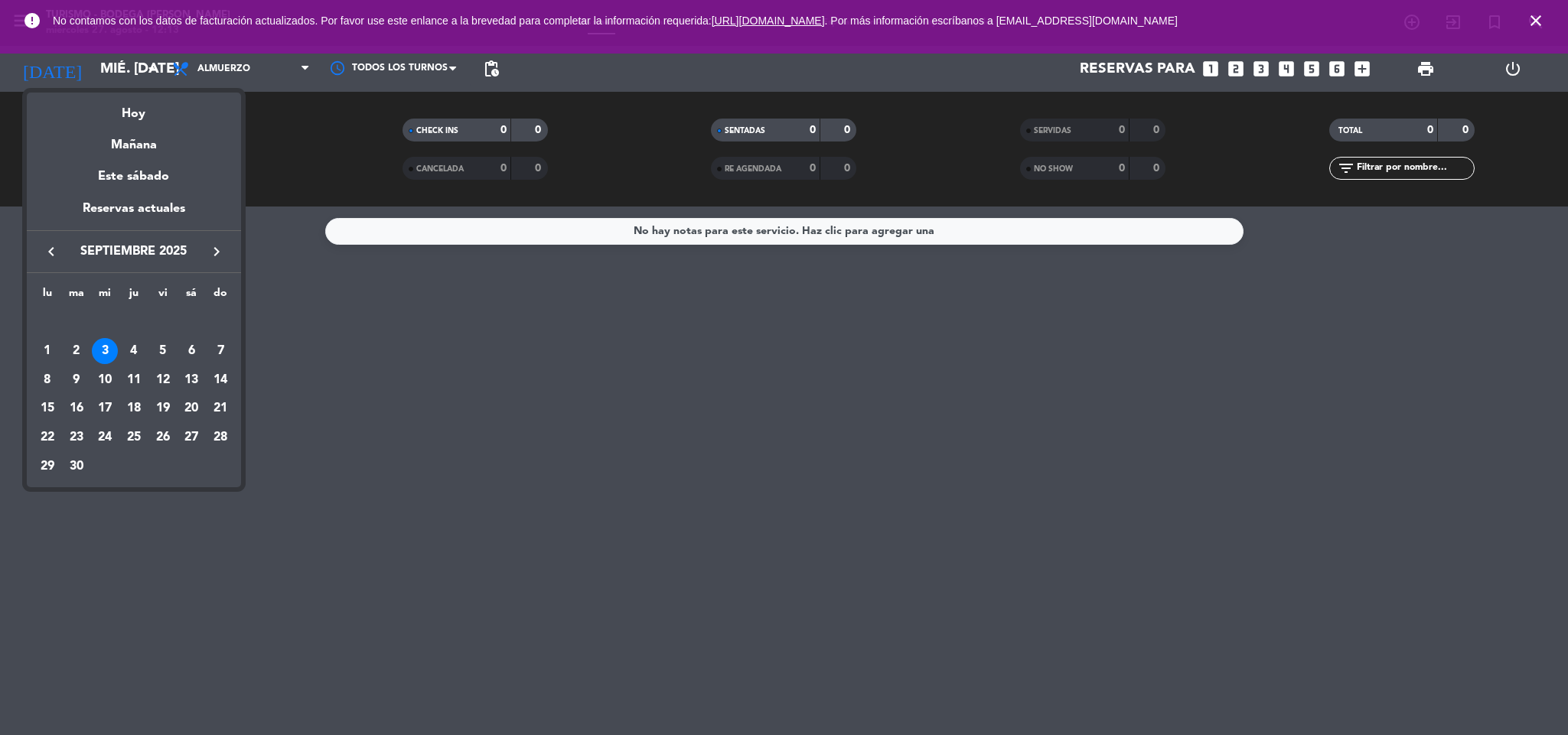
click at [76, 353] on div "2" at bounding box center [77, 351] width 26 height 26
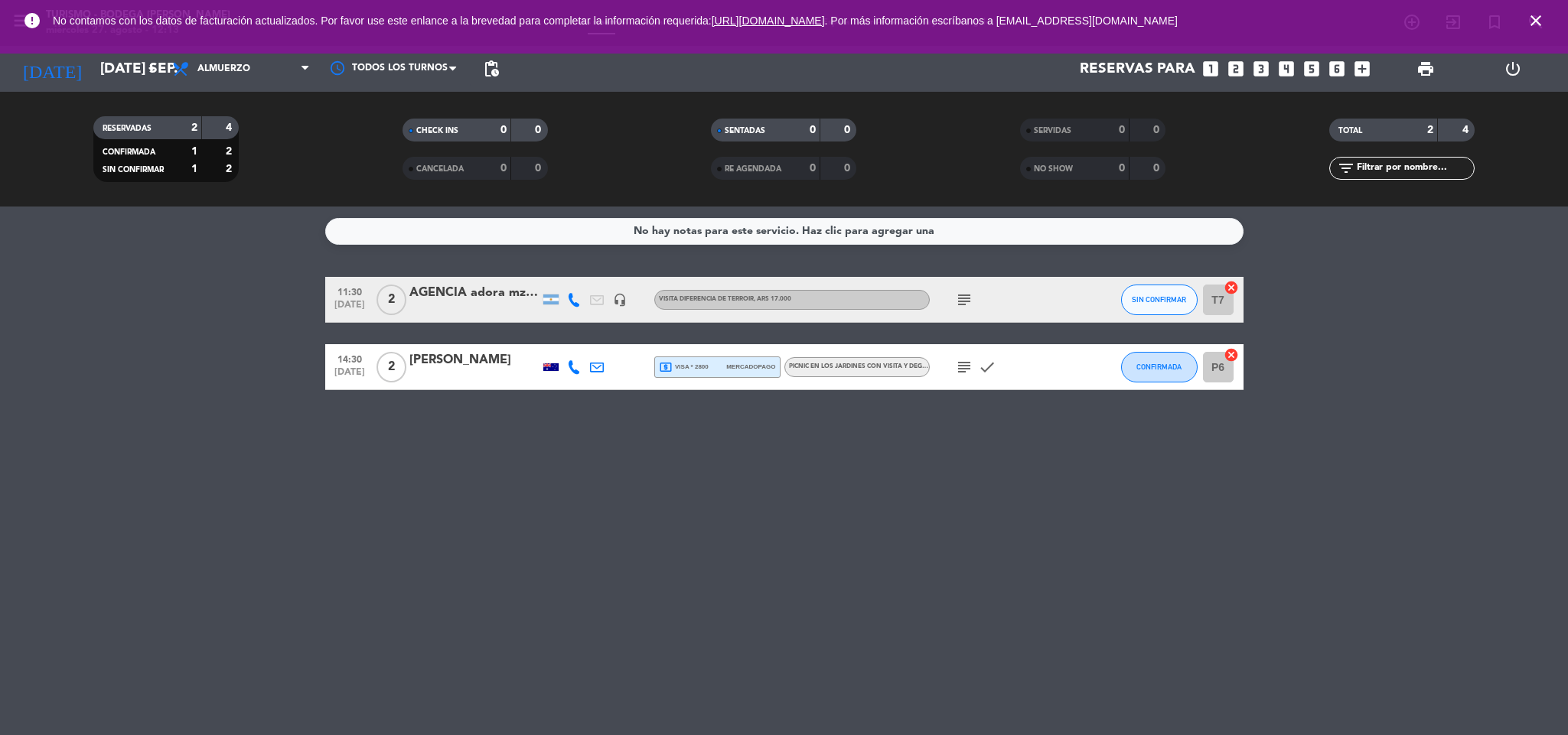
click at [571, 299] on icon at bounding box center [574, 300] width 14 height 14
click at [578, 274] on span "content_paste" at bounding box center [584, 273] width 12 height 12
drag, startPoint x: 319, startPoint y: 486, endPoint x: 249, endPoint y: 396, distance: 114.0
click at [319, 484] on div "No hay notas para este servicio. Haz clic para agregar una 11:30 [DATE] 2 AGENC…" at bounding box center [784, 471] width 1568 height 528
click at [141, 71] on input "[DATE] sep." at bounding box center [184, 68] width 184 height 32
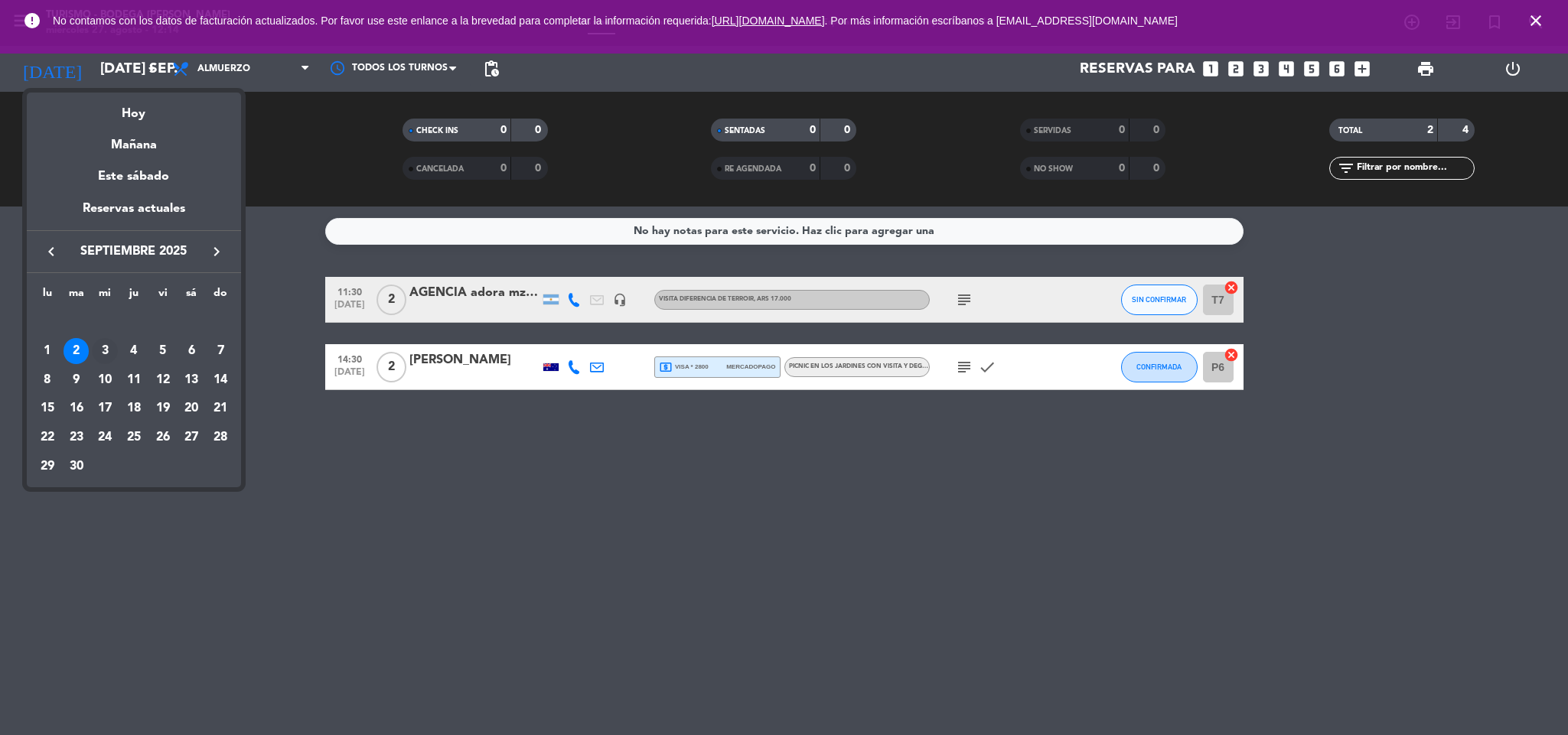
click at [106, 345] on div "3" at bounding box center [105, 351] width 26 height 26
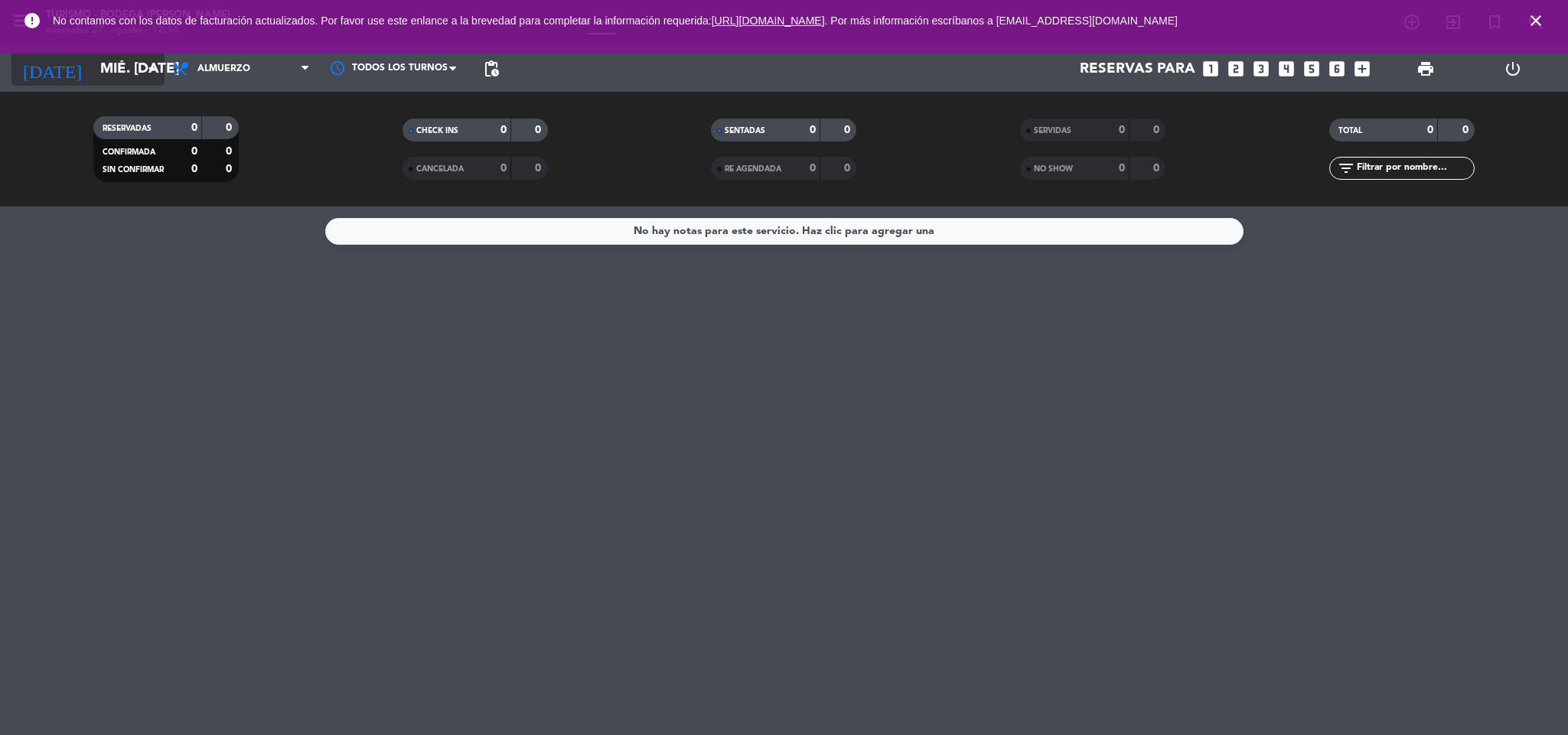
click at [92, 73] on input "mié. [DATE]" at bounding box center [184, 68] width 184 height 32
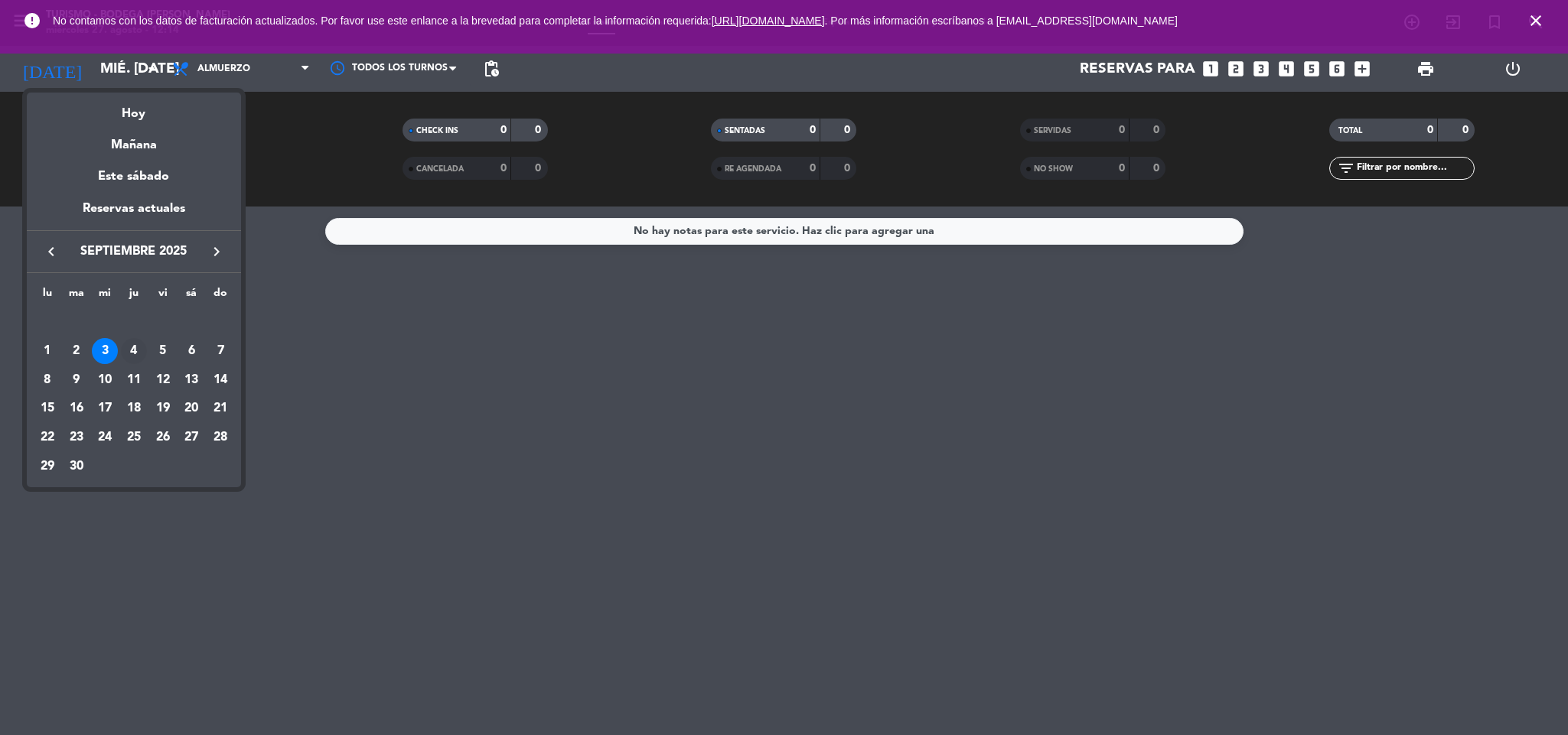
click at [136, 344] on div "4" at bounding box center [134, 351] width 26 height 26
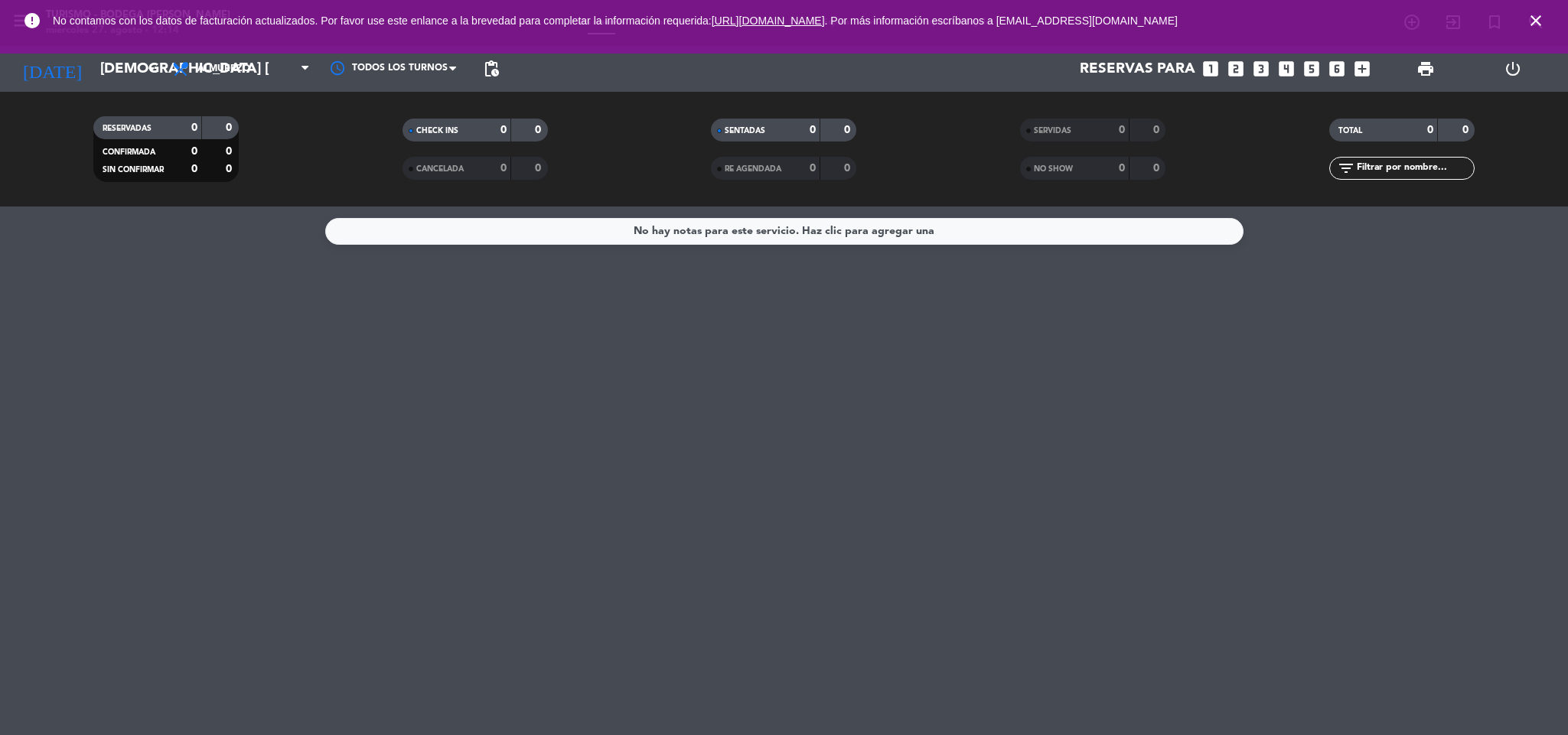
click at [1535, 26] on icon "close" at bounding box center [1535, 21] width 18 height 18
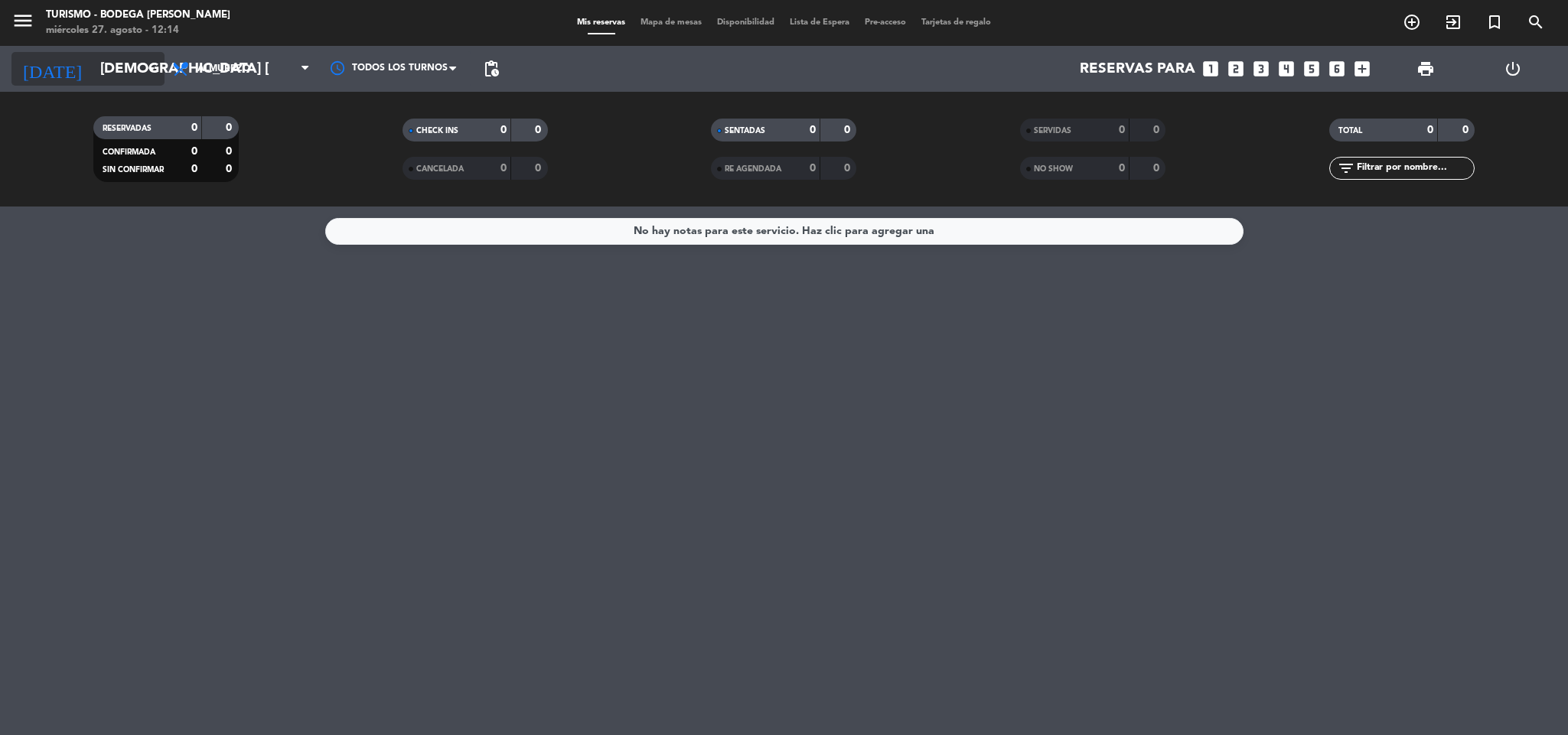
click at [114, 63] on input "[DEMOGRAPHIC_DATA] [DATE]" at bounding box center [184, 68] width 184 height 32
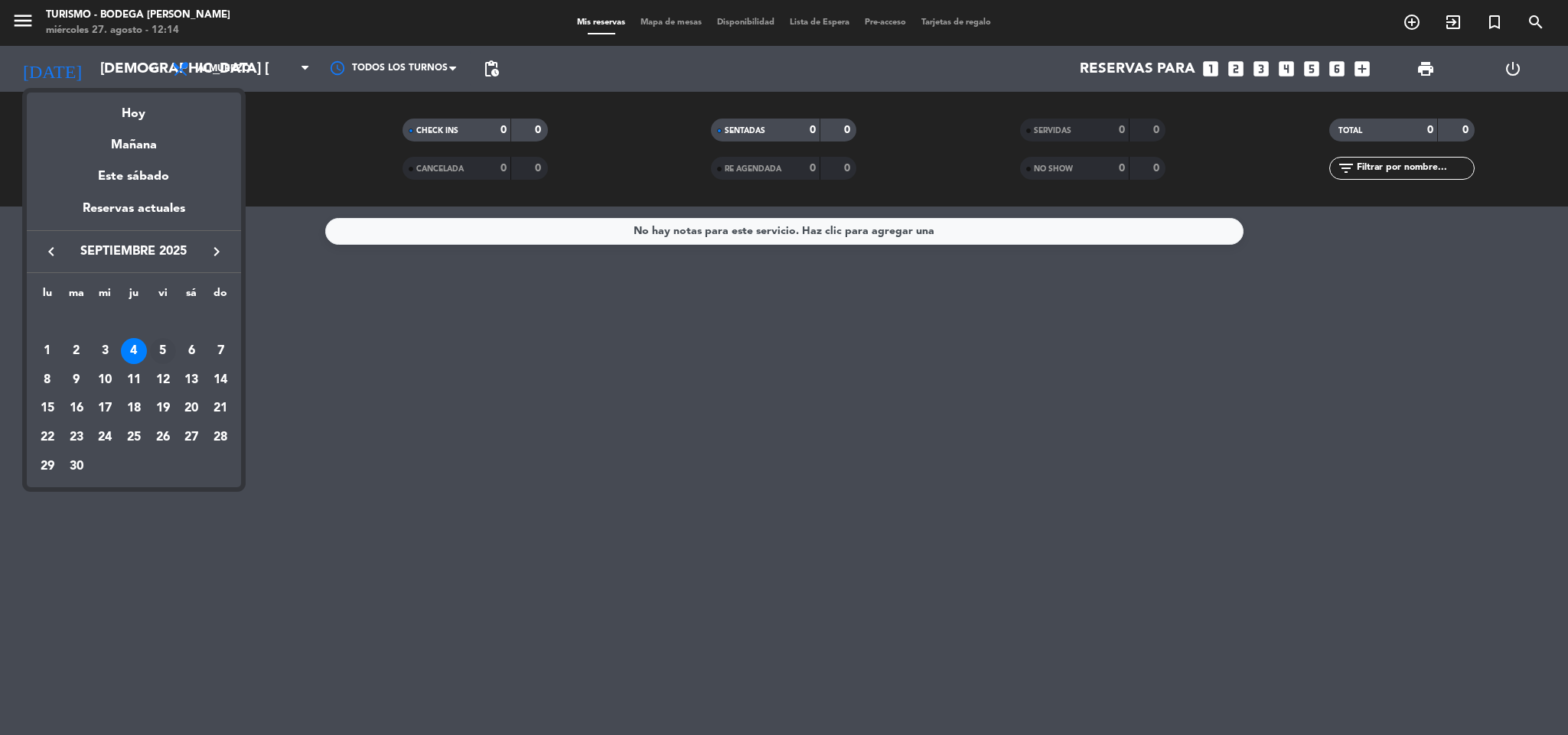
click at [164, 350] on div "5" at bounding box center [163, 351] width 26 height 26
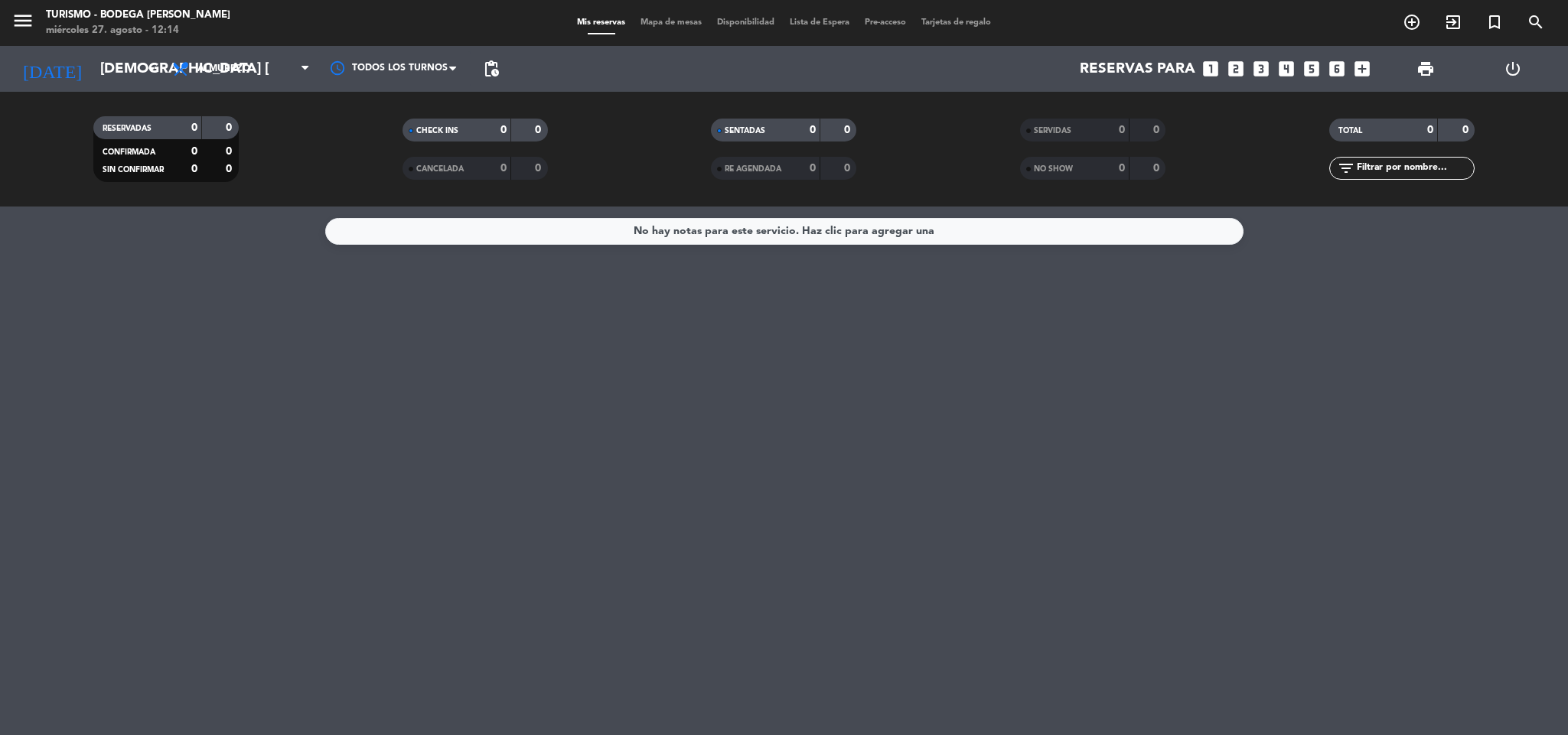
type input "vie. [DATE]"
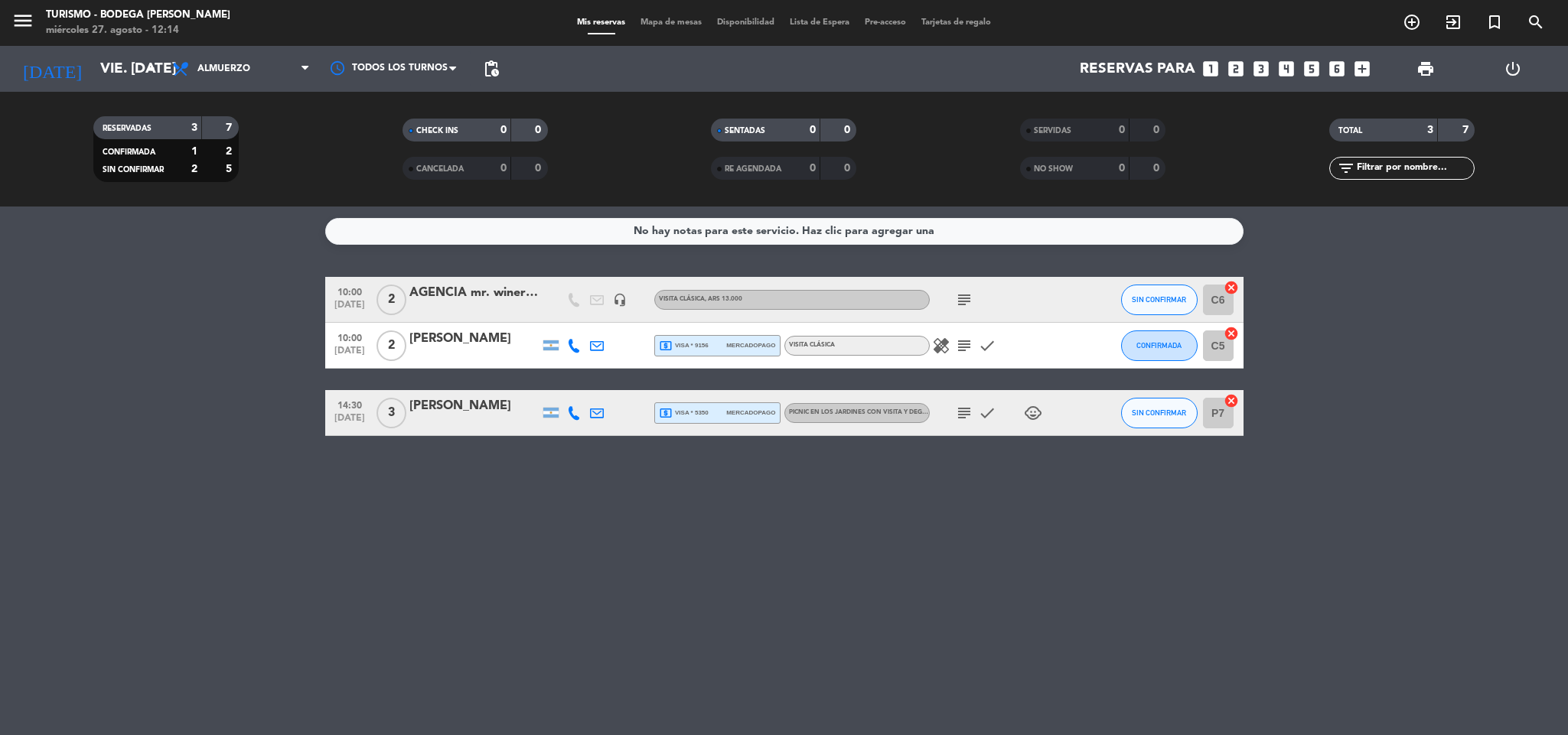
click at [962, 301] on icon "subject" at bounding box center [964, 300] width 18 height 18
click at [507, 512] on div "No hay notas para este servicio. Haz clic para agregar una 10:00 [DATE] 2 AGENC…" at bounding box center [784, 471] width 1568 height 528
click at [476, 305] on div at bounding box center [474, 309] width 130 height 12
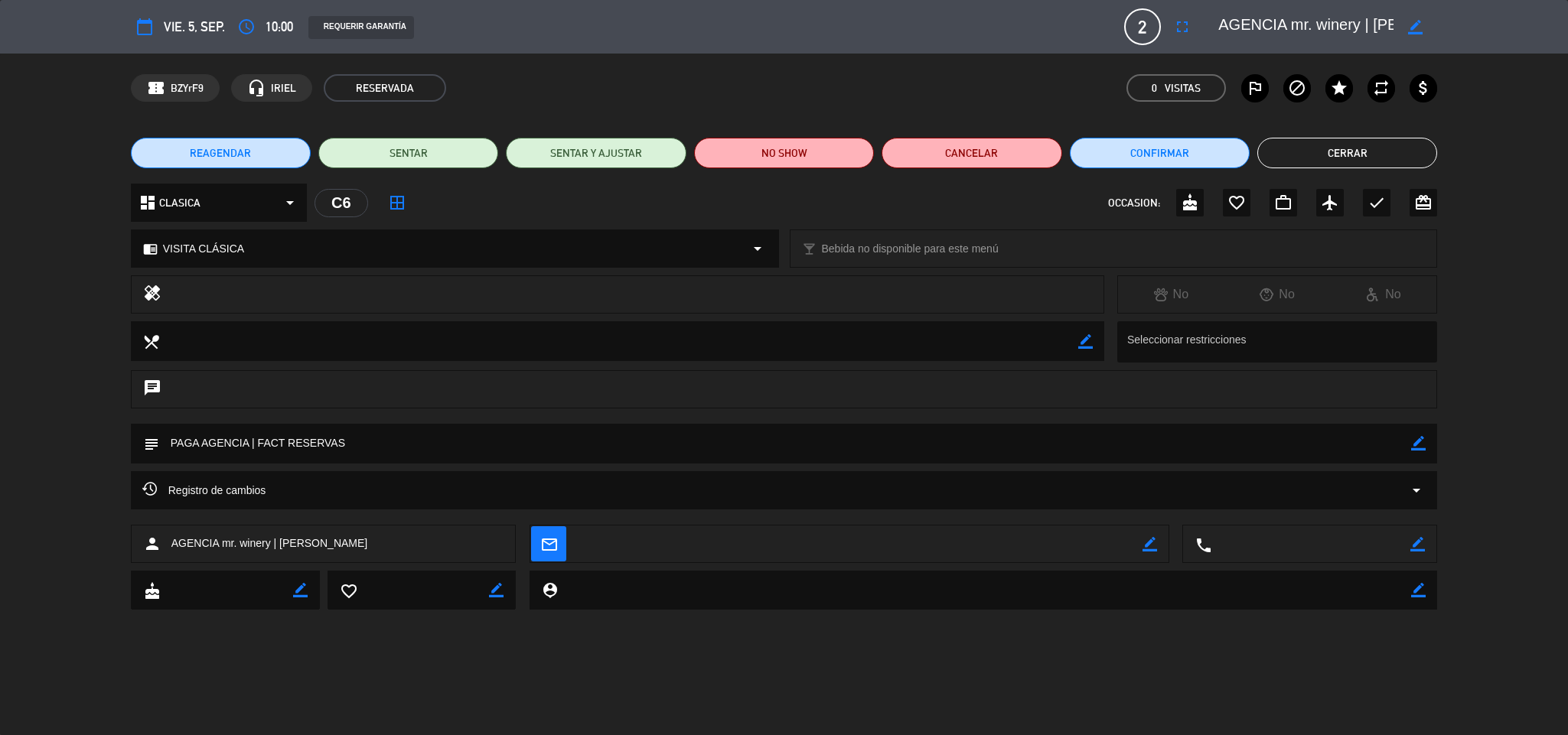
click at [1412, 444] on icon "border_color" at bounding box center [1418, 444] width 15 height 15
click at [1375, 449] on textarea at bounding box center [785, 443] width 1253 height 39
click at [1417, 440] on icon at bounding box center [1418, 444] width 15 height 15
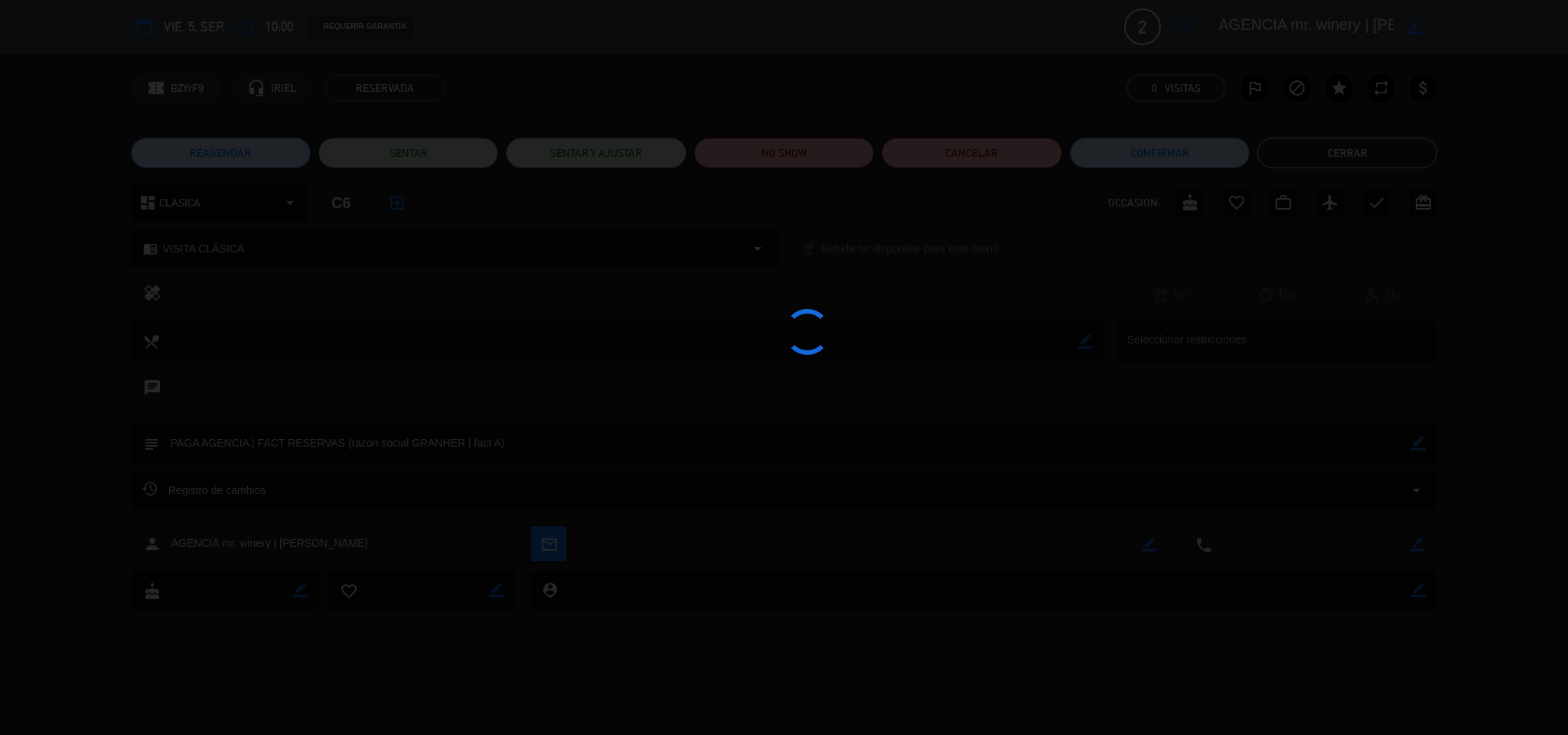
type textarea "PAGA AGENCIA | FACT RESERVAS (razon social GRANHER | fact A)"
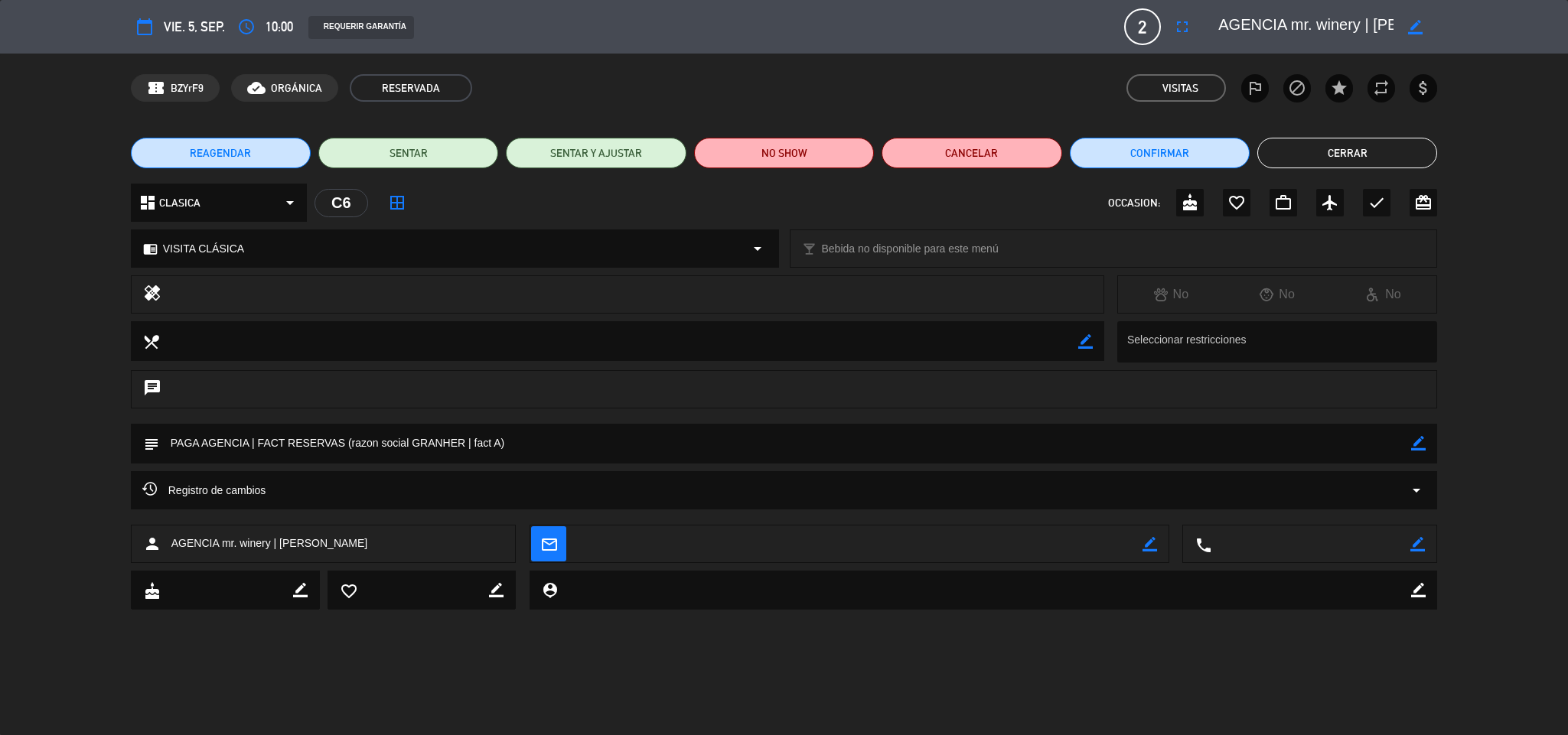
click at [1355, 158] on button "Cerrar" at bounding box center [1347, 152] width 179 height 30
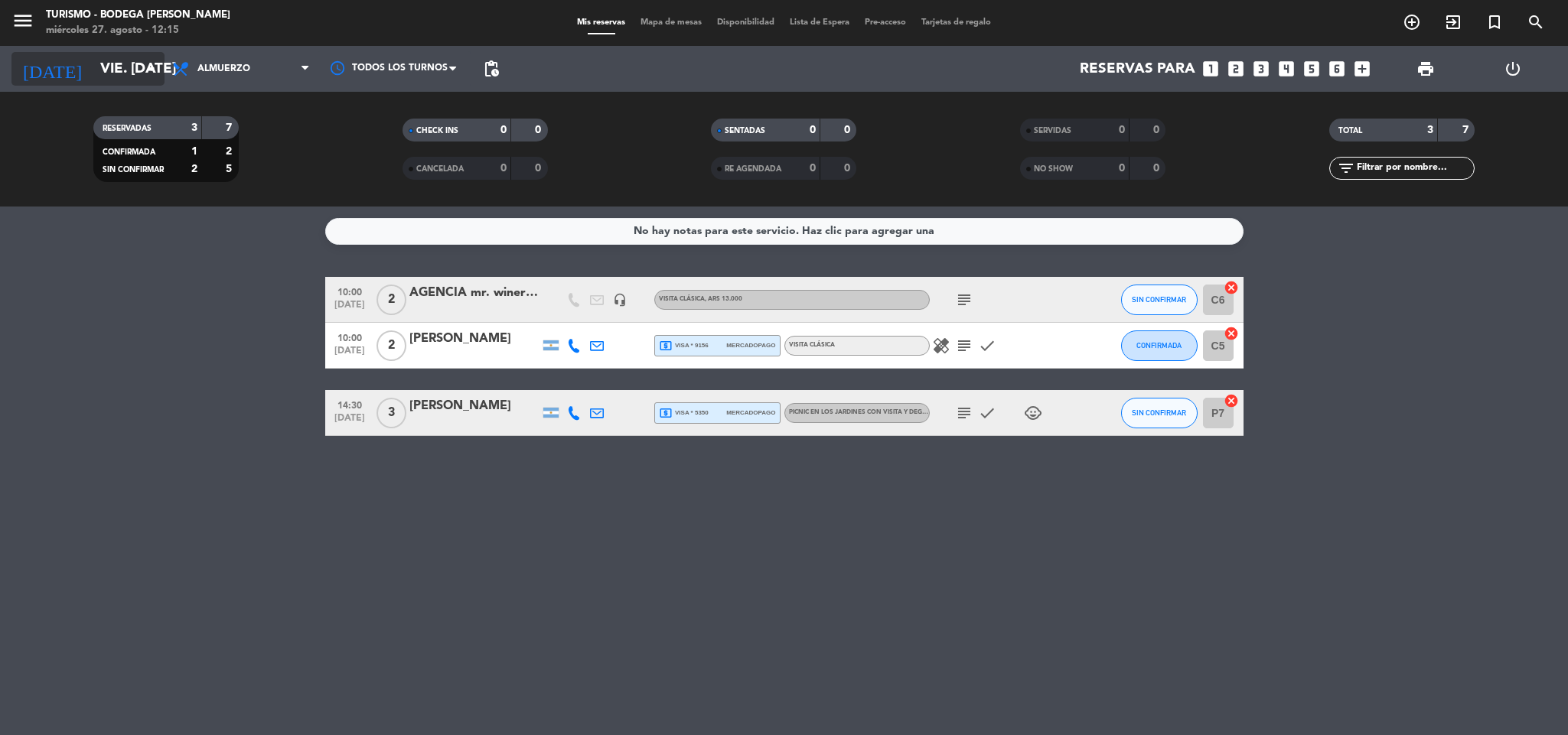
click at [123, 53] on input "vie. [DATE]" at bounding box center [184, 68] width 184 height 32
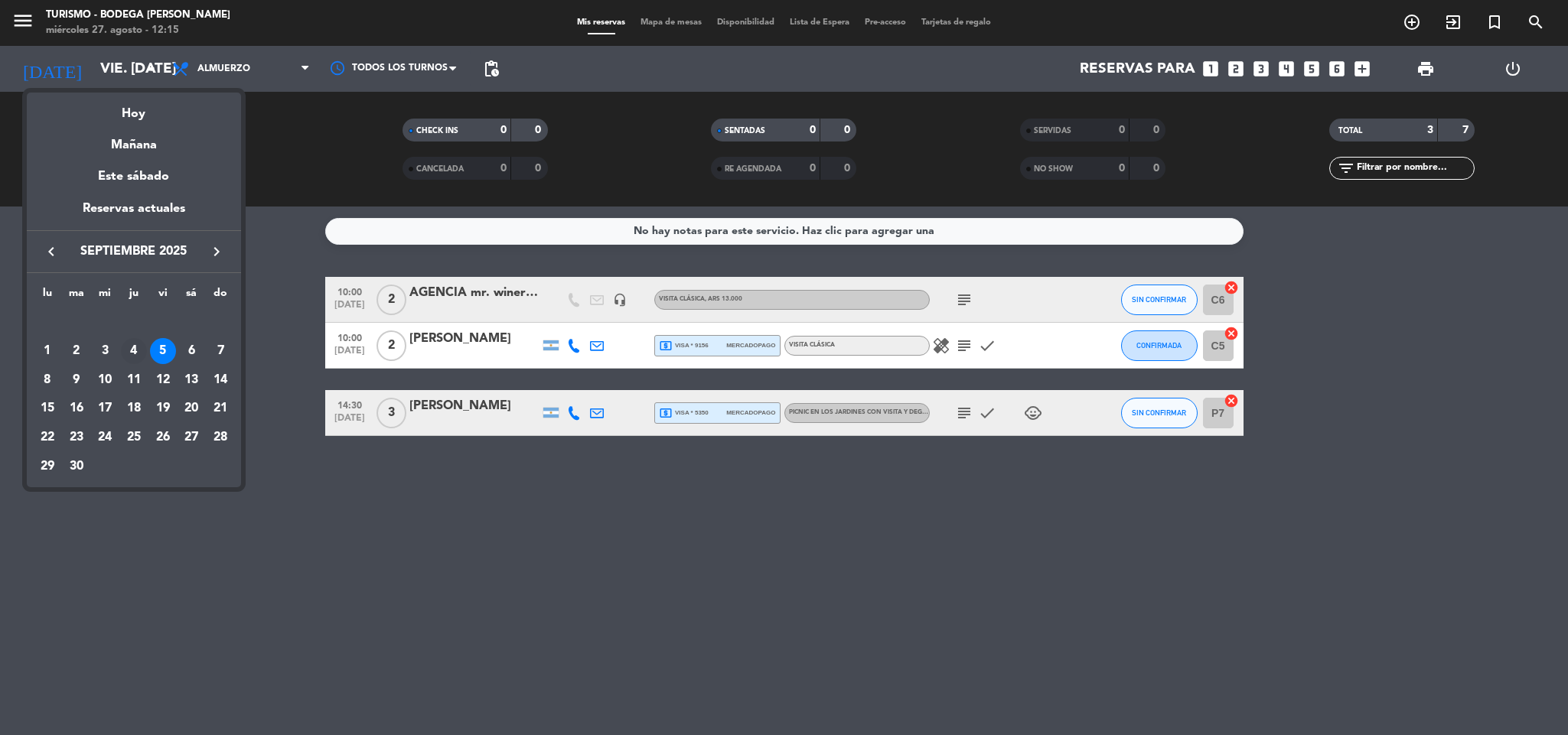
click at [134, 342] on div "4" at bounding box center [134, 351] width 26 height 26
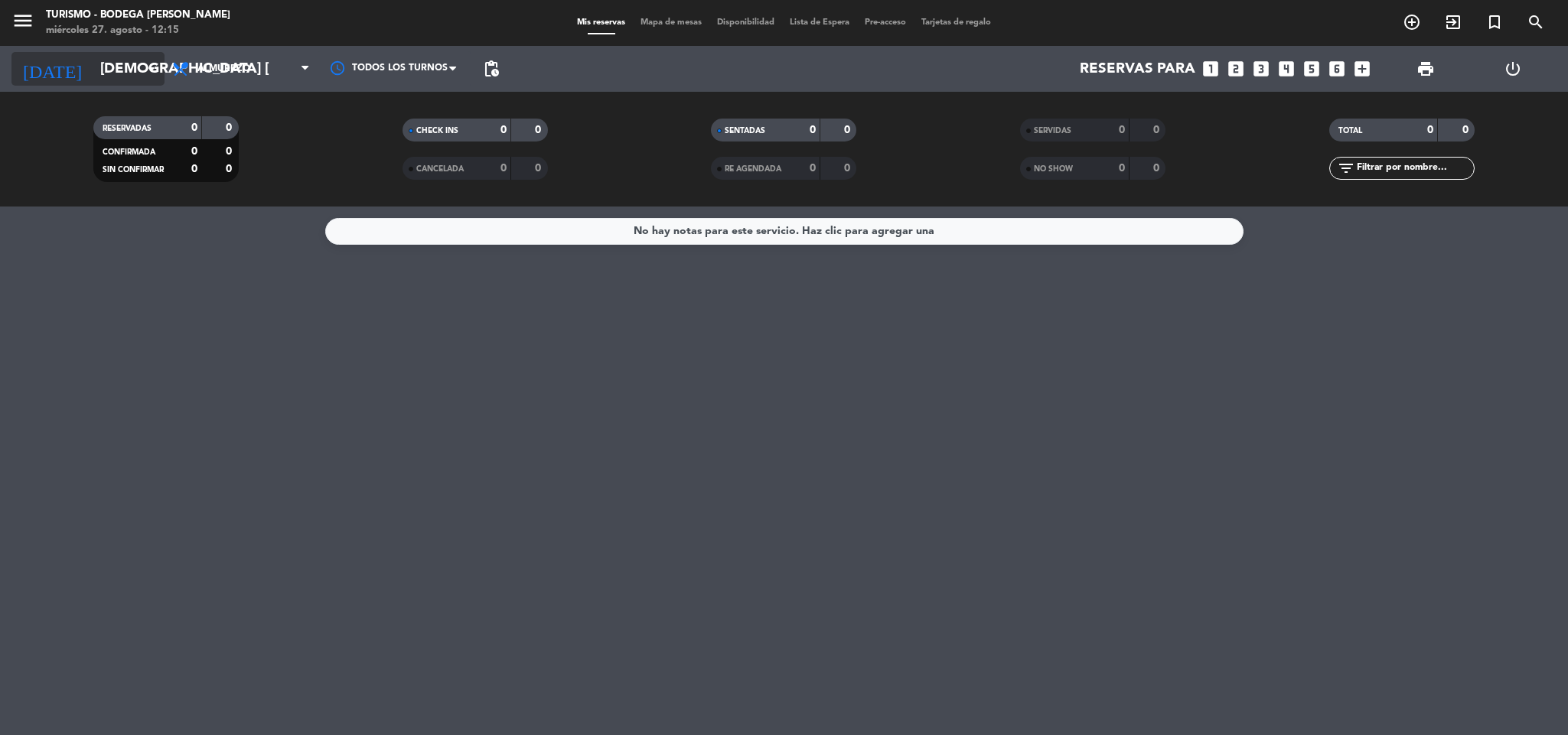
click at [118, 73] on input "[DEMOGRAPHIC_DATA] [DATE]" at bounding box center [184, 68] width 184 height 32
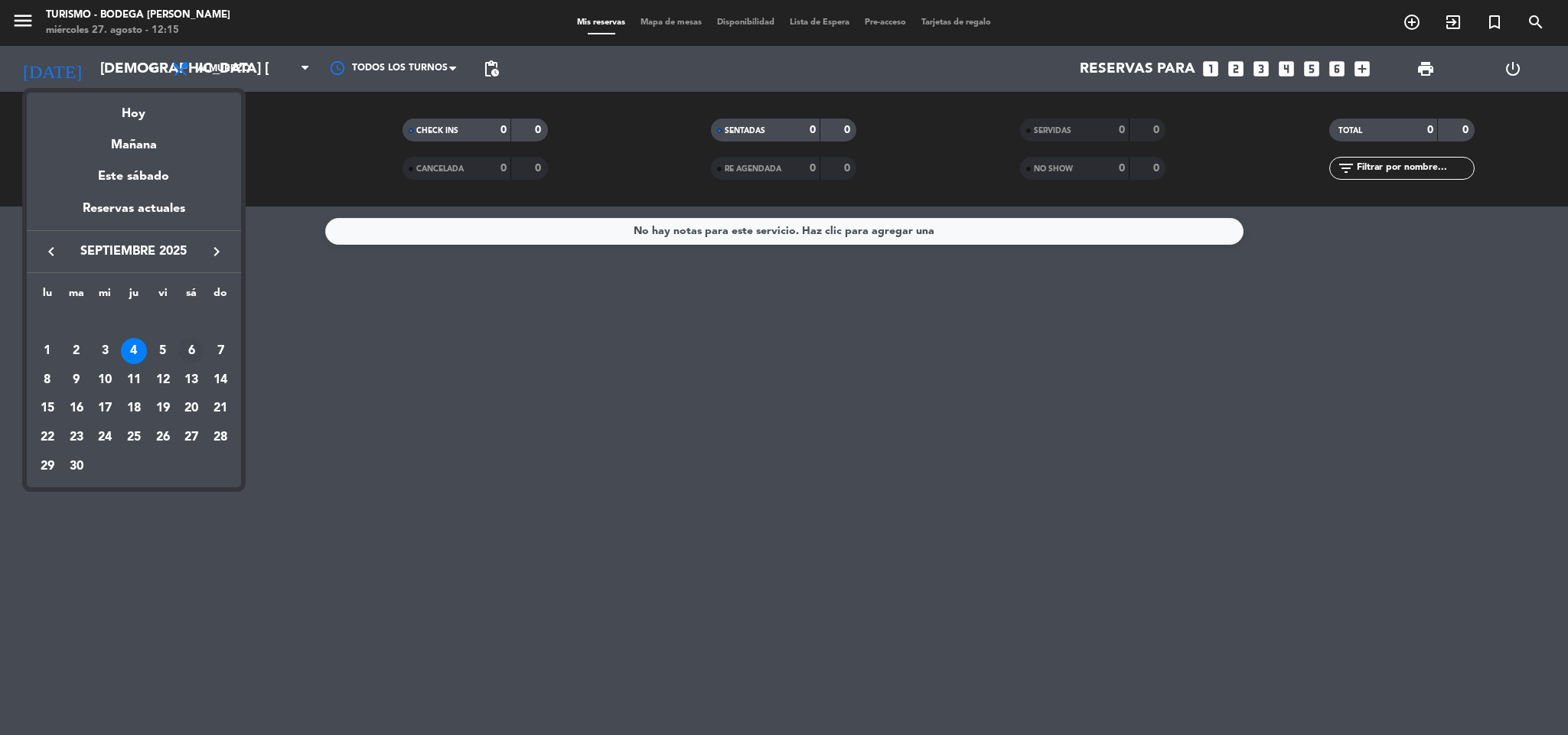
click at [189, 344] on div "6" at bounding box center [192, 351] width 26 height 26
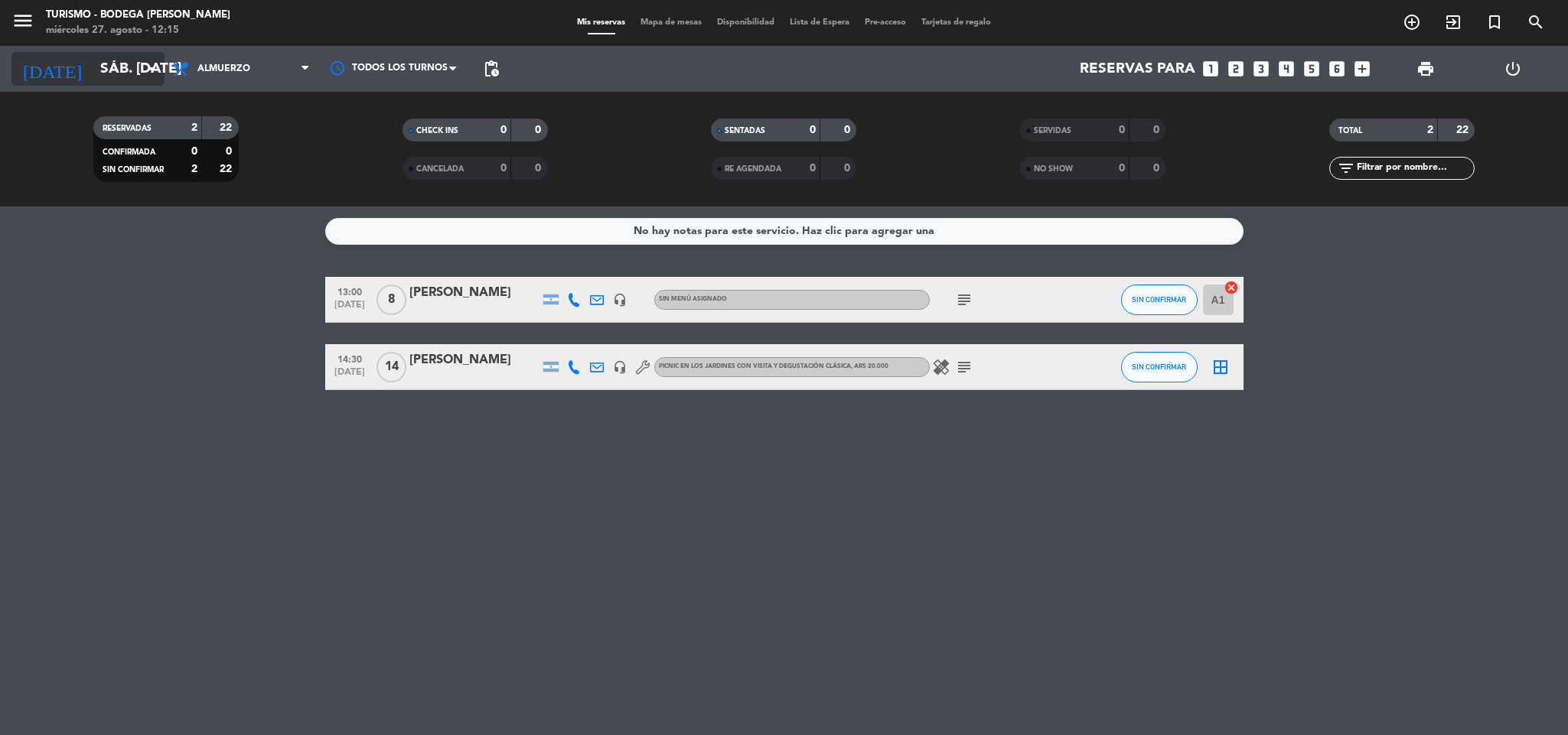
click at [126, 72] on input "sáb. [DATE]" at bounding box center [184, 68] width 184 height 32
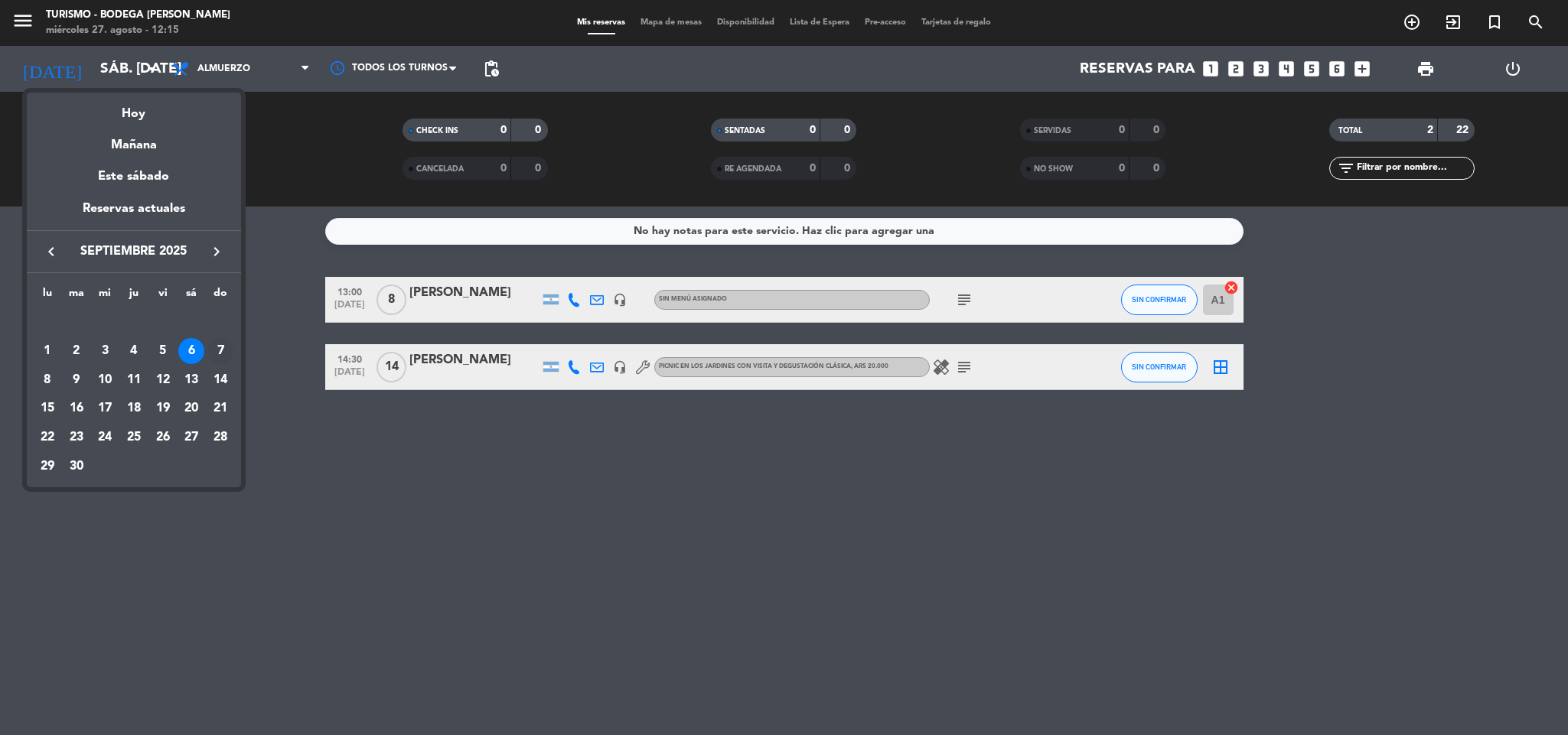
click at [221, 344] on div "7" at bounding box center [221, 351] width 26 height 26
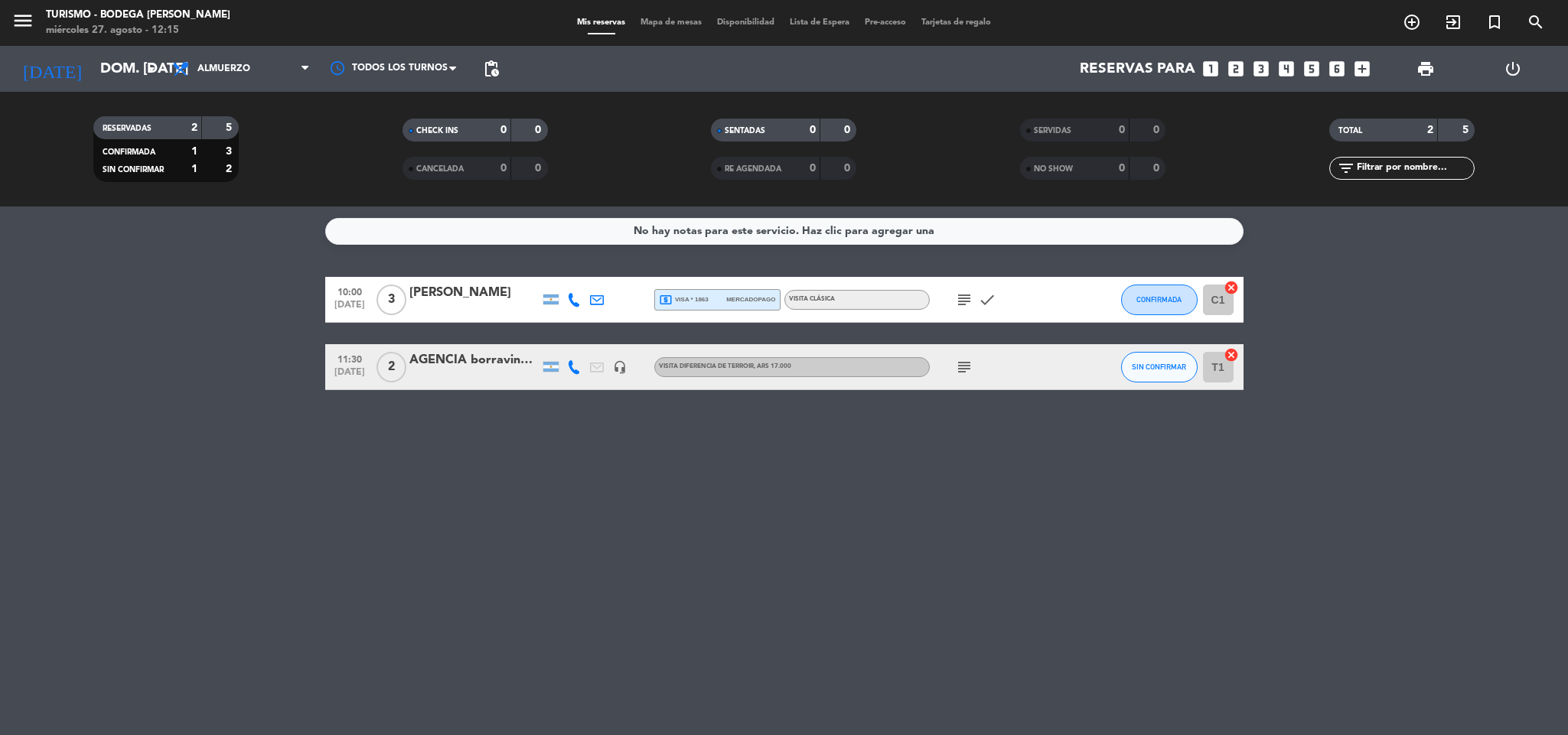
click at [508, 354] on div "AGENCIA borravinowine | [PERSON_NAME] - [PERSON_NAME]" at bounding box center [474, 361] width 130 height 20
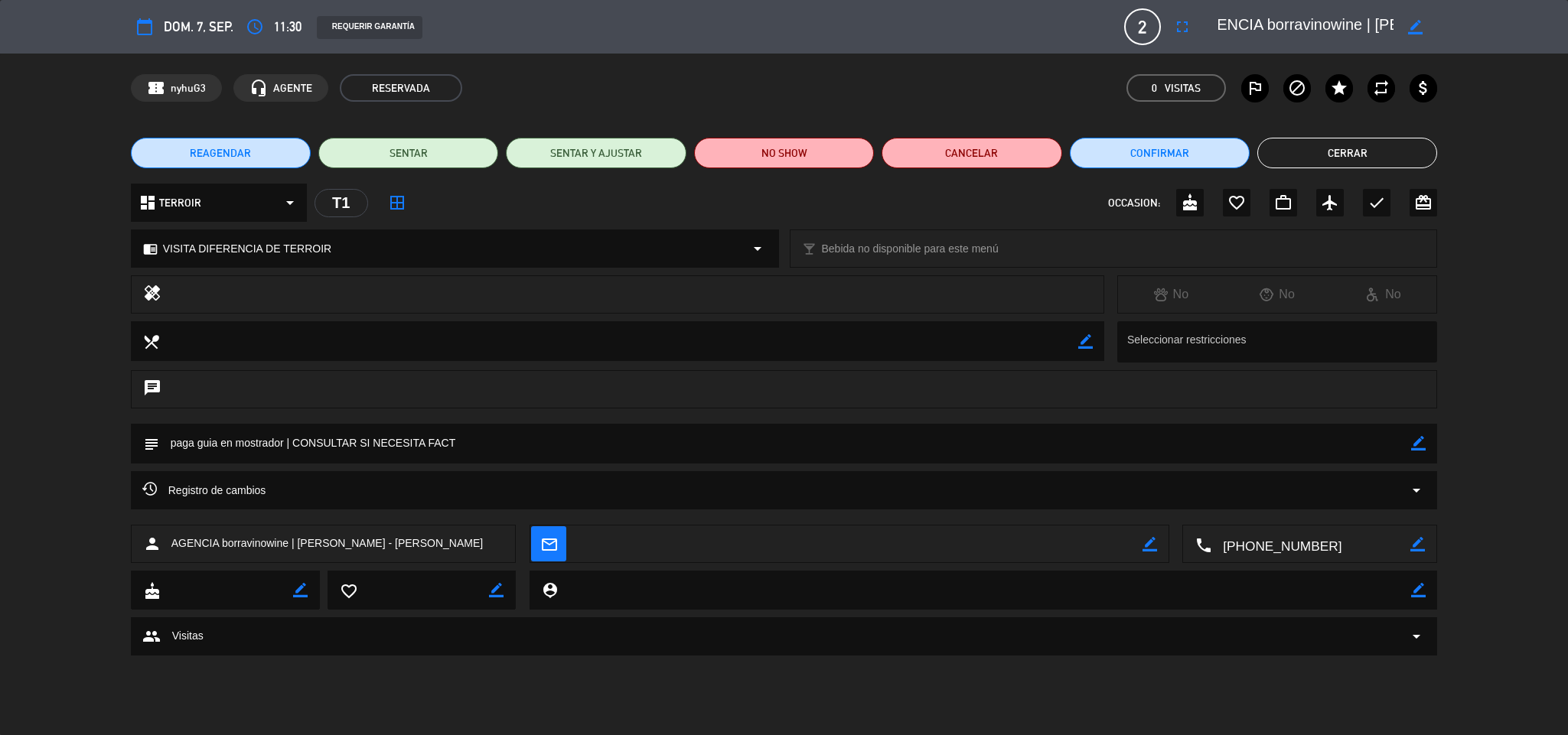
drag, startPoint x: 1288, startPoint y: 21, endPoint x: 1373, endPoint y: 23, distance: 85.0
click at [1373, 23] on textarea at bounding box center [1305, 26] width 175 height 27
click at [1370, 50] on div "calendar_today dom. 7, sep. access_time 11:30 REQUERIR GARANTÍA 2 AGENCIA borra…" at bounding box center [784, 26] width 1568 height 53
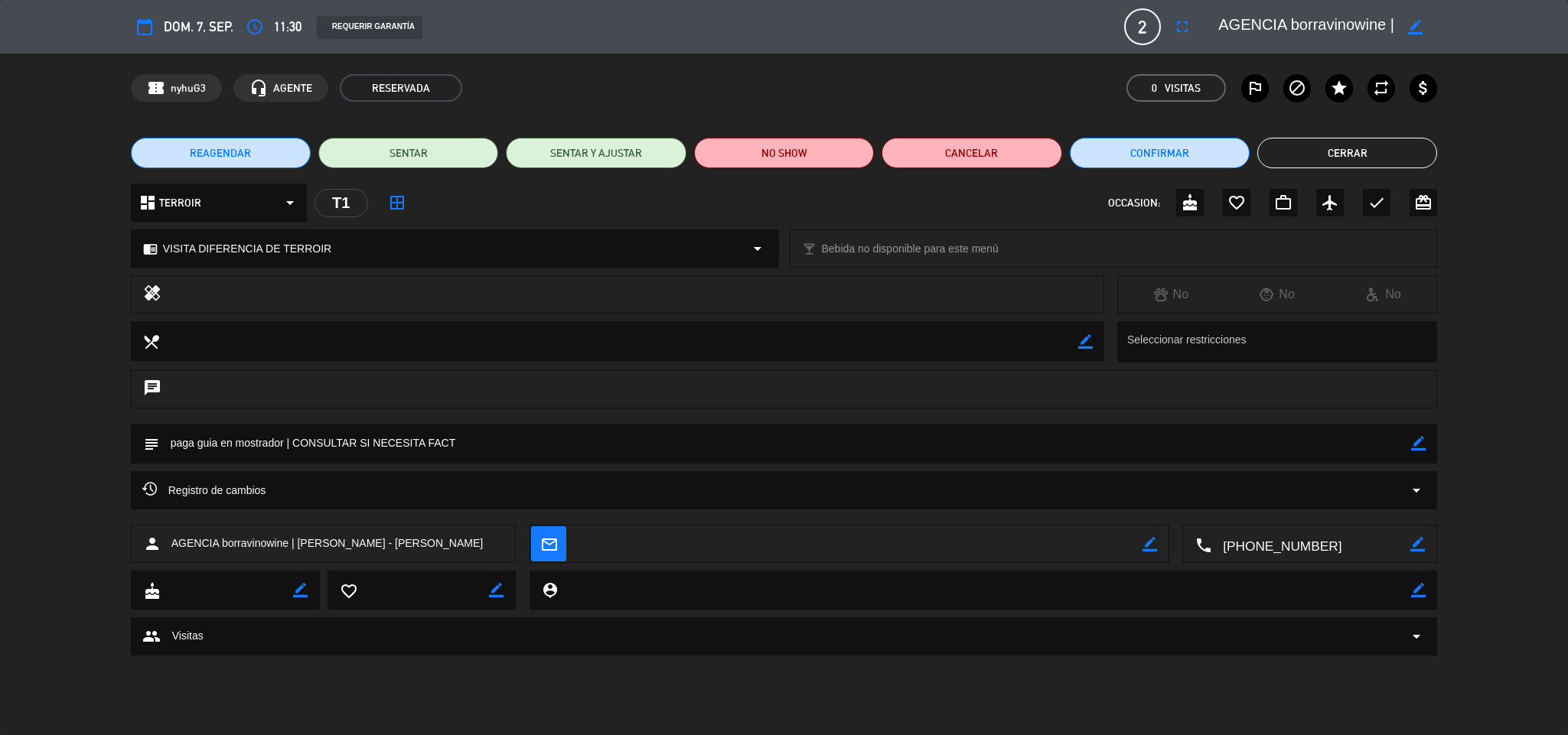
drag, startPoint x: 1319, startPoint y: 26, endPoint x: 1203, endPoint y: 32, distance: 116.2
click at [1203, 32] on editable-input "border_color" at bounding box center [1318, 26] width 237 height 27
click at [1263, 7] on div "calendar_today dom. 7, sep. access_time 11:30 REQUERIR GARANTÍA 2 AGENCIA borra…" at bounding box center [784, 26] width 1568 height 53
click at [1309, 161] on button "Cerrar" at bounding box center [1347, 152] width 179 height 30
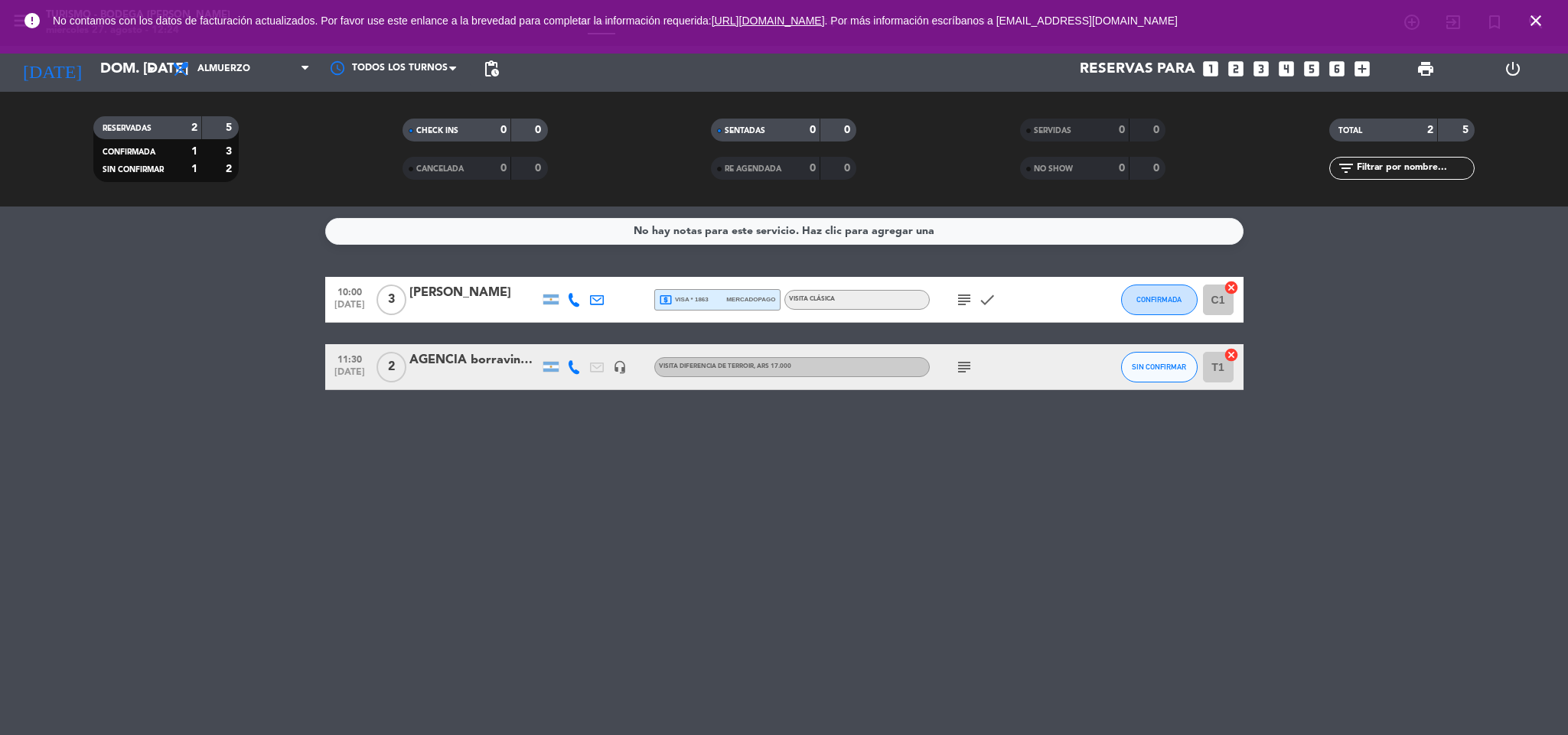
click at [1536, 19] on icon "close" at bounding box center [1535, 21] width 18 height 18
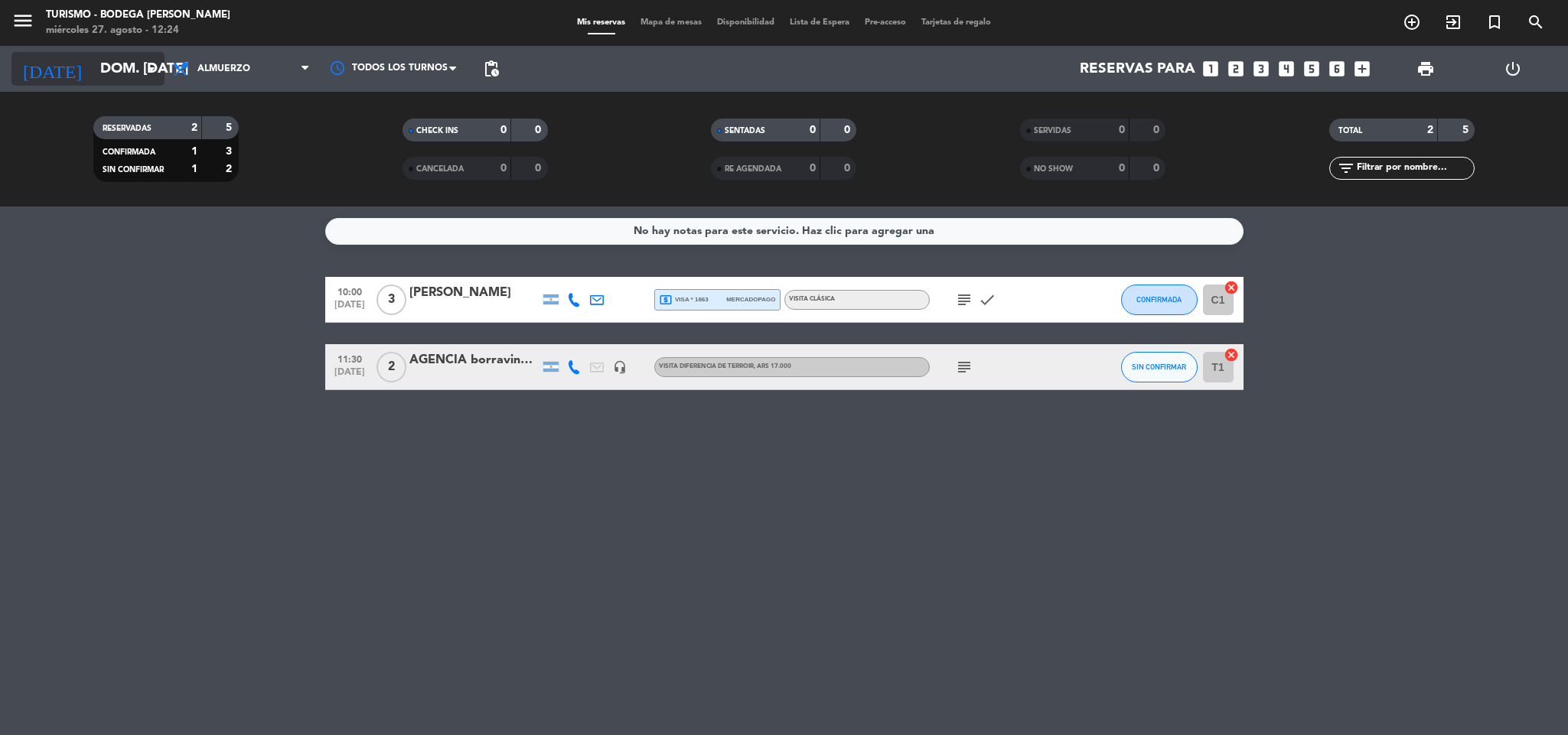
click at [104, 77] on input "dom. [DATE]" at bounding box center [184, 68] width 184 height 32
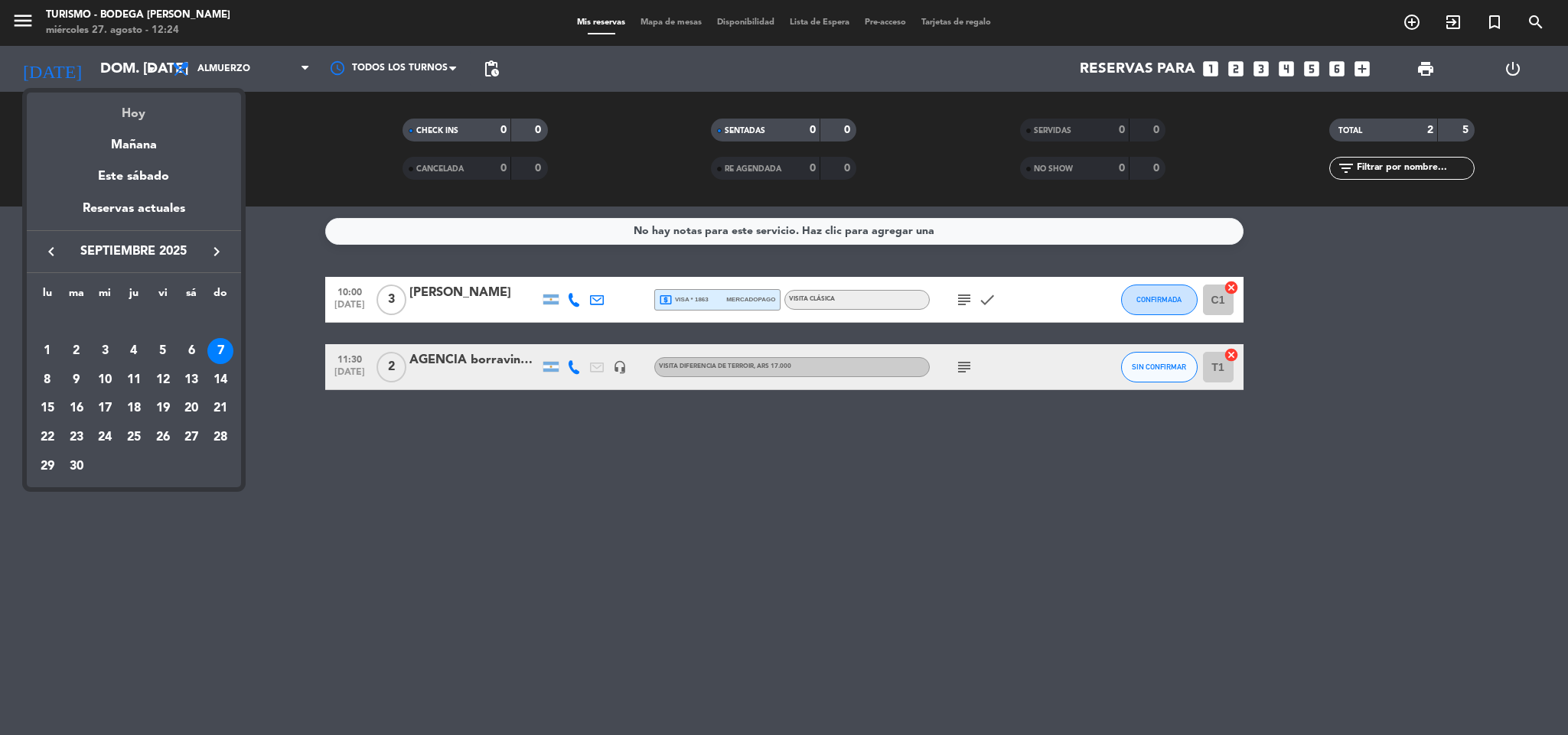
click at [132, 114] on div "Hoy" at bounding box center [134, 108] width 214 height 31
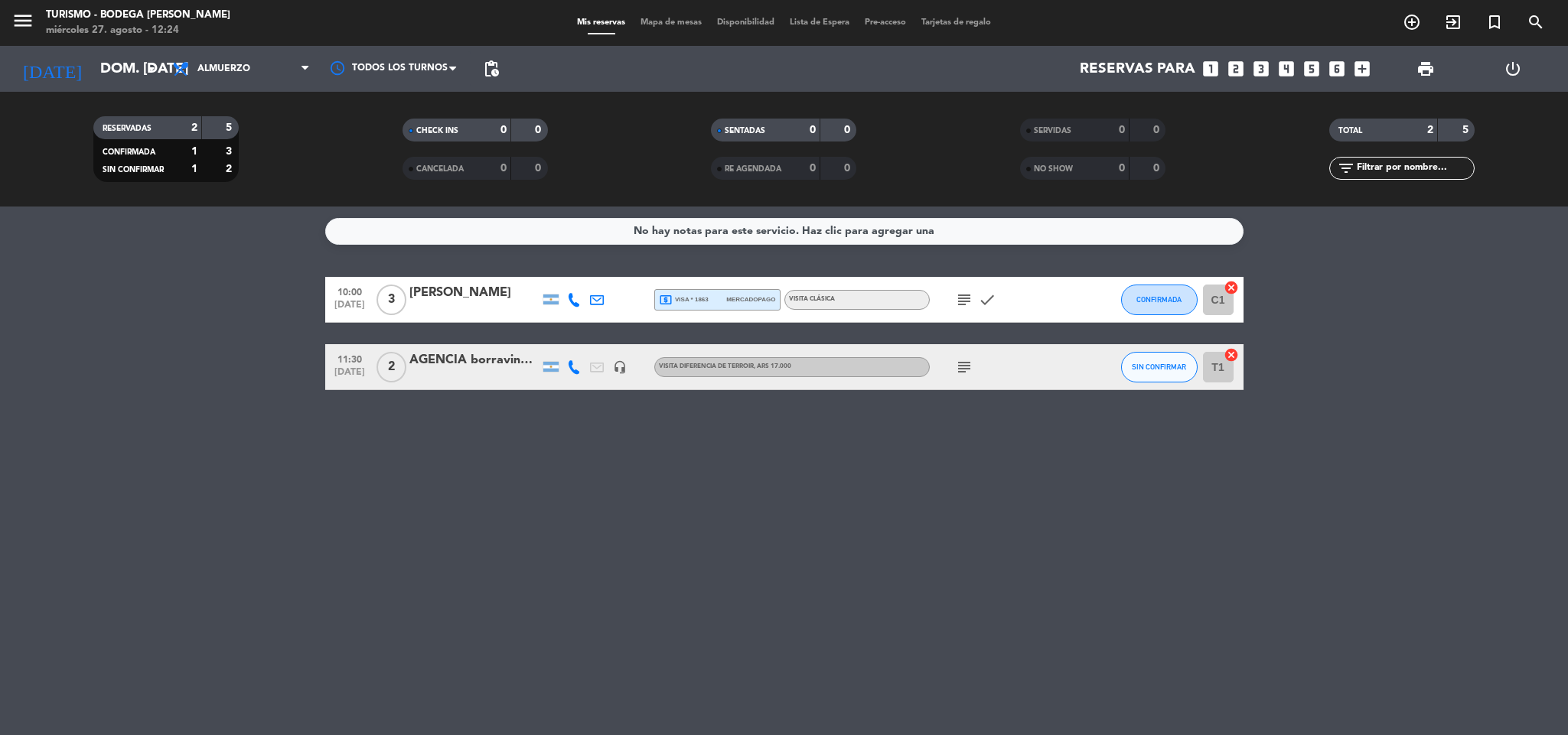
type input "mié. 27 ago."
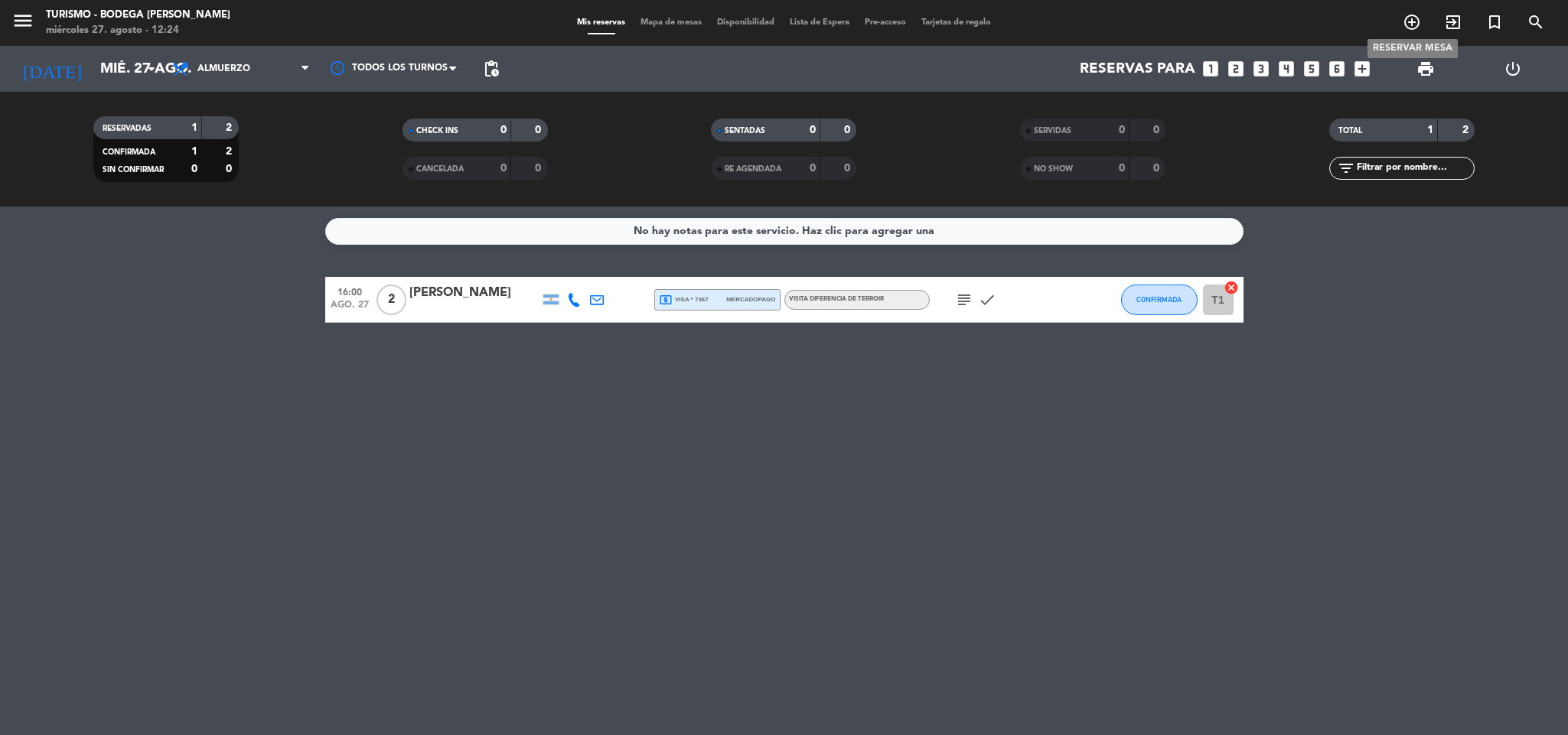
click at [1410, 26] on icon "add_circle_outline" at bounding box center [1412, 22] width 18 height 18
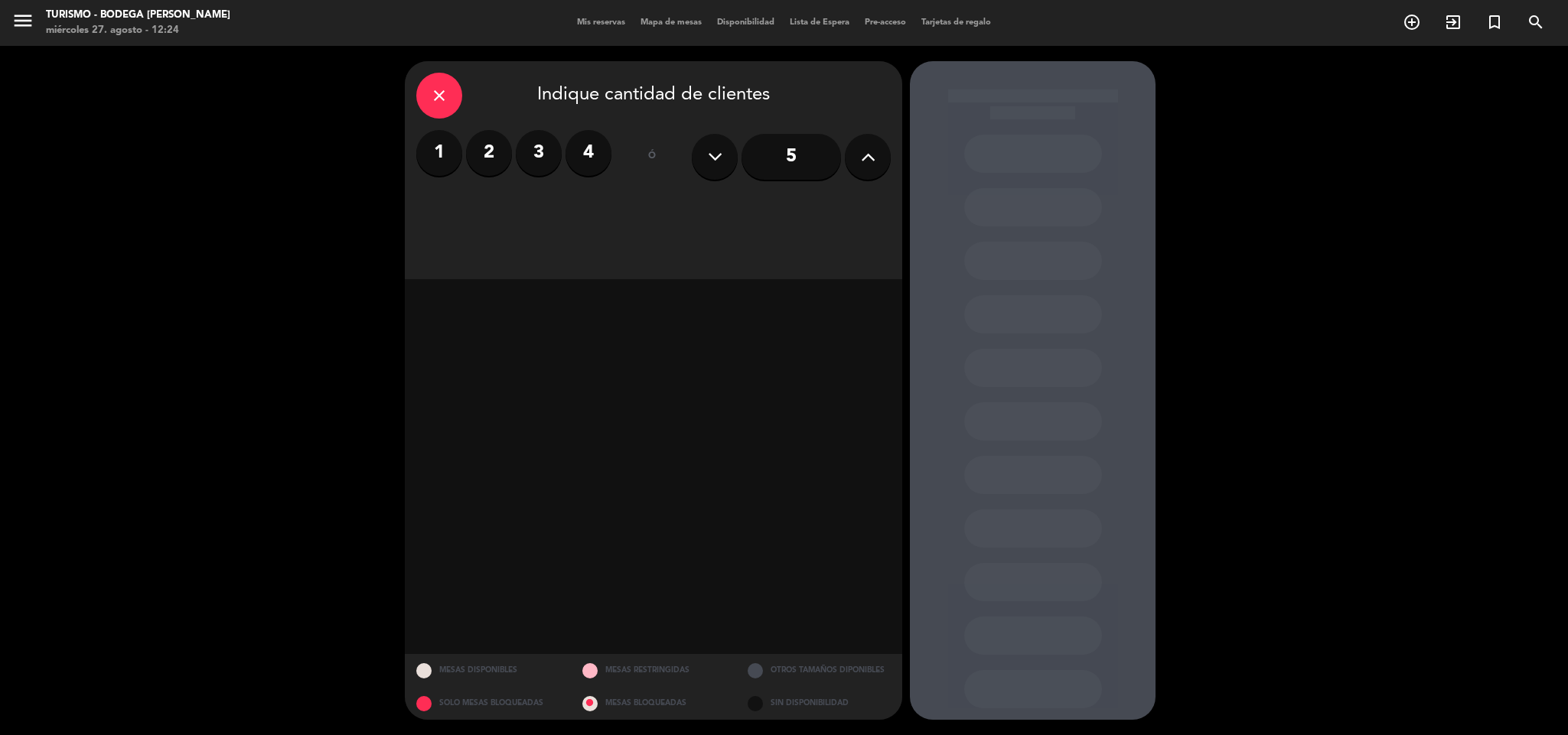
click at [533, 157] on label "3" at bounding box center [538, 153] width 46 height 46
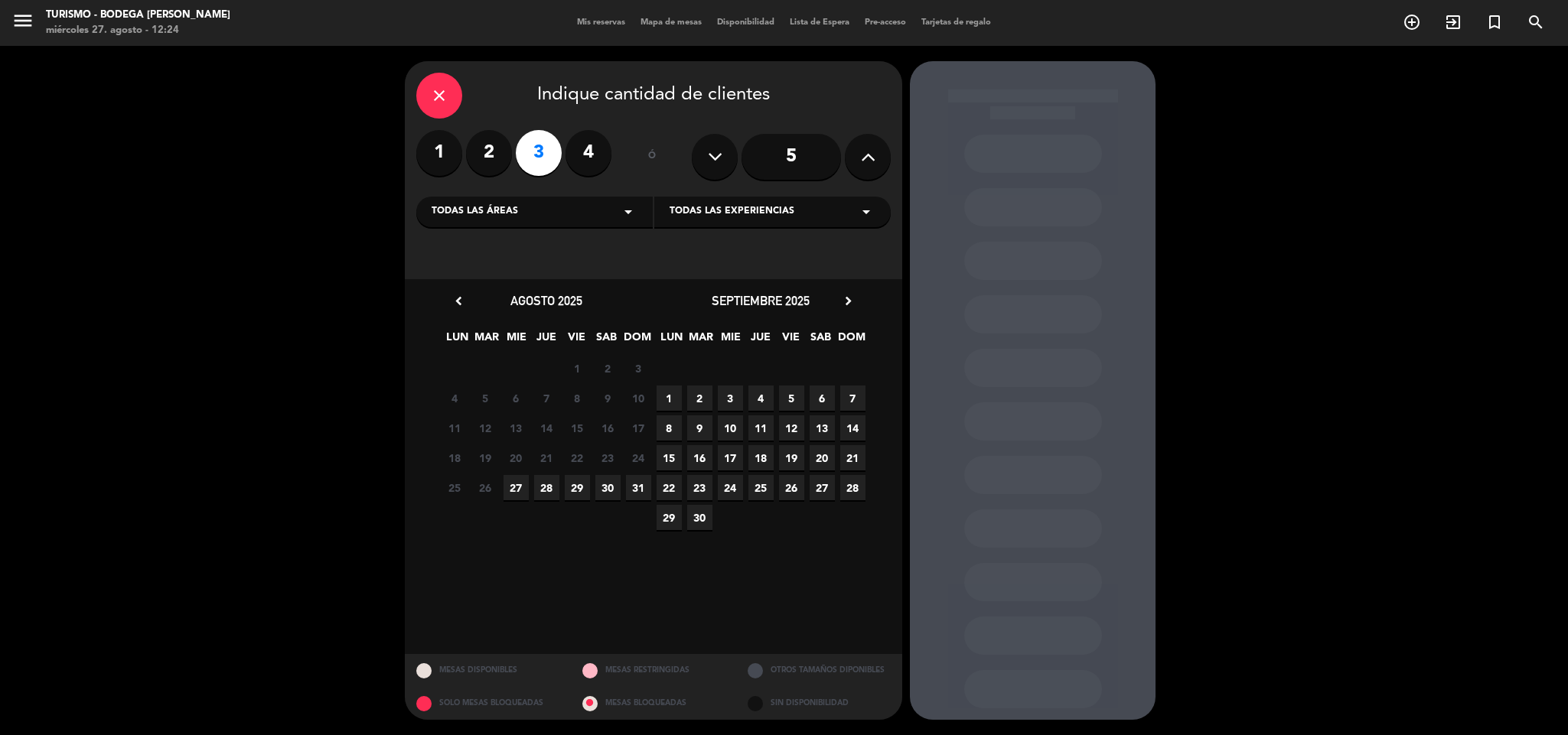
click at [516, 494] on span "27" at bounding box center [516, 487] width 26 height 26
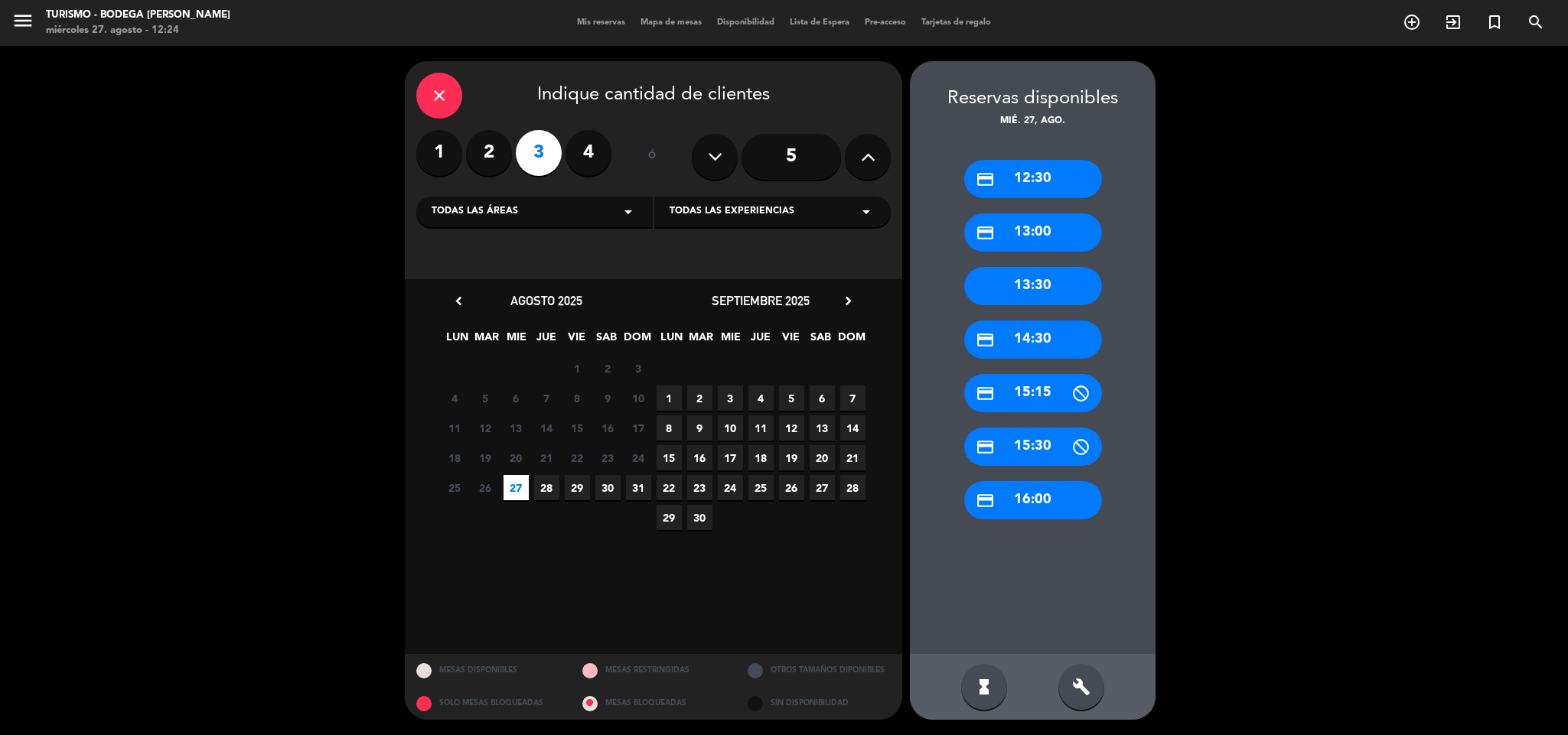
click at [789, 207] on span "Todas las experiencias" at bounding box center [732, 212] width 125 height 16
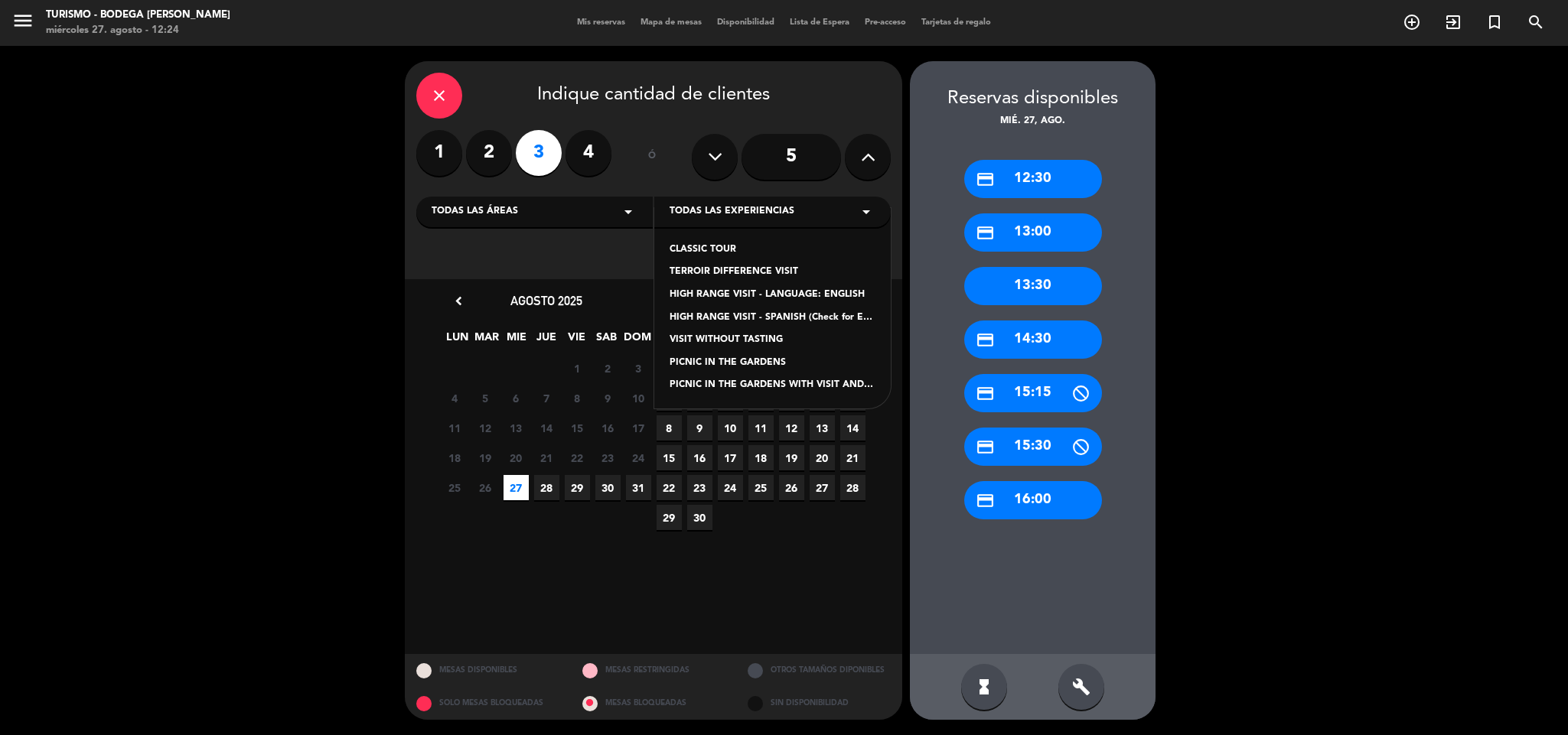
click at [505, 486] on span "27" at bounding box center [516, 487] width 26 height 26
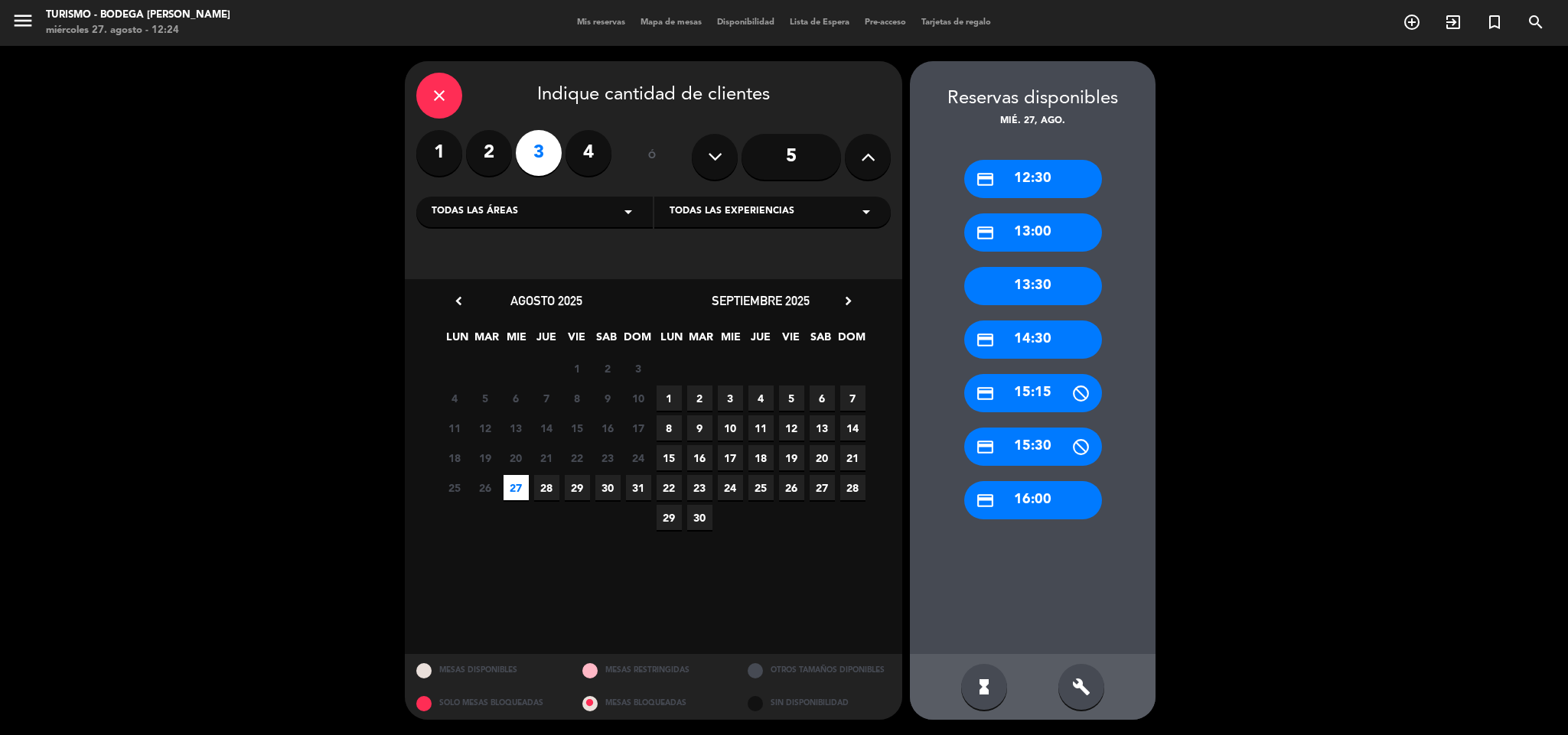
click at [731, 210] on span "Todas las experiencias" at bounding box center [732, 212] width 125 height 16
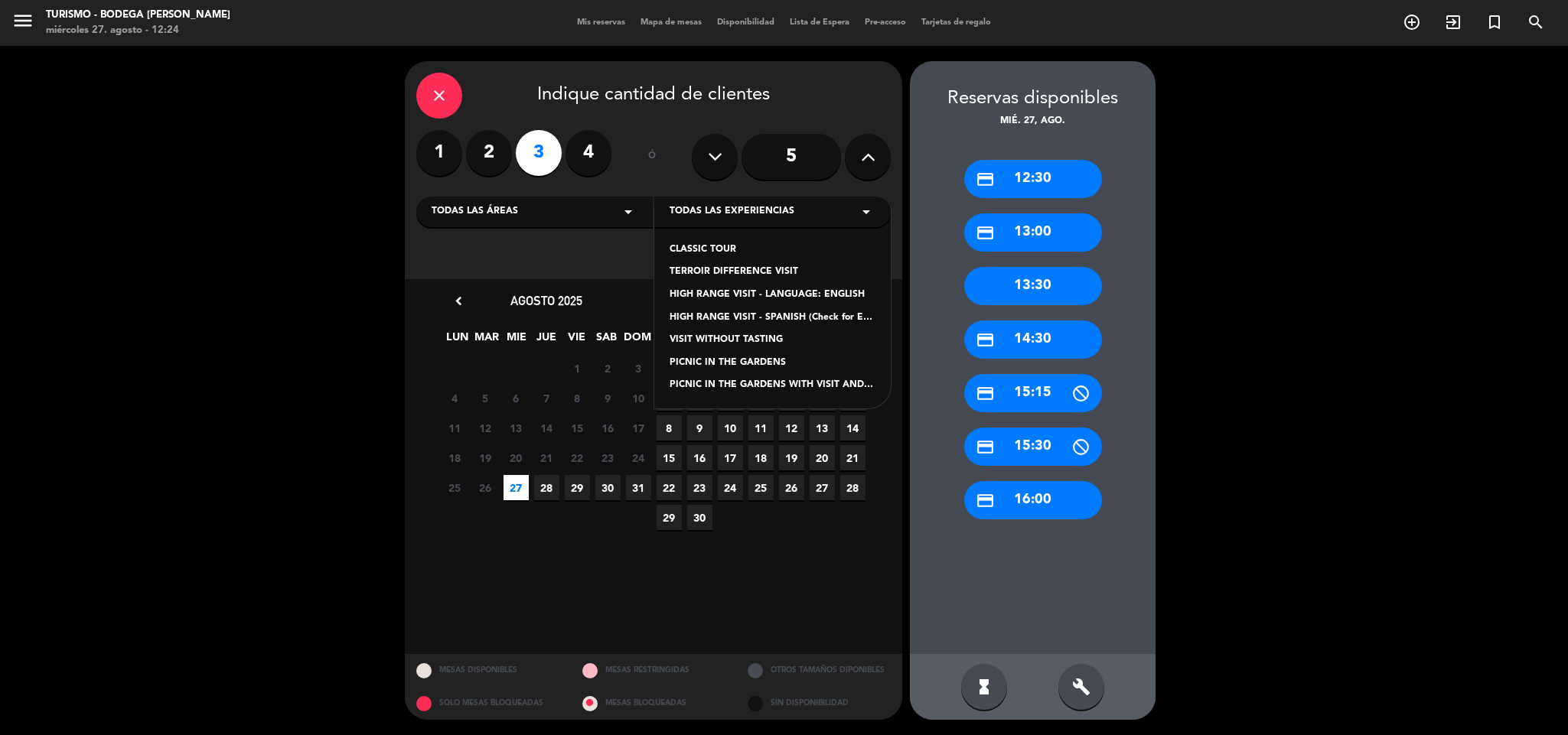
click at [441, 92] on icon "close" at bounding box center [439, 95] width 18 height 18
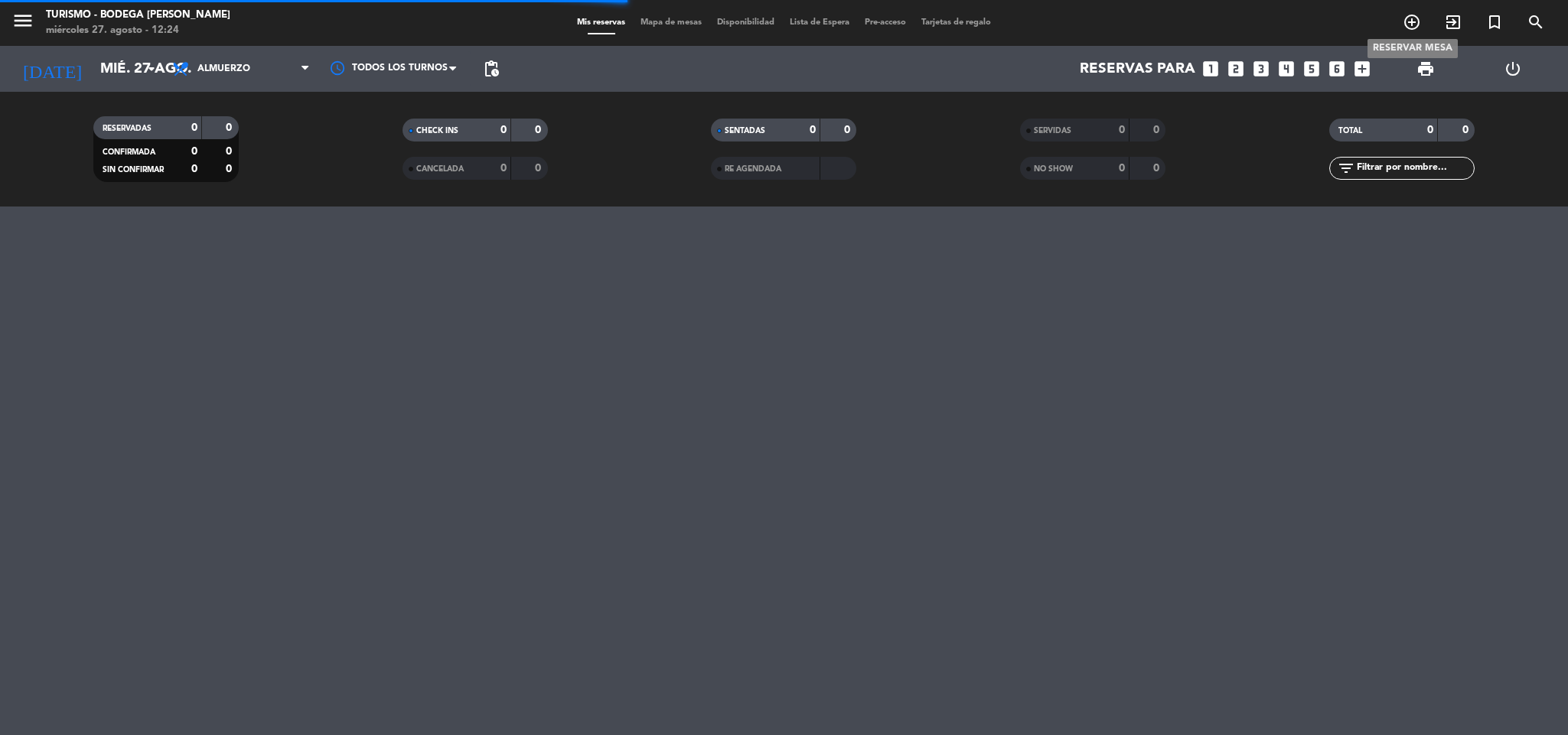
click at [1416, 26] on icon "add_circle_outline" at bounding box center [1412, 22] width 18 height 18
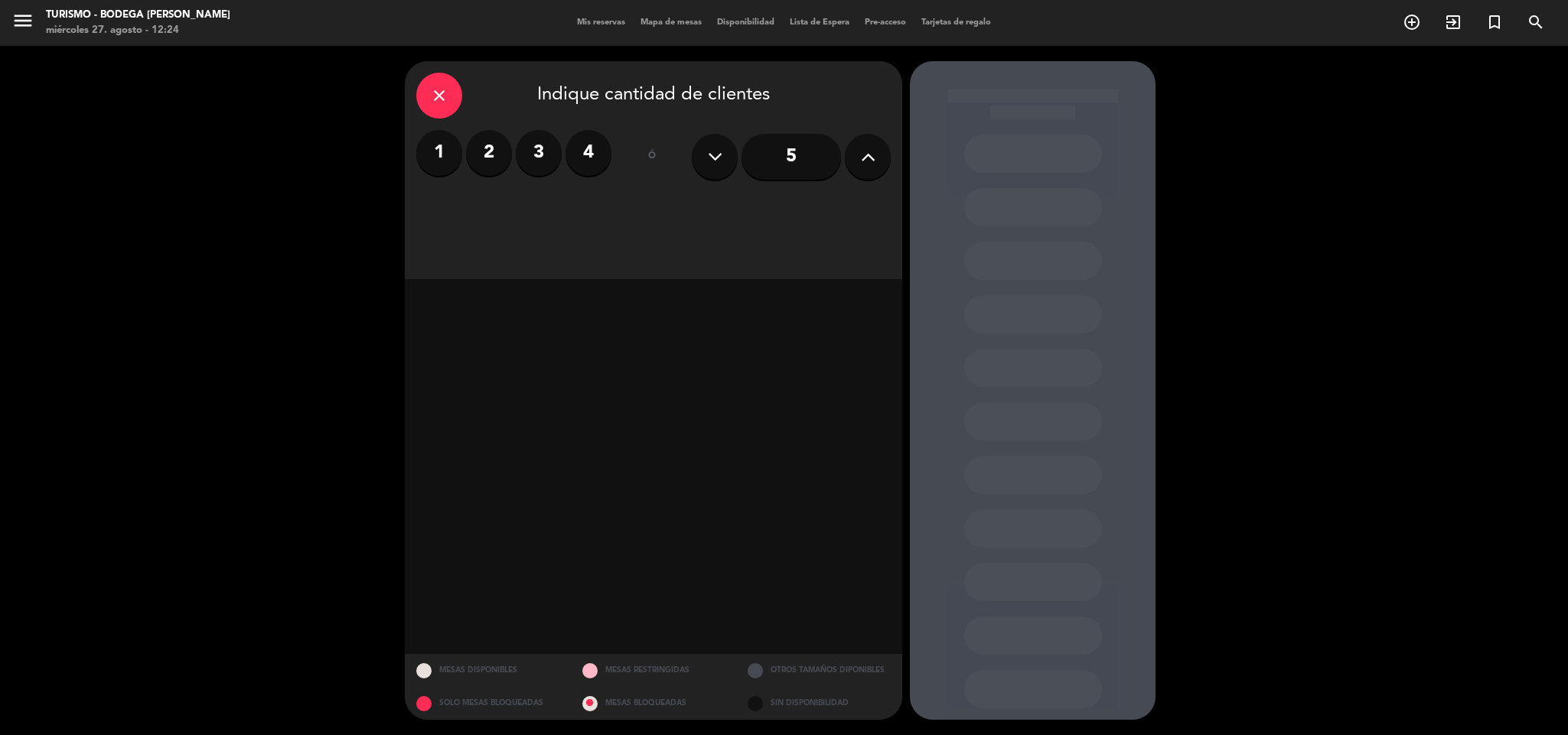
click at [542, 158] on label "3" at bounding box center [538, 153] width 46 height 46
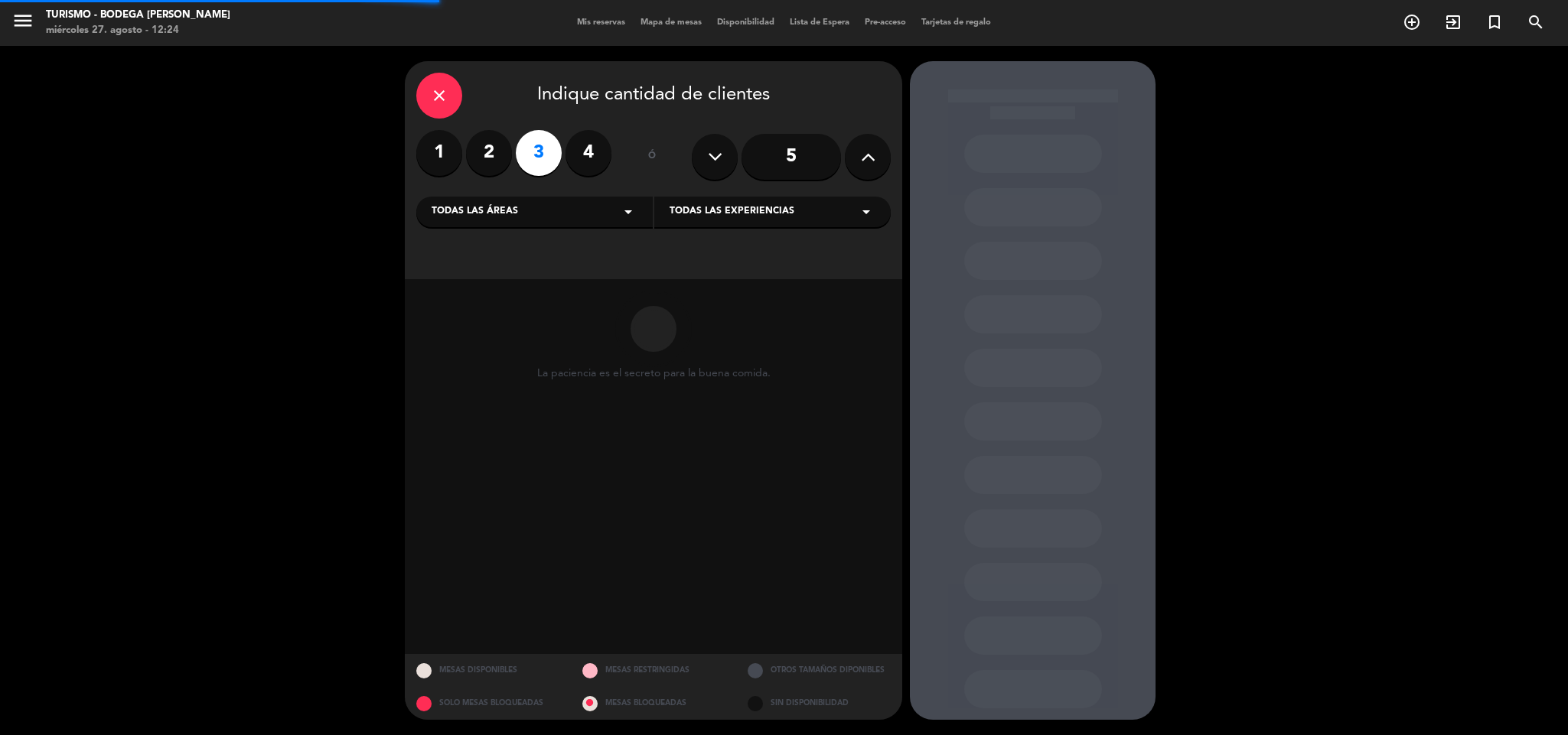
click at [737, 210] on span "Todas las experiencias" at bounding box center [732, 212] width 125 height 16
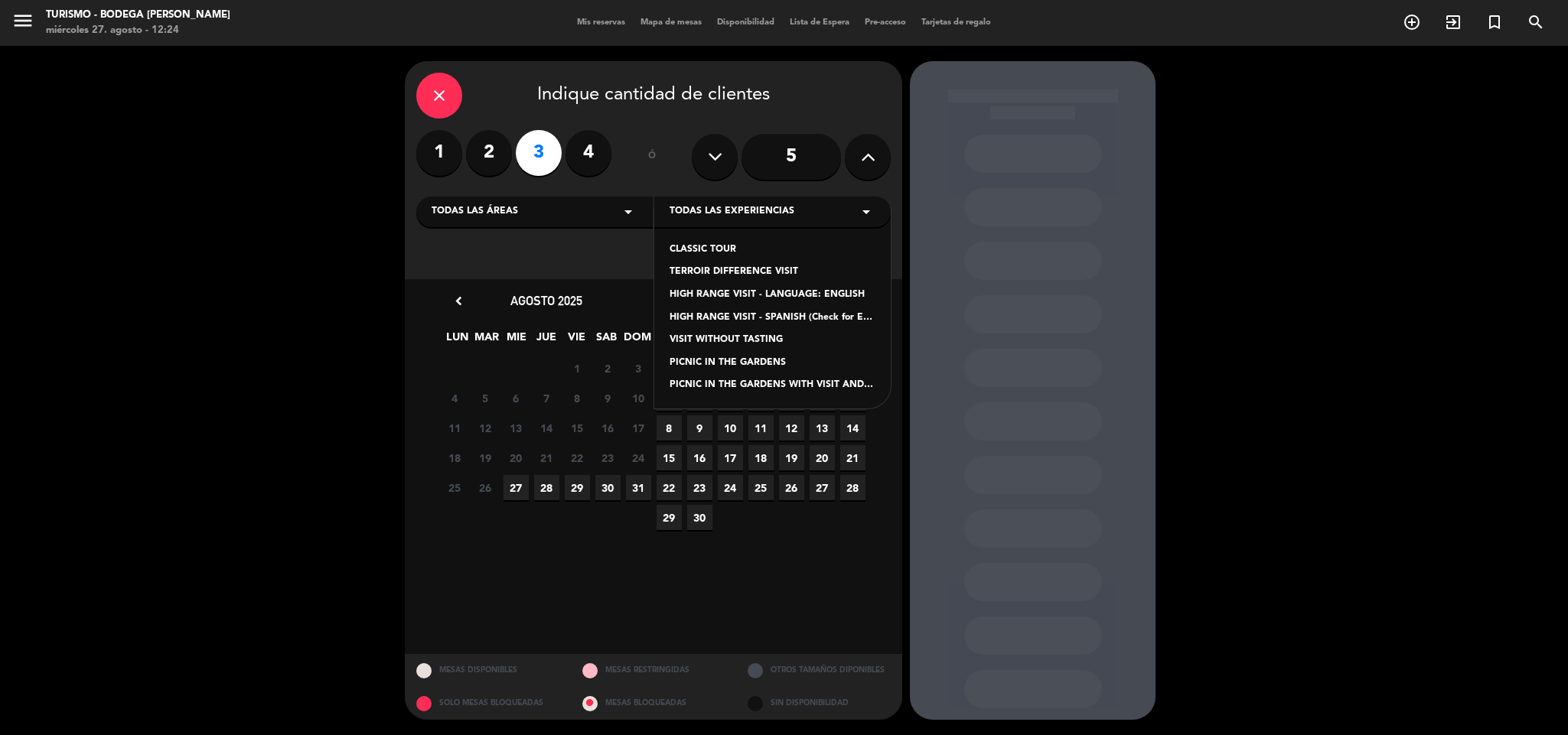
click at [756, 320] on div "HIGH RANGE VISIT - SPANISH (Check for English language)" at bounding box center [772, 318] width 206 height 16
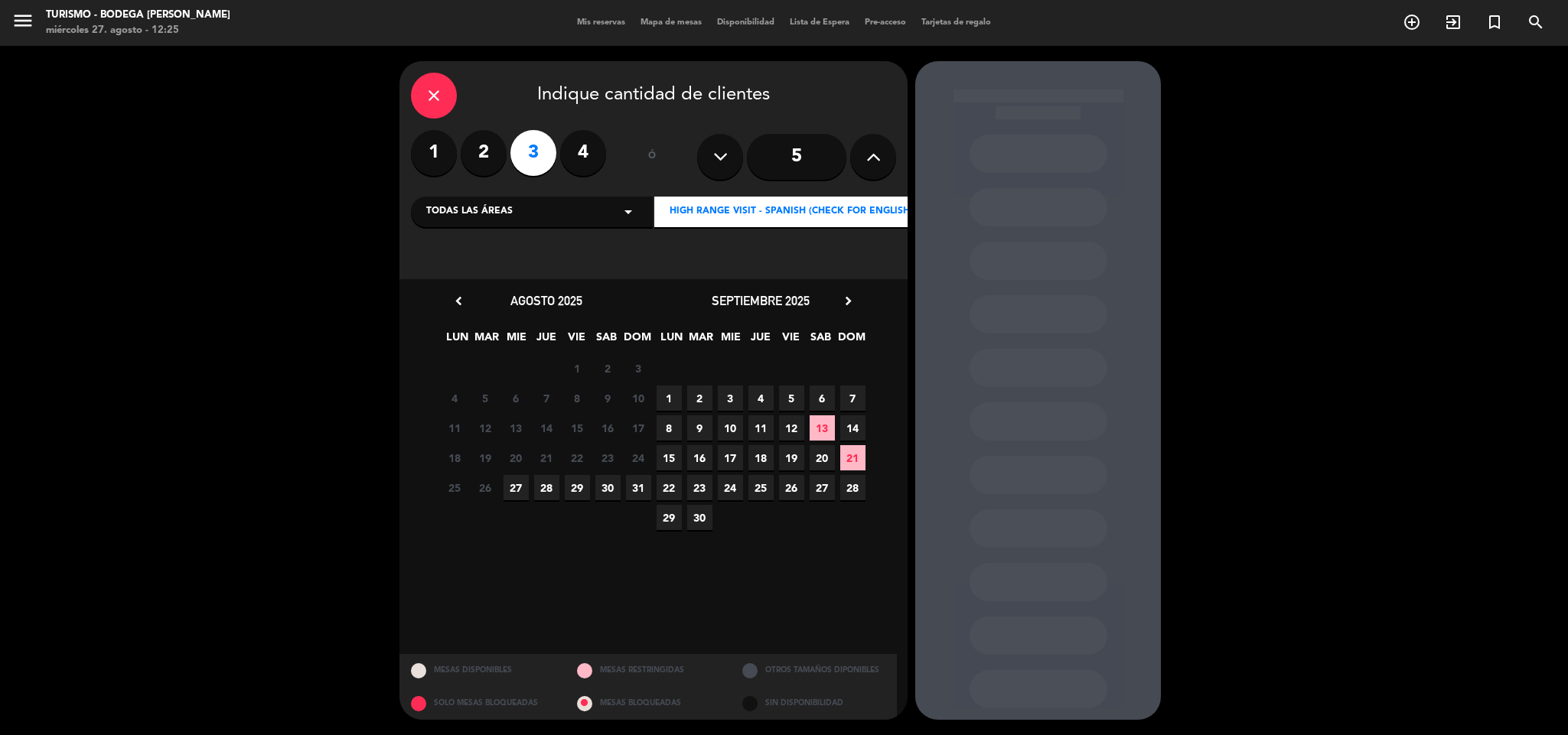
drag, startPoint x: 519, startPoint y: 481, endPoint x: 528, endPoint y: 480, distance: 9.1
click at [522, 481] on span "27" at bounding box center [516, 487] width 26 height 26
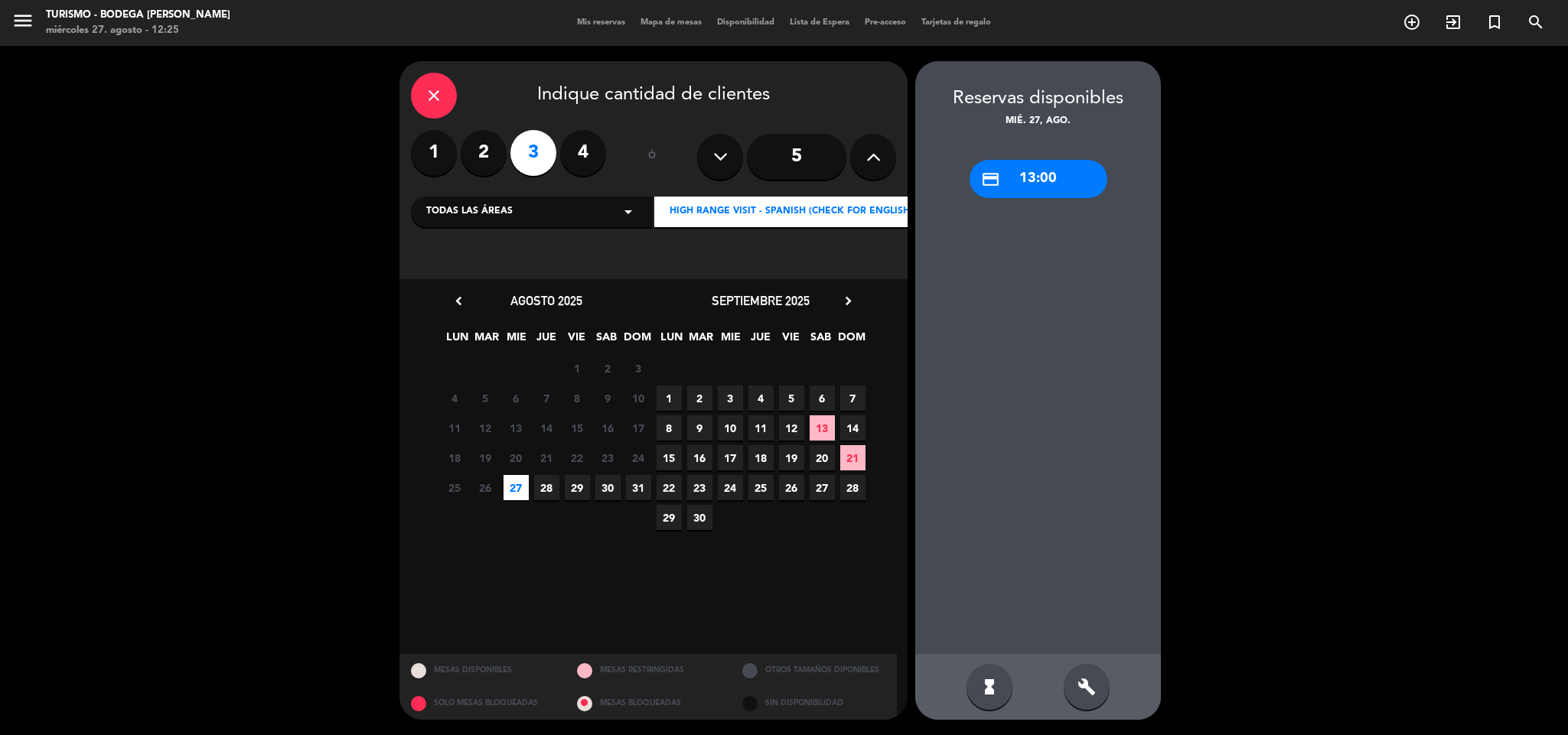
click at [1008, 184] on div "credit_card 13:00" at bounding box center [1038, 179] width 137 height 38
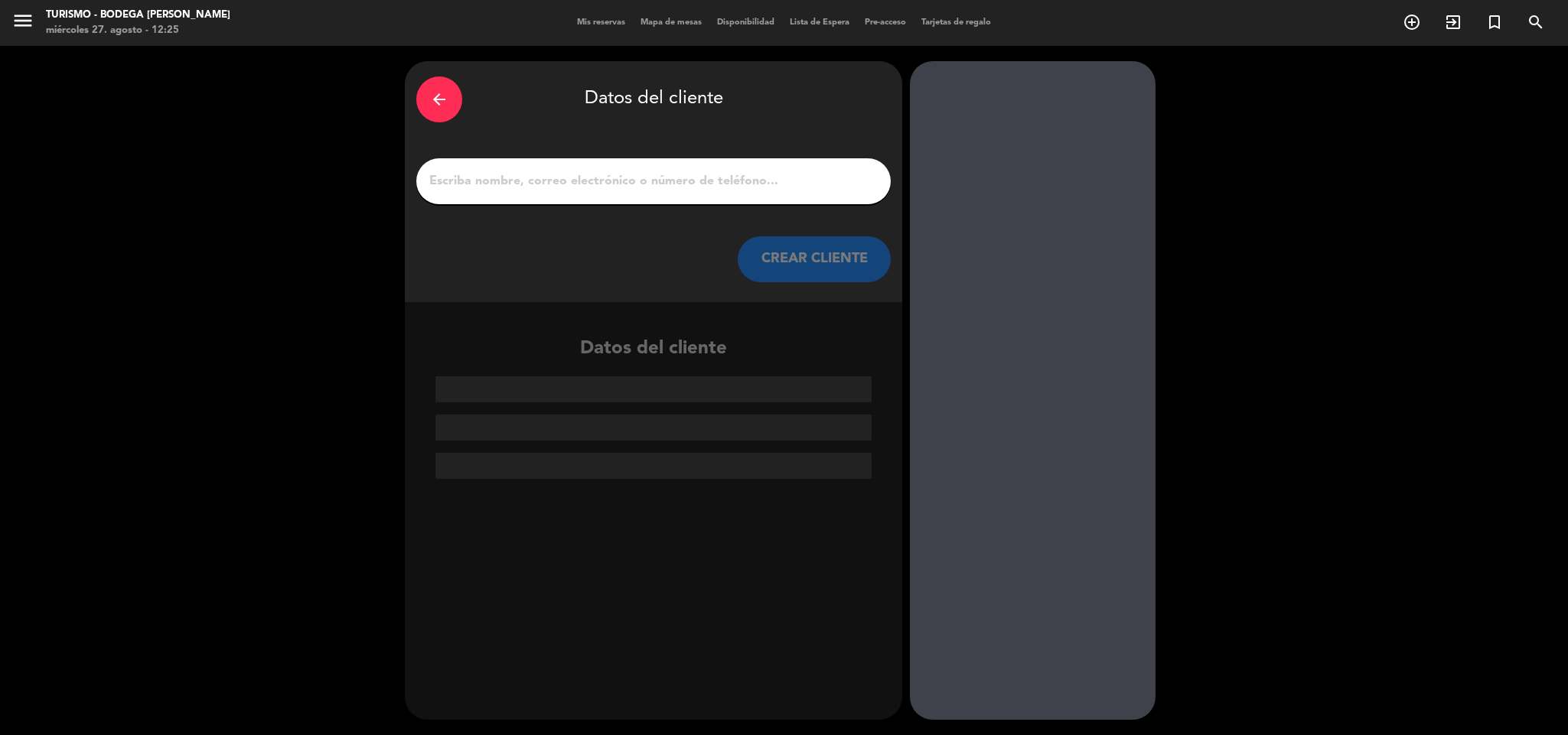
click at [686, 186] on input "1" at bounding box center [654, 181] width 451 height 21
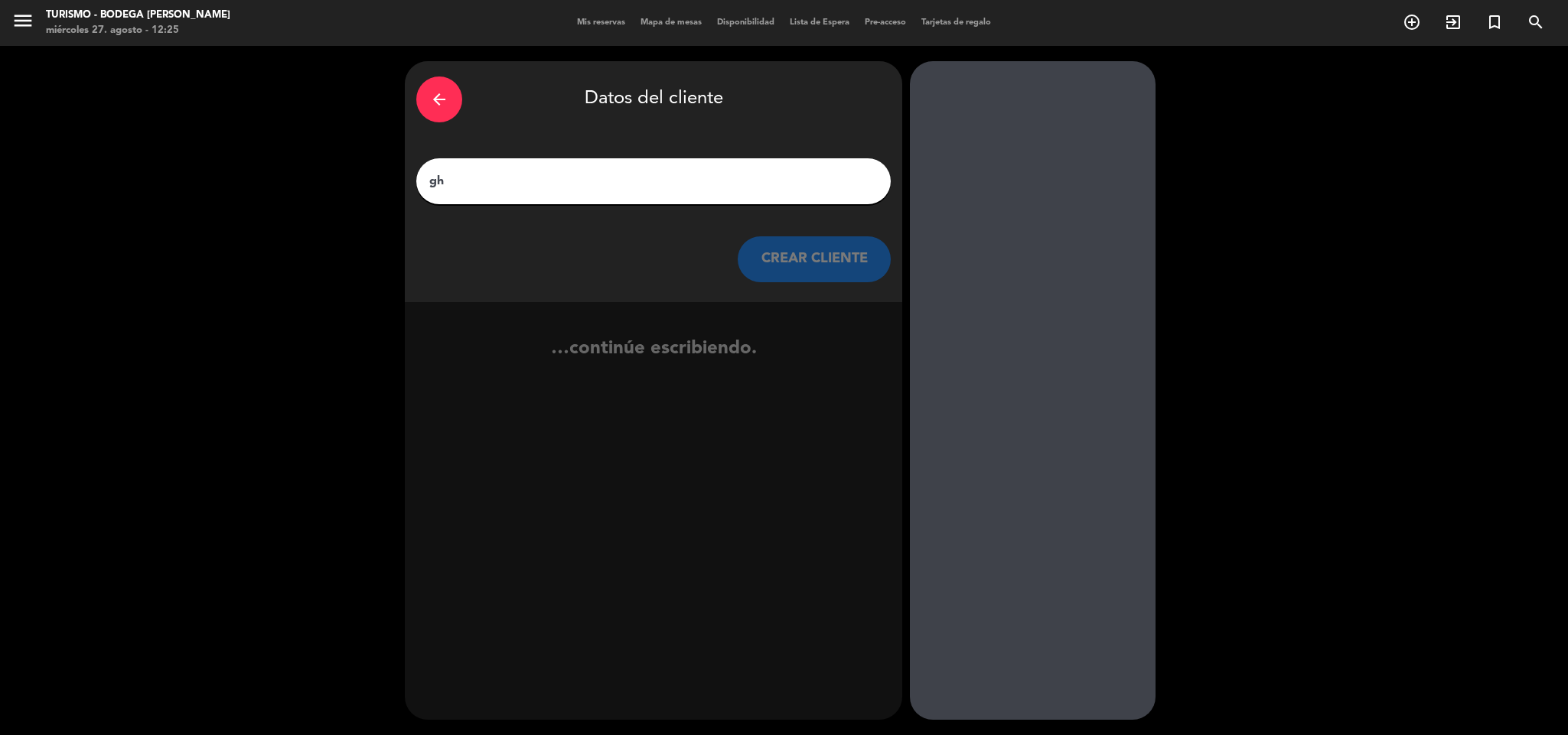
type input "g"
type input "GHIMEI"
click at [797, 257] on button "CREAR CLIENTE" at bounding box center [814, 259] width 153 height 46
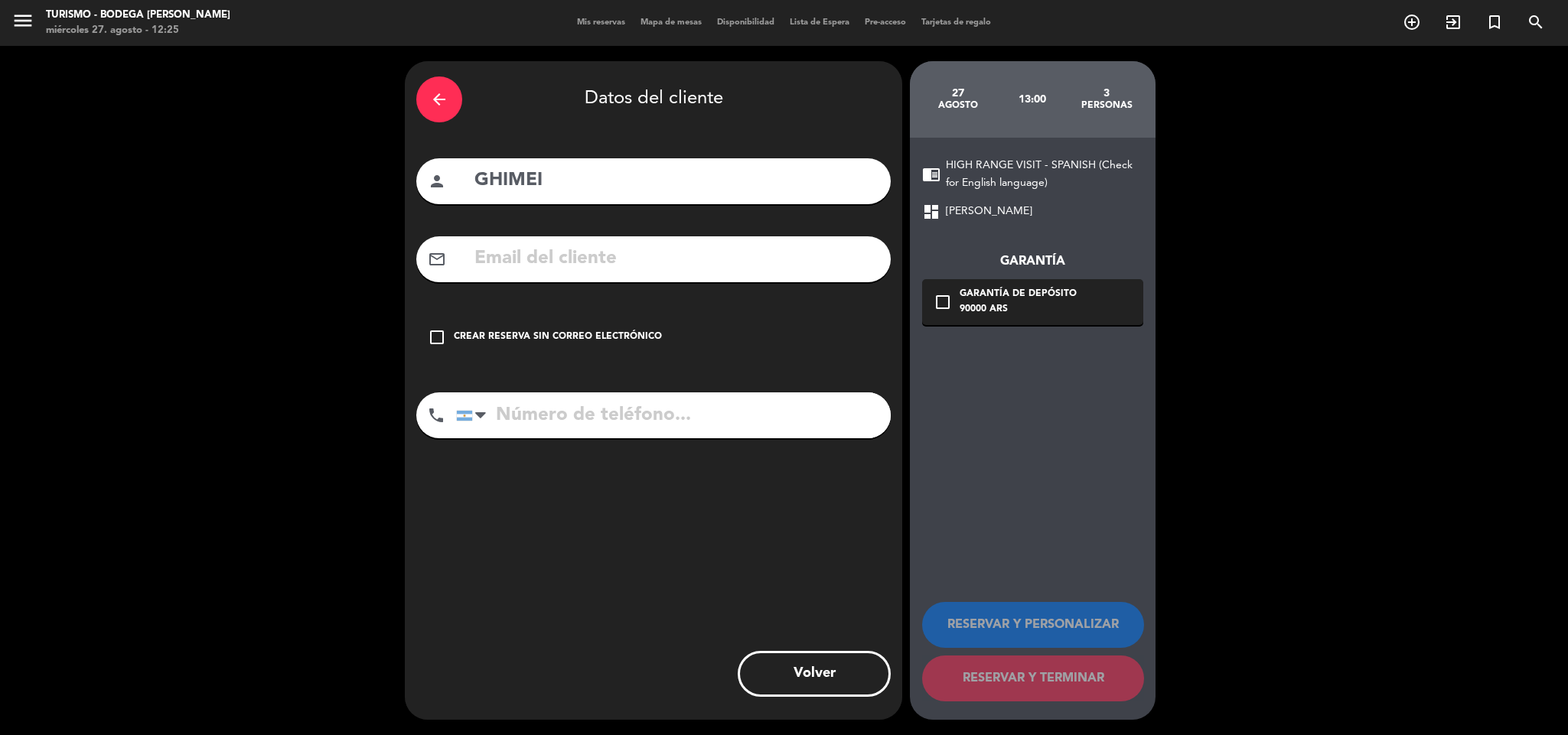
click at [483, 331] on div "Crear reserva sin correo electrónico" at bounding box center [557, 337] width 208 height 16
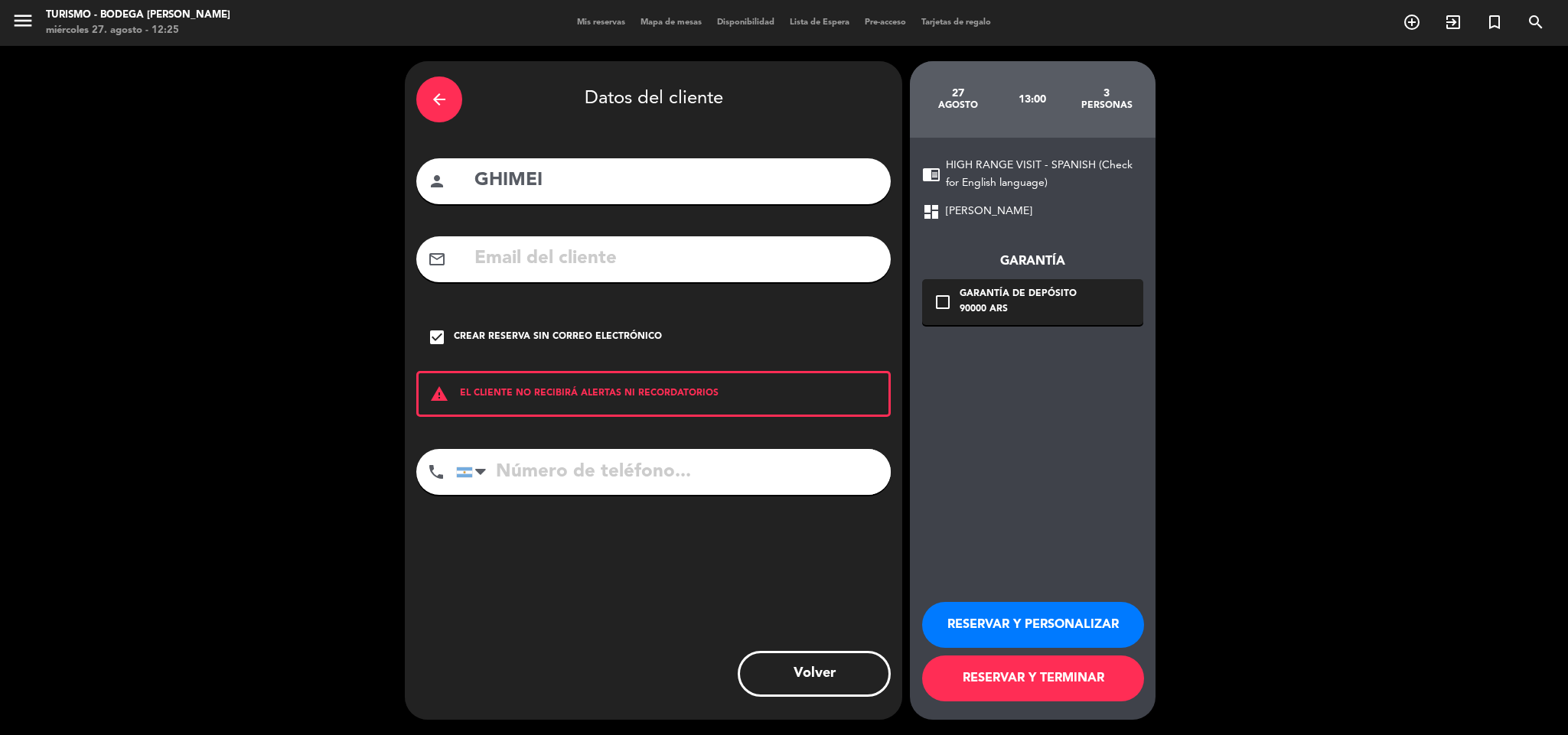
click at [1020, 624] on button "RESERVAR Y PERSONALIZAR" at bounding box center [1033, 626] width 222 height 46
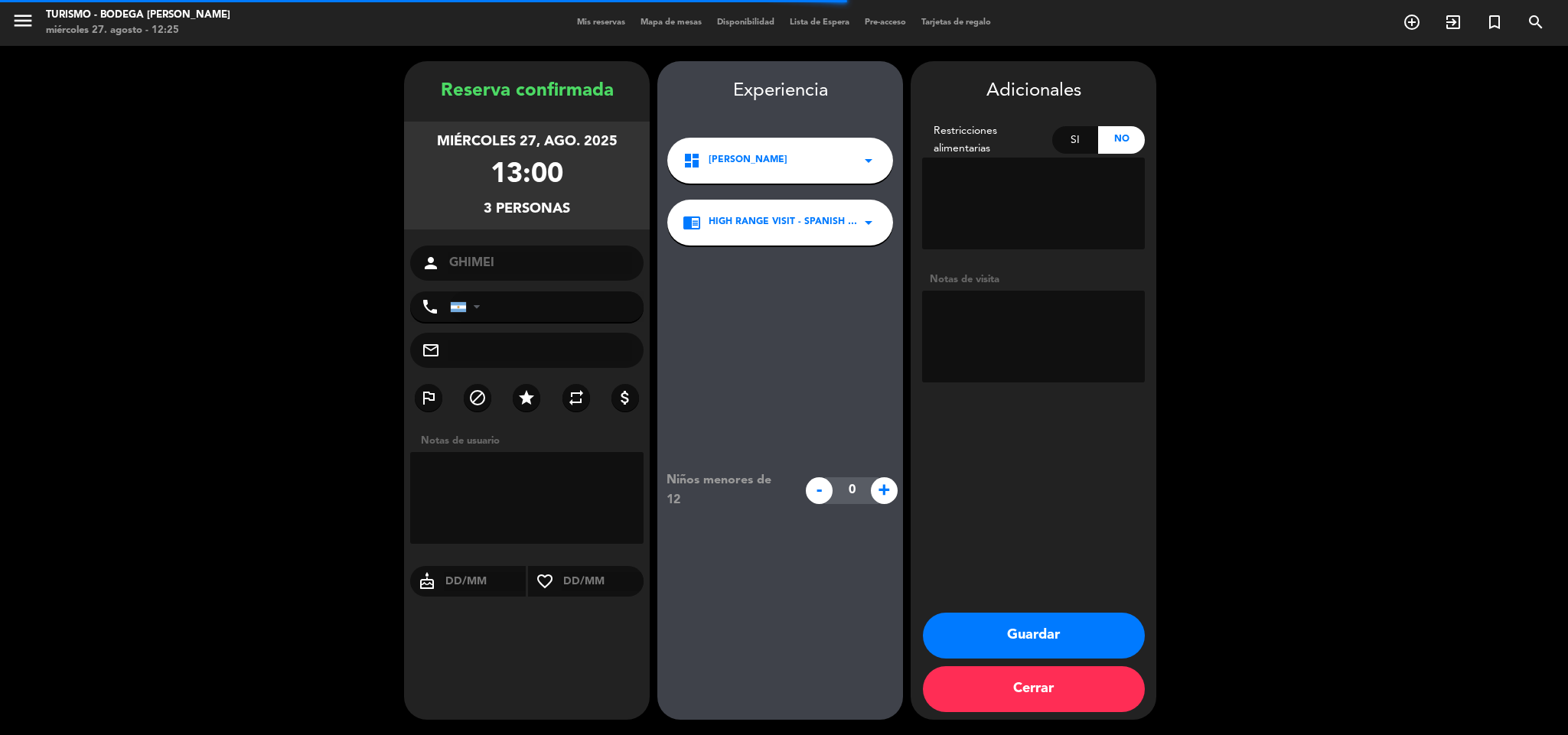
click at [1101, 645] on button "Guardar" at bounding box center [1034, 636] width 222 height 46
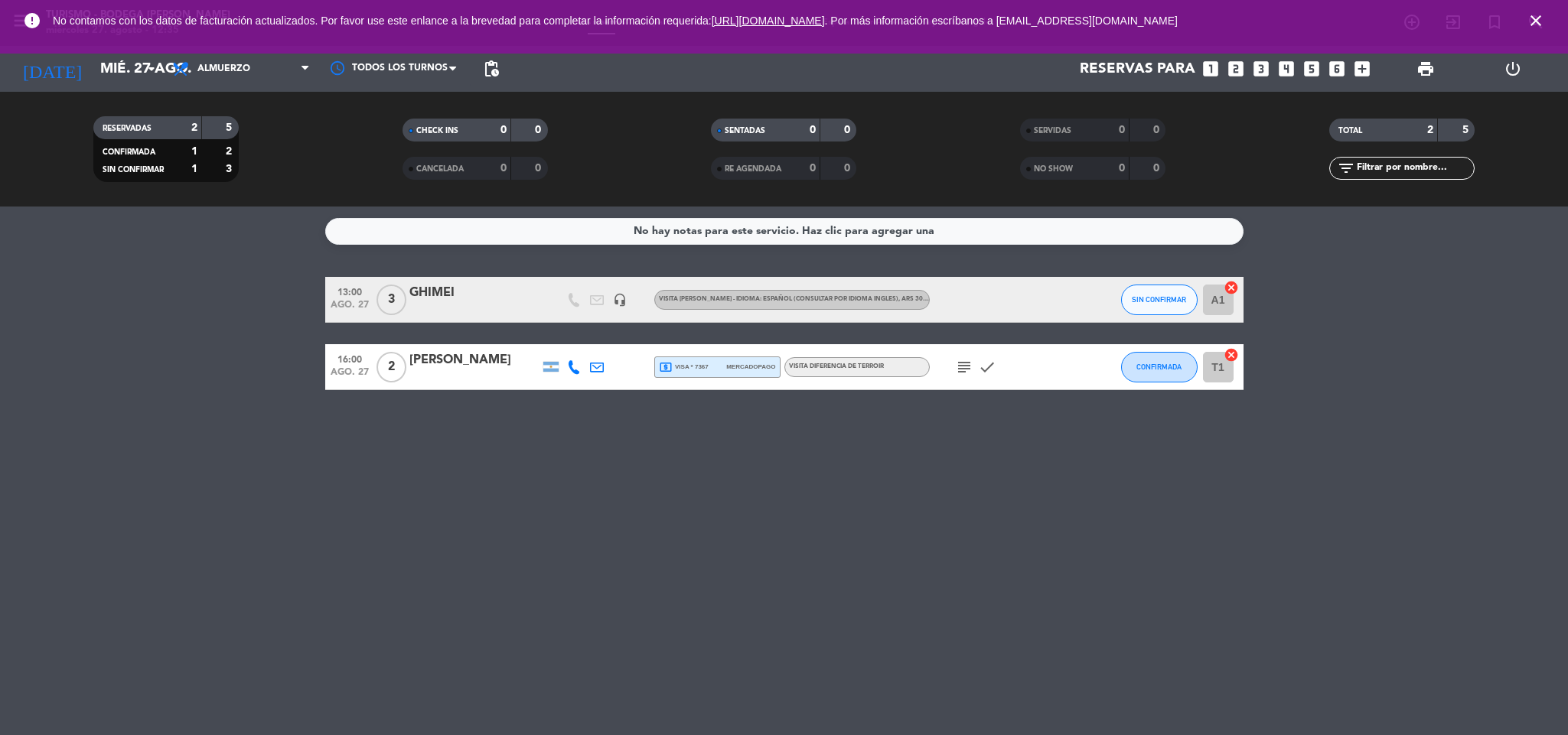
click at [898, 296] on span ", ARS 30.000" at bounding box center [917, 299] width 38 height 6
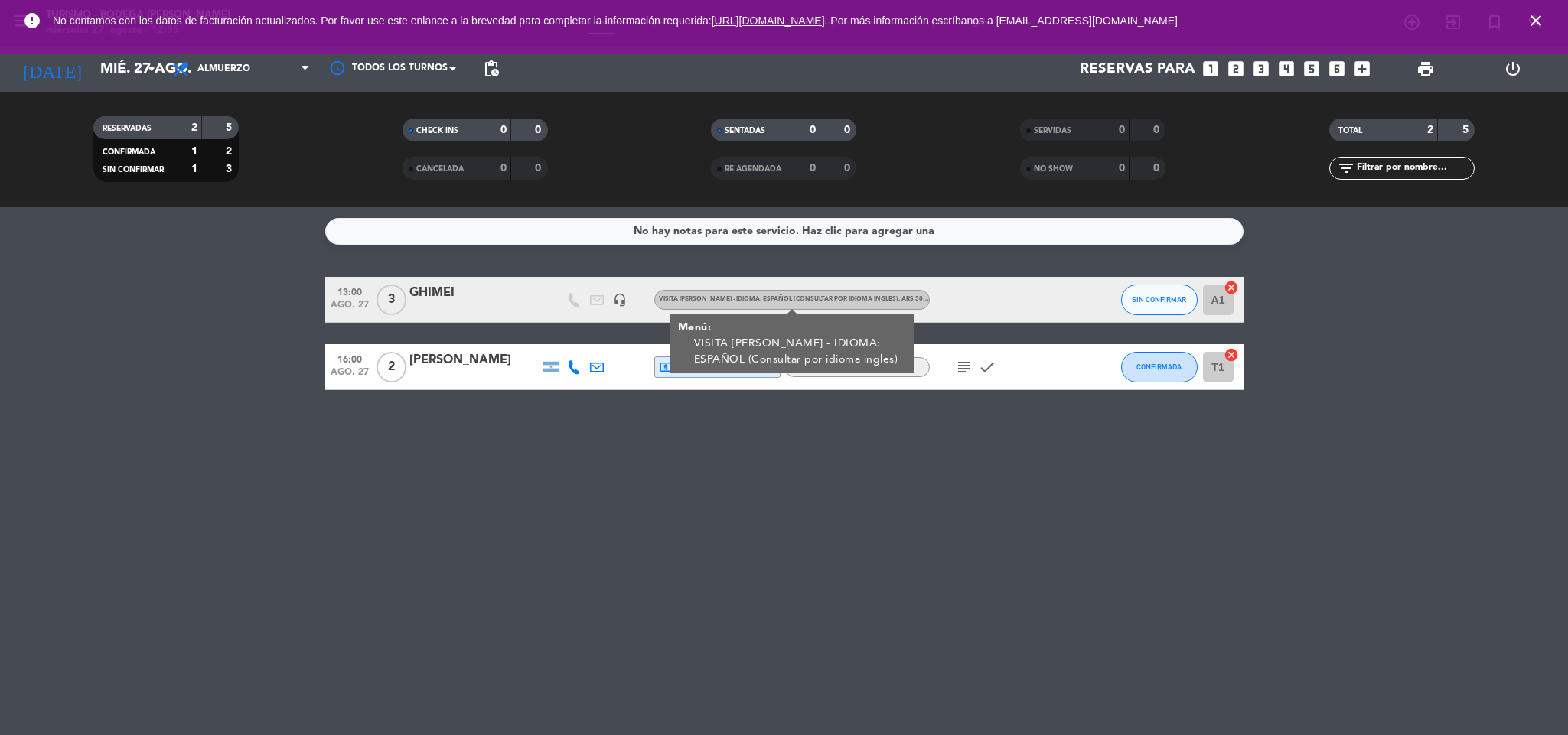
click at [836, 458] on div "No hay notas para este servicio. Haz clic para agregar una 13:00 ago. 27 3 GHIM…" at bounding box center [784, 471] width 1568 height 528
